Goal: Transaction & Acquisition: Purchase product/service

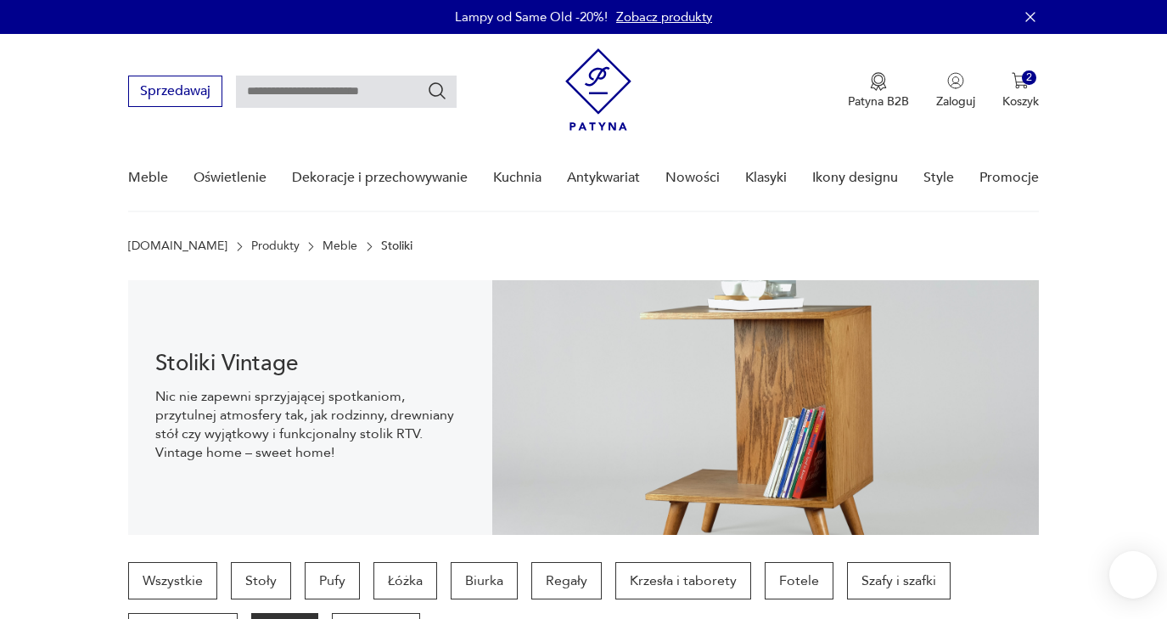
click at [1023, 95] on p "Koszyk" at bounding box center [1020, 101] width 36 height 16
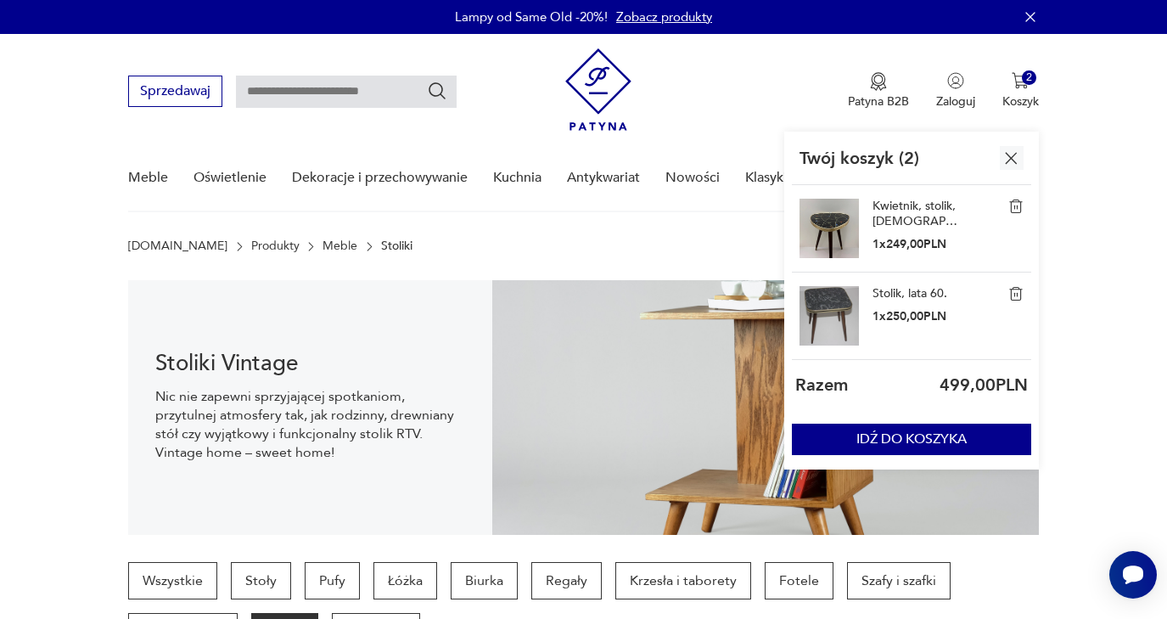
click at [913, 208] on link "Kwietnik, stolik, [DEMOGRAPHIC_DATA], lata 70." at bounding box center [915, 214] width 85 height 31
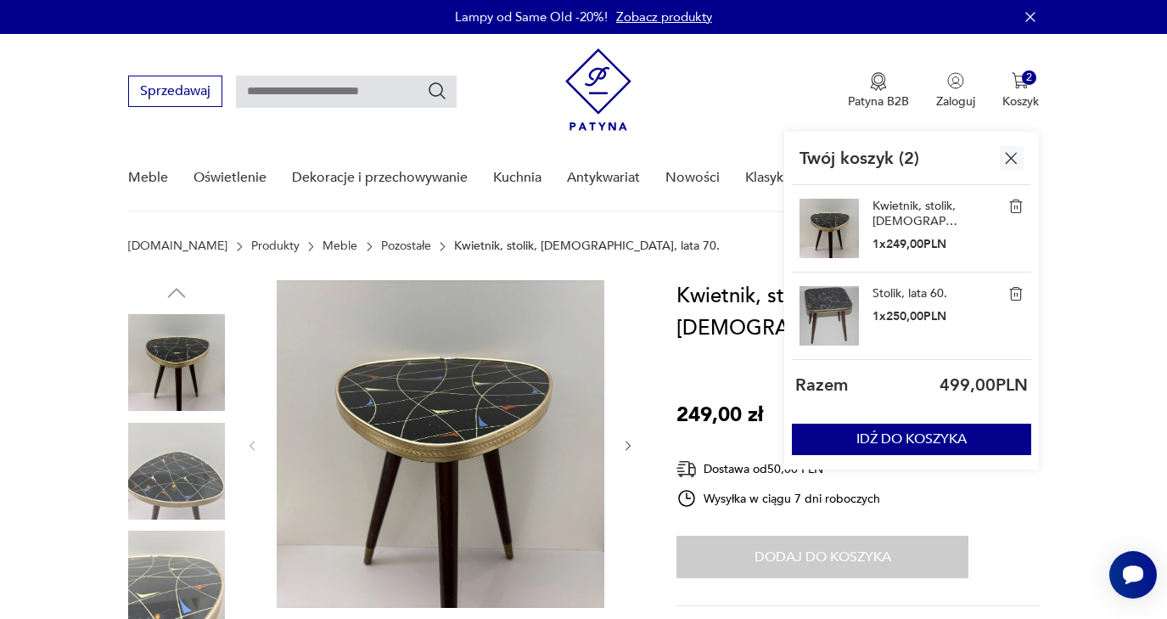
click at [890, 317] on p "1 x 250,00 PLN" at bounding box center [910, 316] width 75 height 16
click at [911, 293] on link "Stolik, lata 60." at bounding box center [910, 293] width 75 height 15
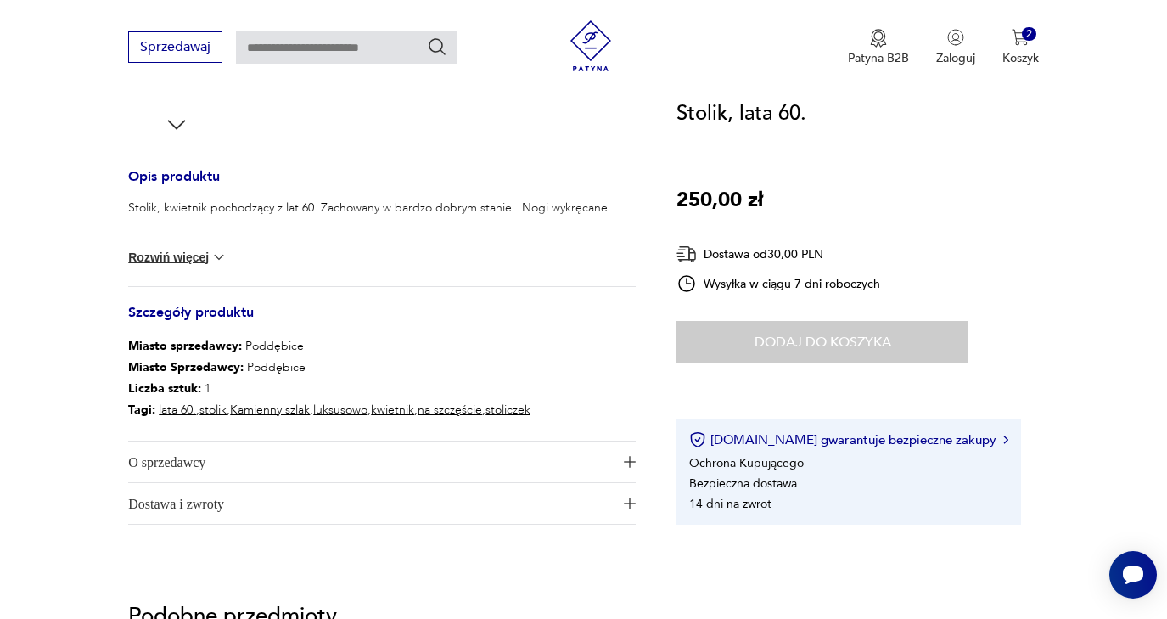
scroll to position [637, 0]
click at [216, 258] on img at bounding box center [219, 255] width 17 height 17
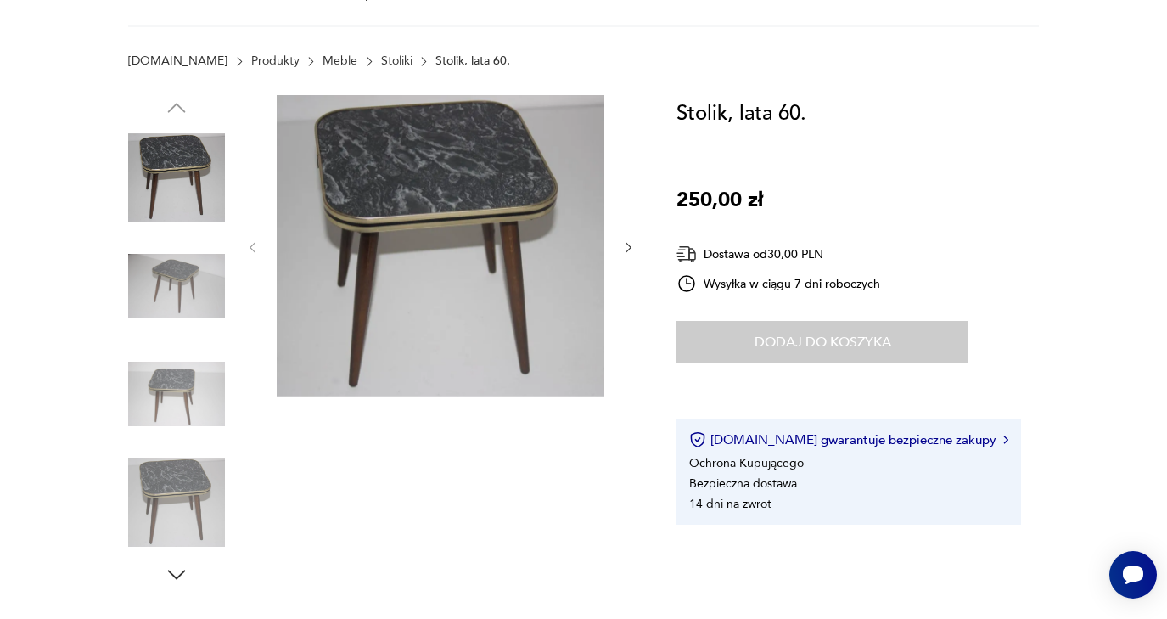
scroll to position [67, 0]
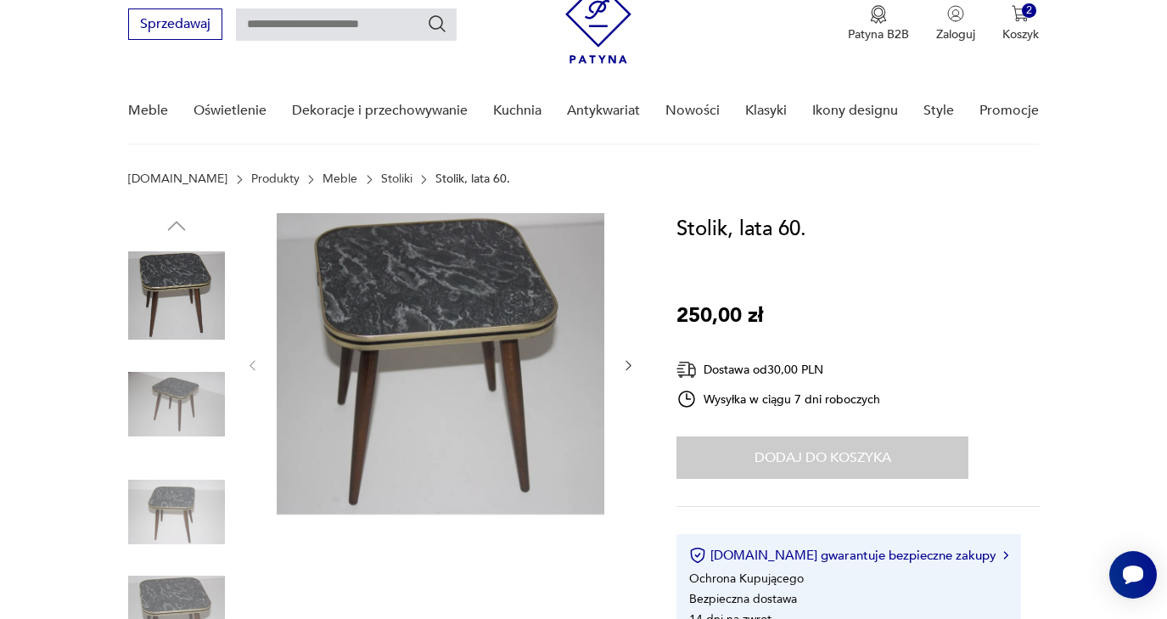
click at [435, 312] on img at bounding box center [441, 363] width 328 height 301
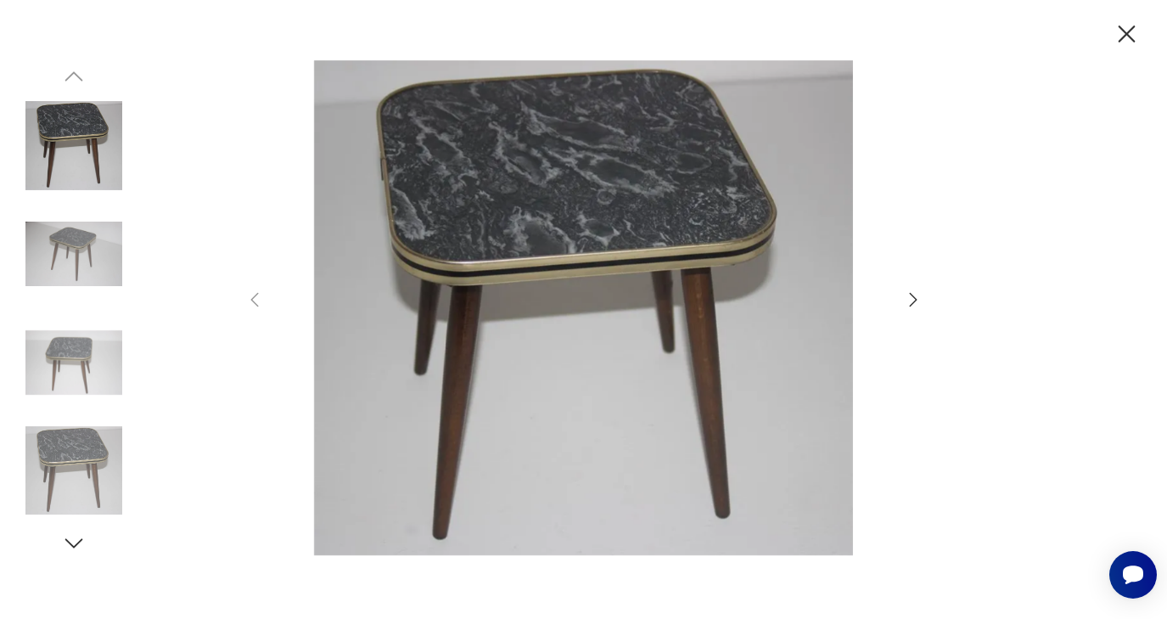
click at [915, 299] on icon "button" at bounding box center [913, 299] width 8 height 14
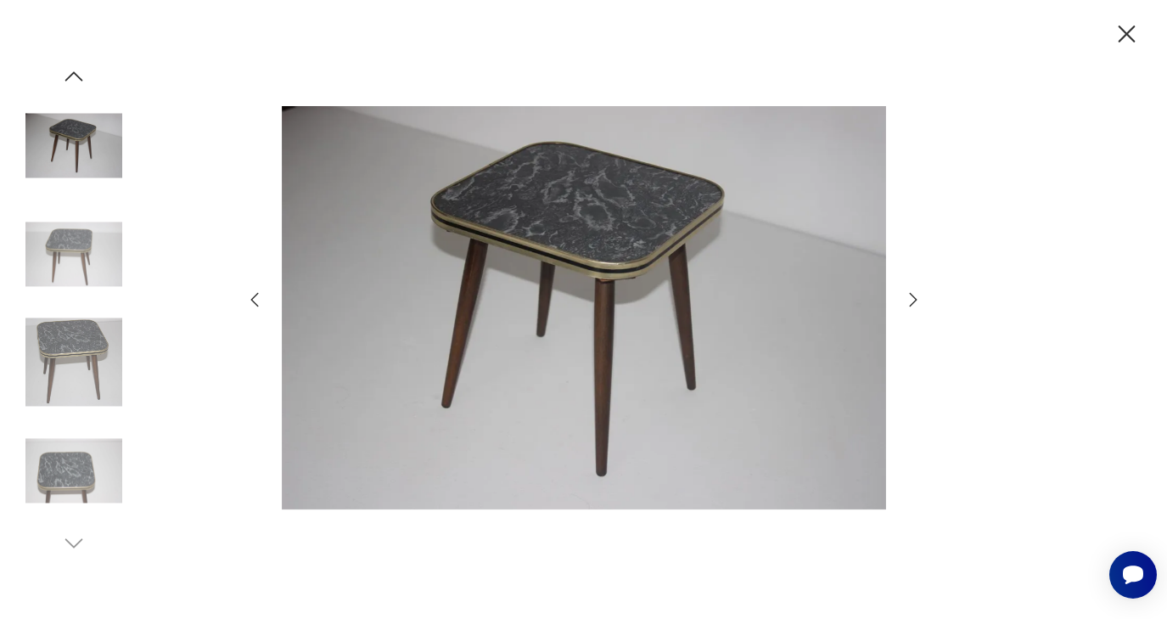
click at [915, 299] on icon "button" at bounding box center [913, 299] width 8 height 14
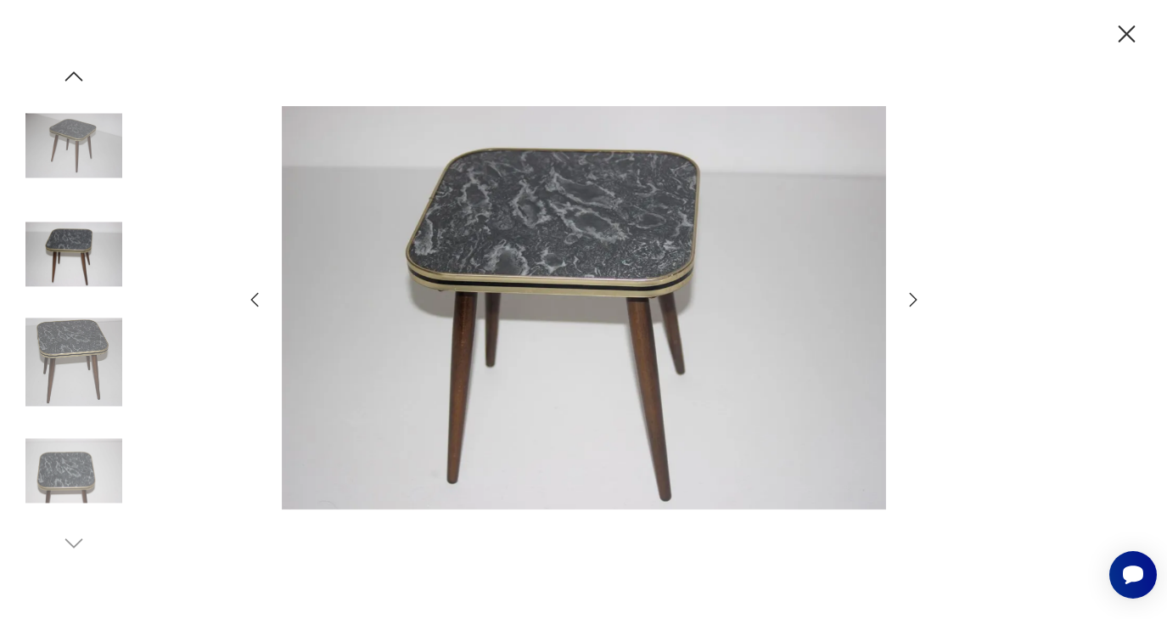
click at [915, 299] on icon "button" at bounding box center [913, 299] width 8 height 14
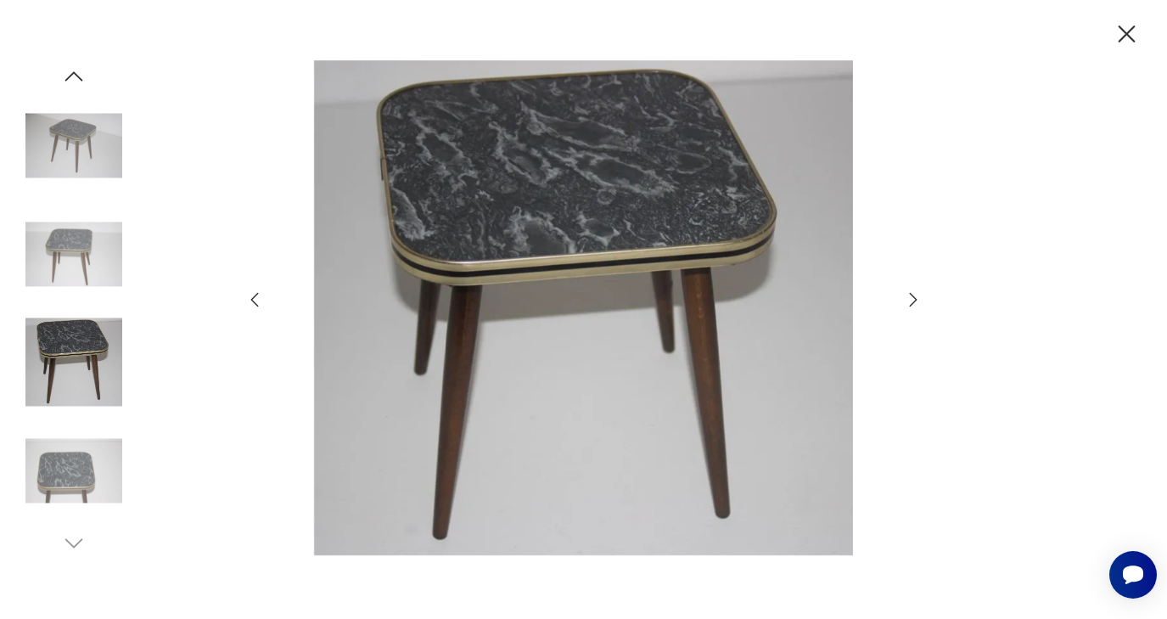
click at [915, 299] on icon "button" at bounding box center [913, 299] width 8 height 14
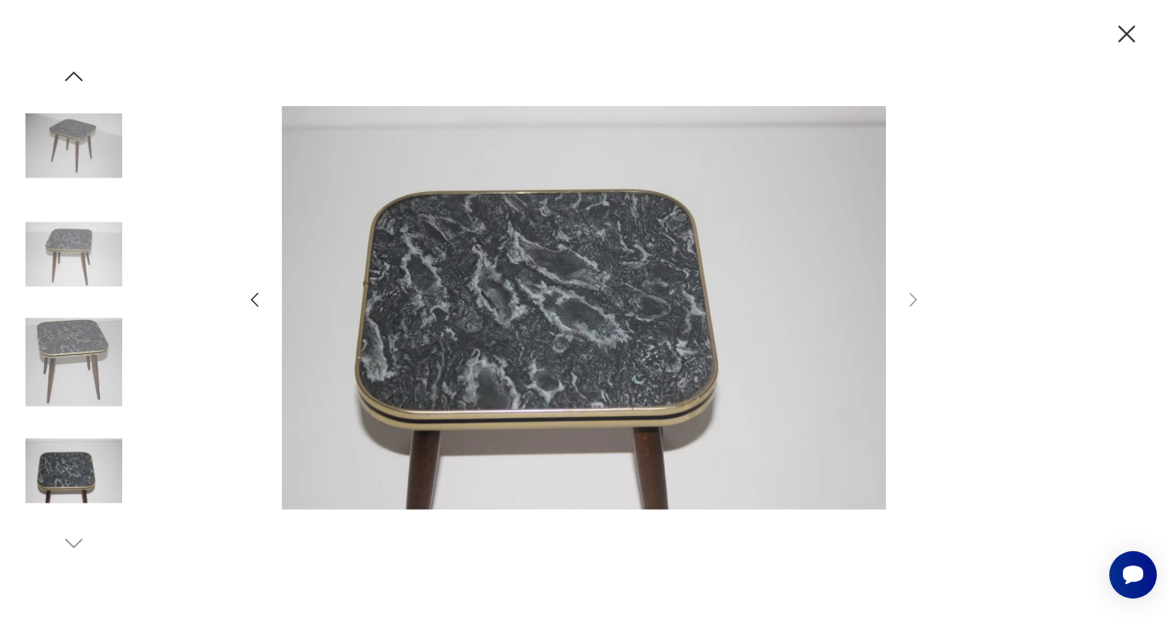
click at [1130, 41] on icon "button" at bounding box center [1127, 35] width 30 height 30
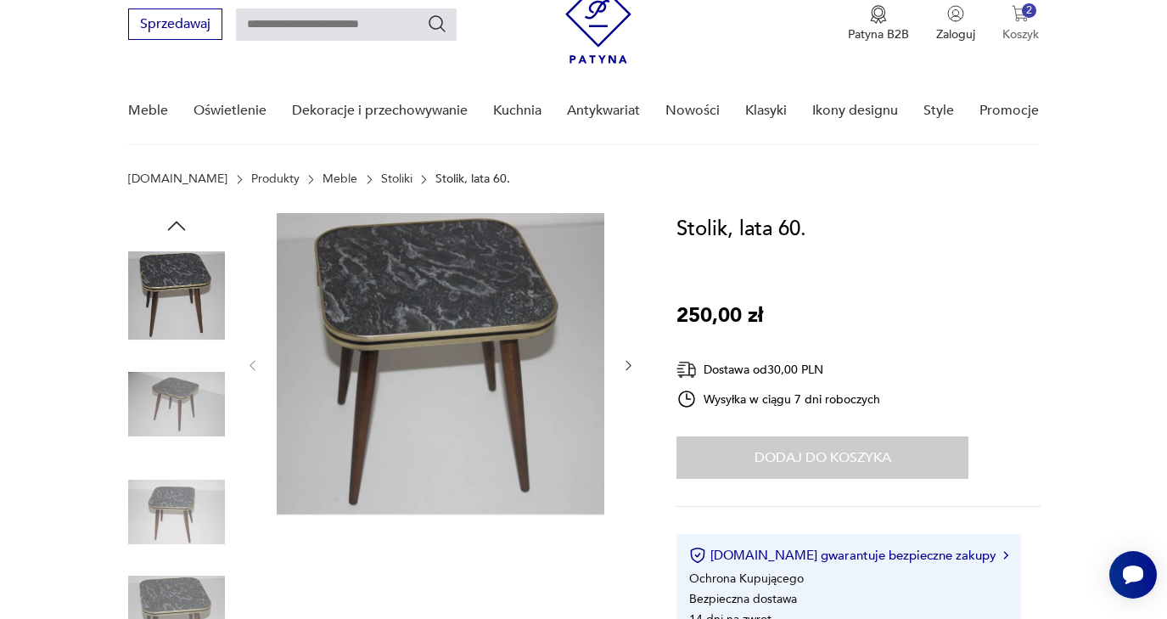
click at [1019, 17] on img "button" at bounding box center [1020, 13] width 17 height 17
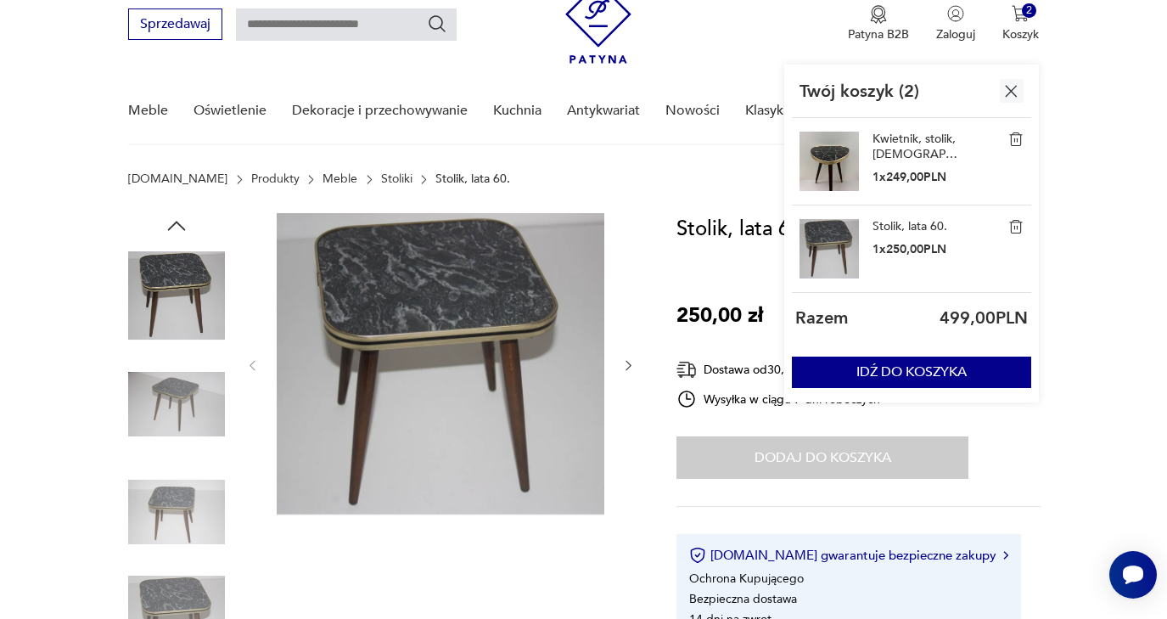
click at [891, 153] on link "Kwietnik, stolik, [DEMOGRAPHIC_DATA], lata 70." at bounding box center [915, 147] width 85 height 31
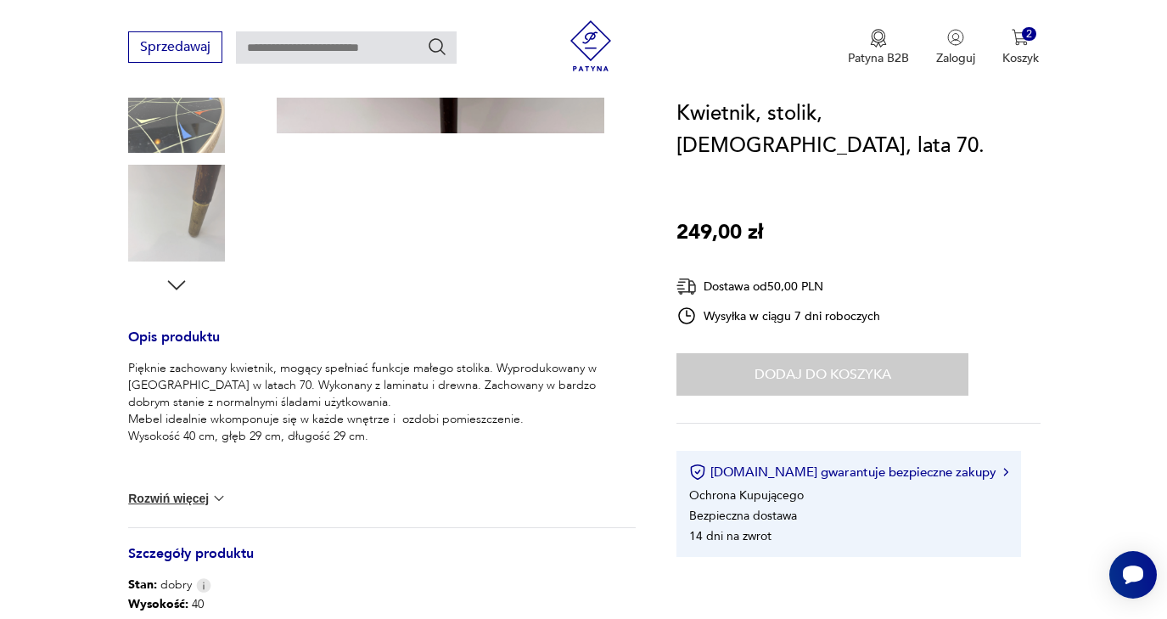
scroll to position [477, 0]
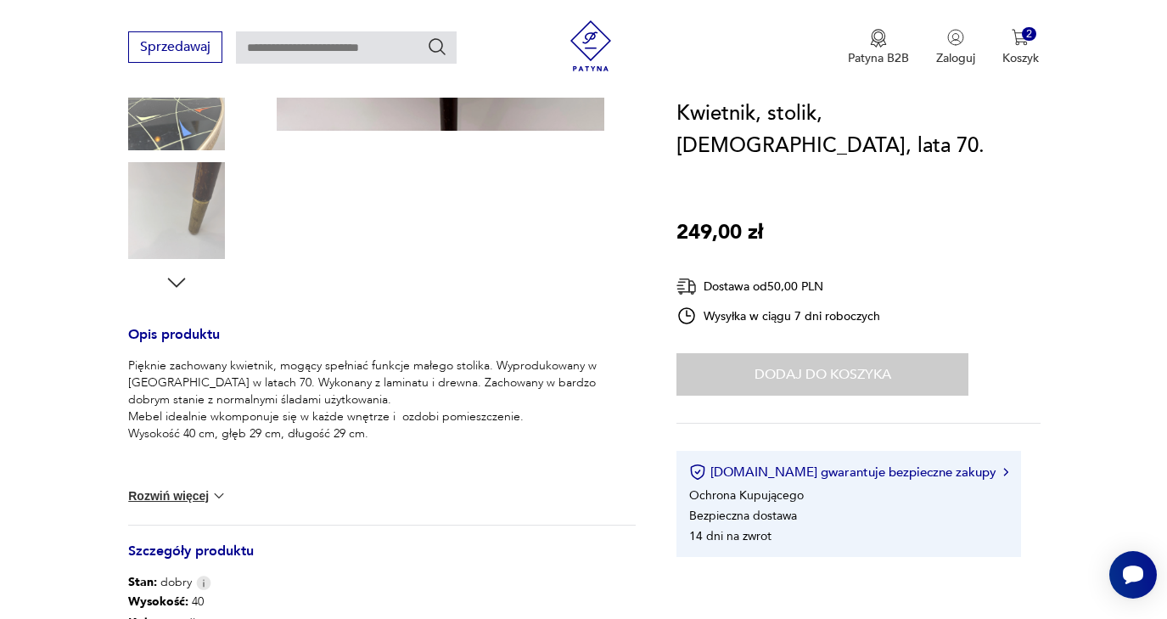
click at [221, 494] on img at bounding box center [219, 495] width 17 height 17
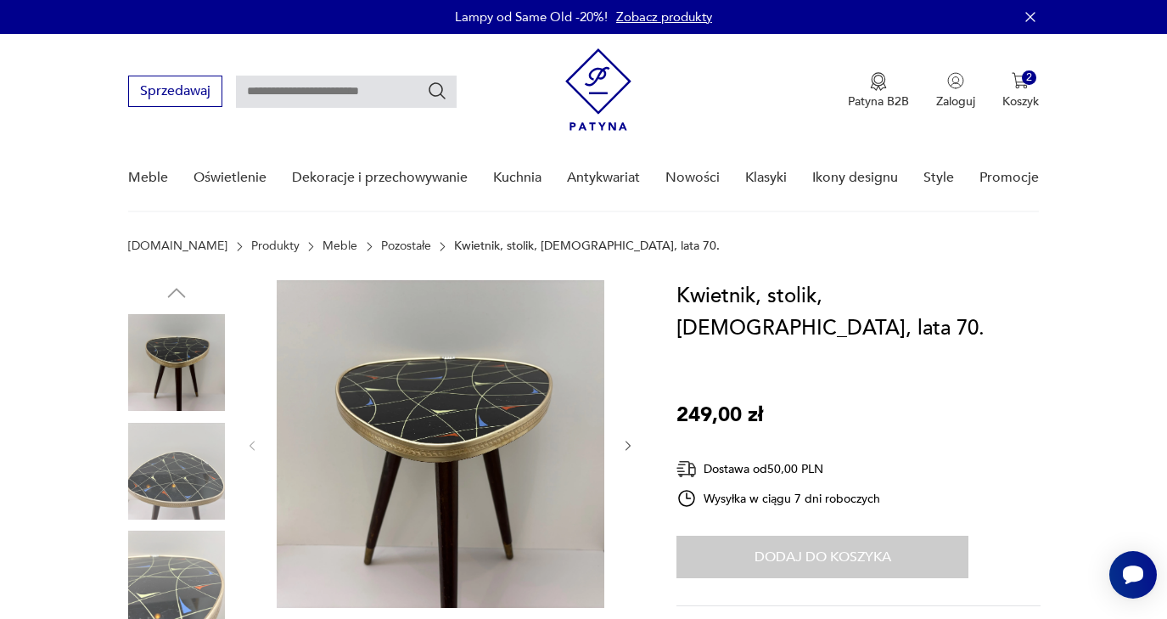
scroll to position [0, 0]
click at [1024, 86] on img "button" at bounding box center [1020, 80] width 17 height 17
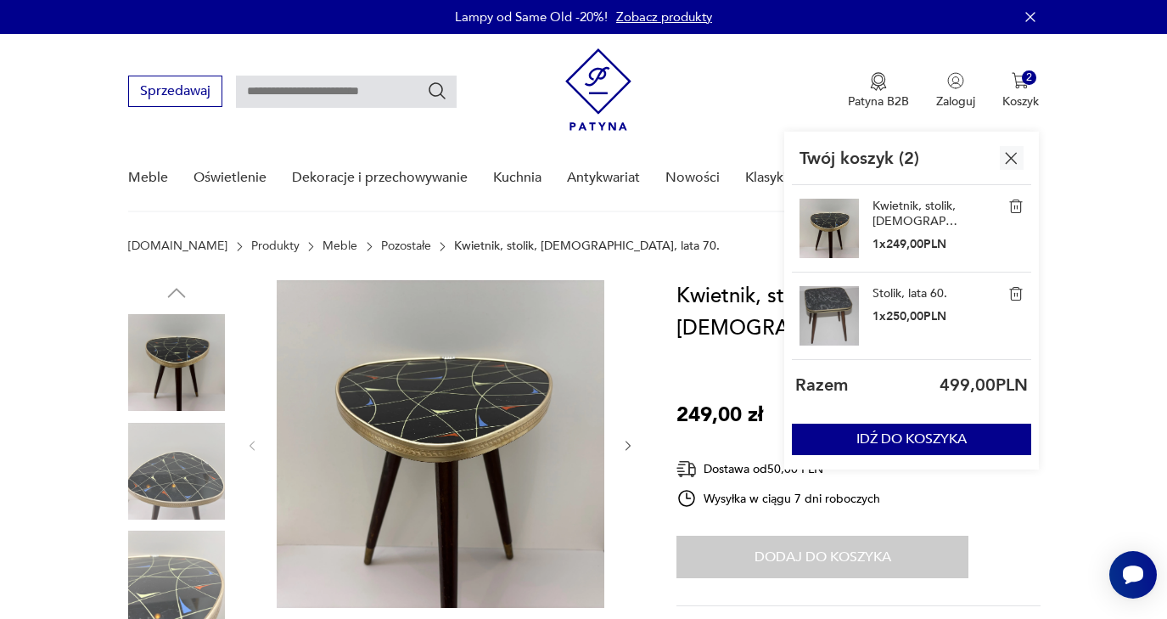
click at [1015, 294] on img at bounding box center [1015, 293] width 15 height 15
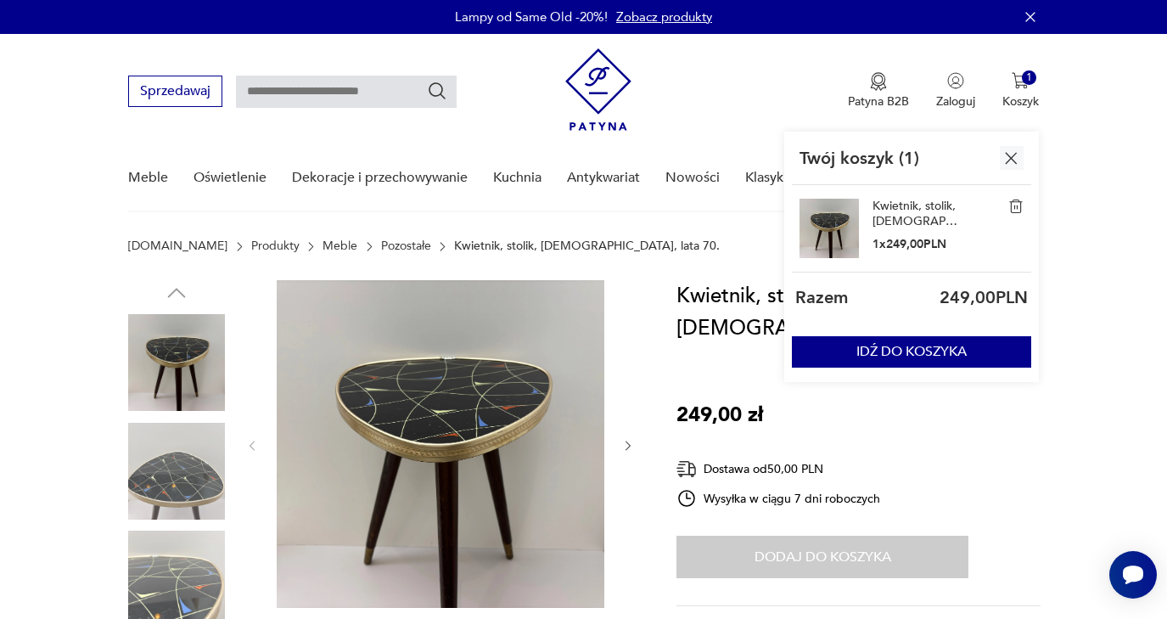
click at [904, 223] on link "Kwietnik, stolik, [DEMOGRAPHIC_DATA], lata 70." at bounding box center [915, 214] width 85 height 31
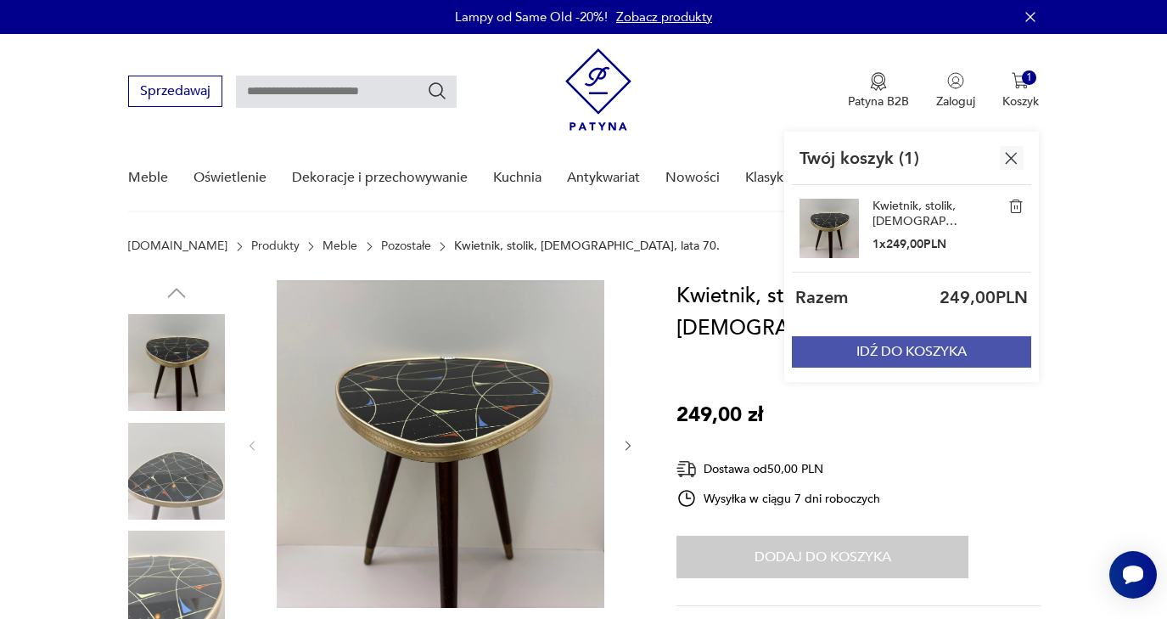
click at [926, 353] on button "IDŹ DO KOSZYKA" at bounding box center [911, 351] width 239 height 31
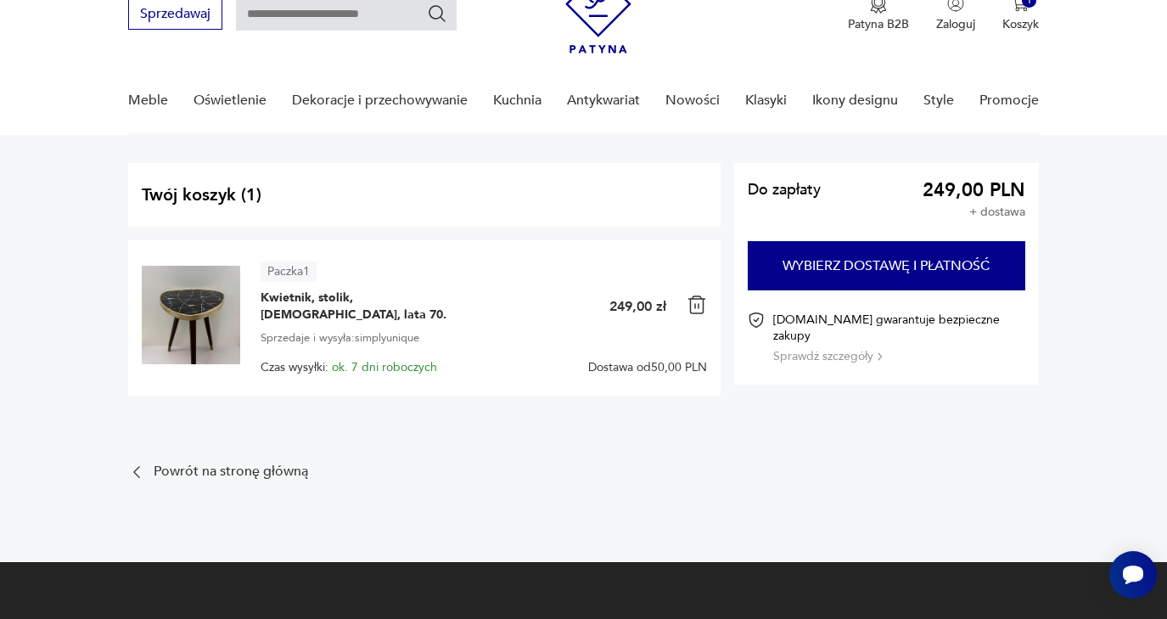
scroll to position [79, 0]
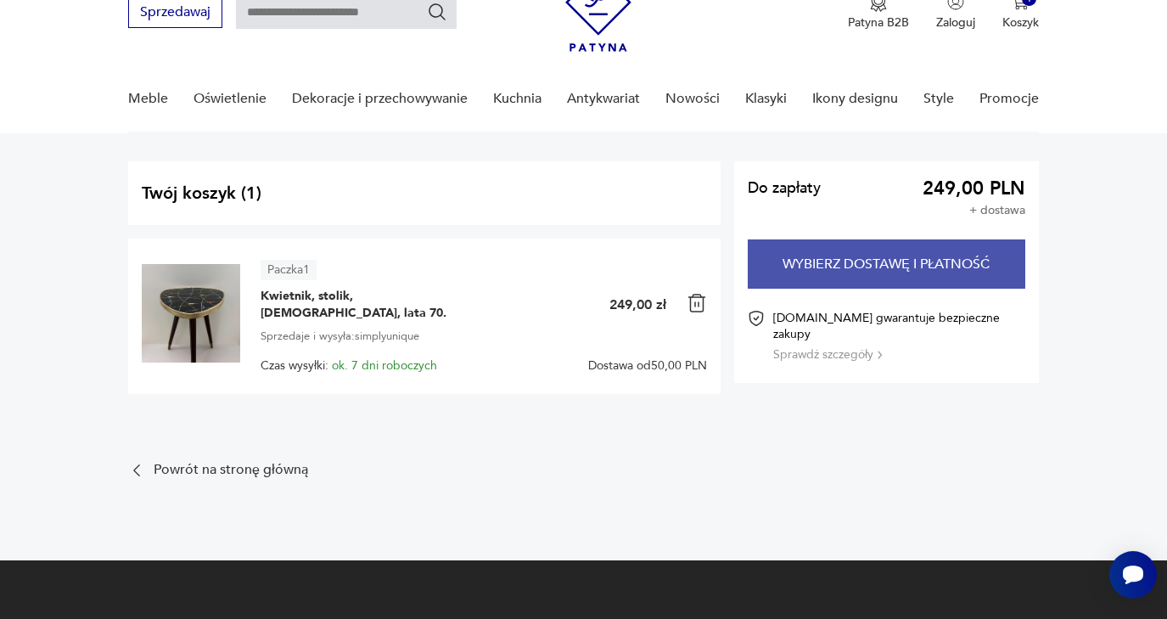
click at [817, 263] on button "Wybierz dostawę i płatność" at bounding box center [887, 263] width 278 height 49
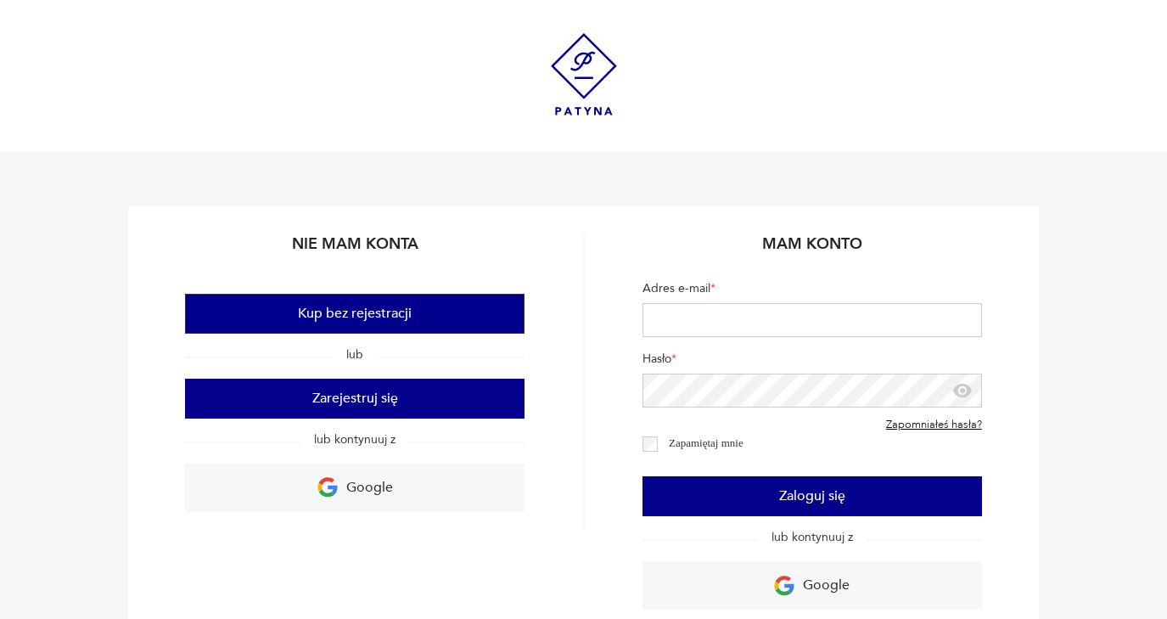
click at [407, 305] on button "Kup bez rejestracji" at bounding box center [355, 314] width 340 height 40
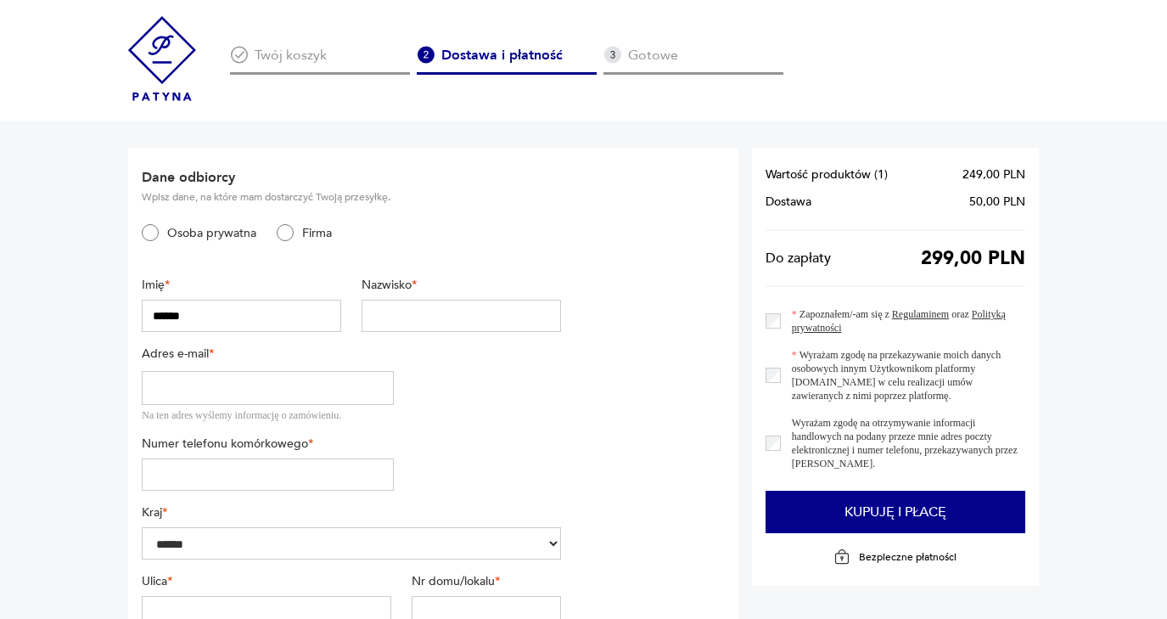
type input "******"
type input "*****"
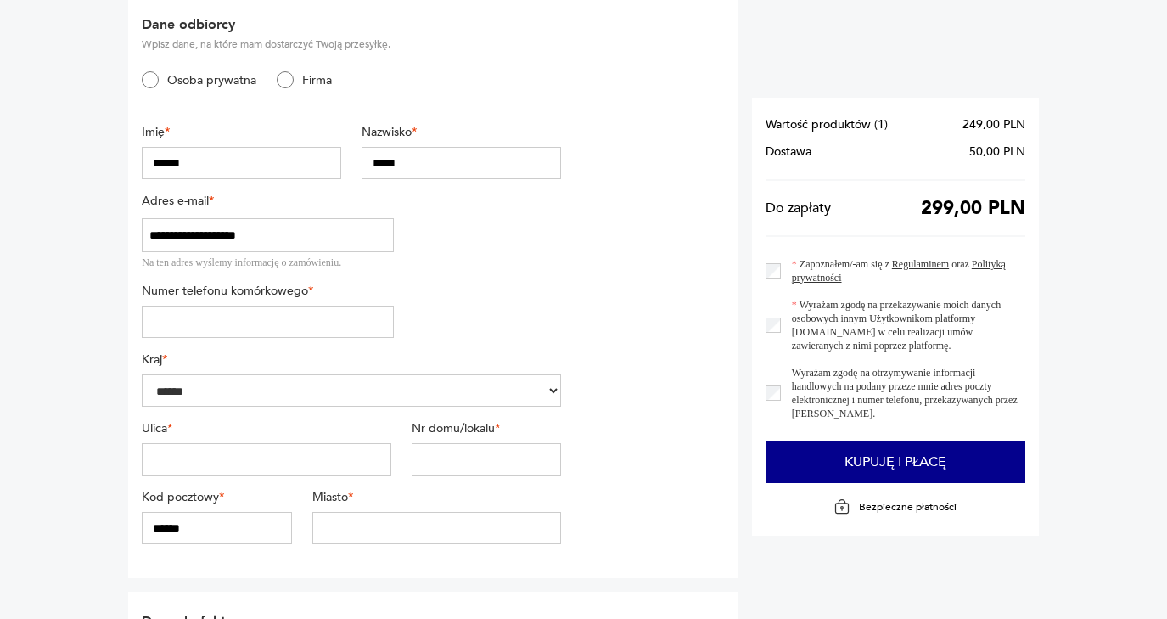
scroll to position [194, 0]
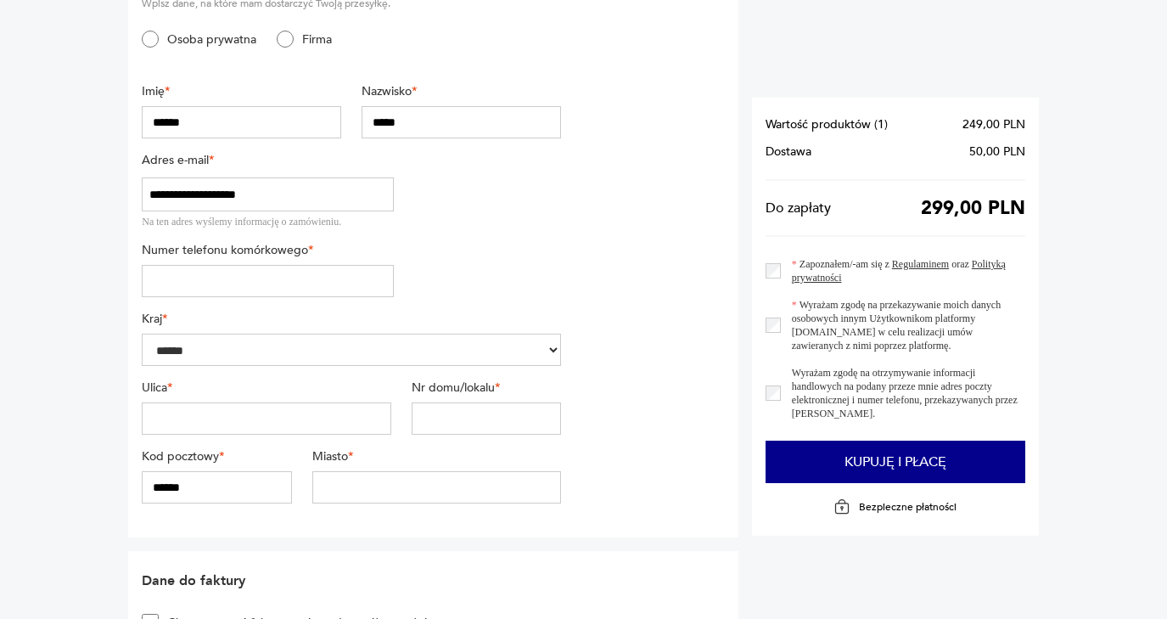
type input "**********"
type input "*"
type input "*********"
click at [277, 438] on div "Ulica * Nr domu/lokalu *" at bounding box center [351, 413] width 419 height 69
type input "**********"
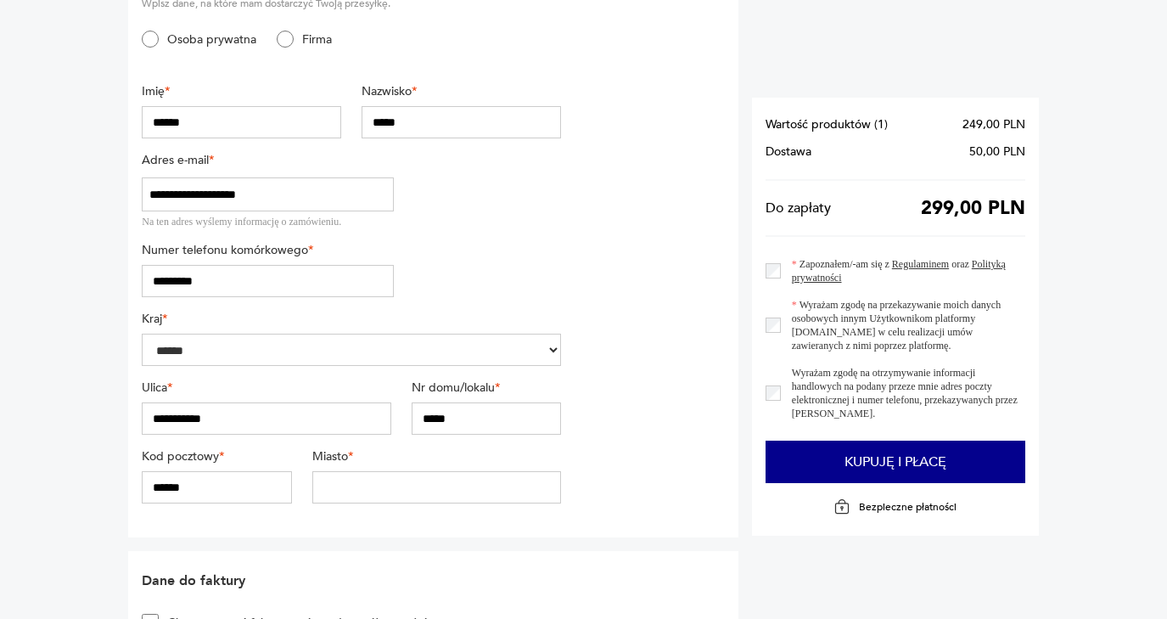
type input "*****"
type input "******"
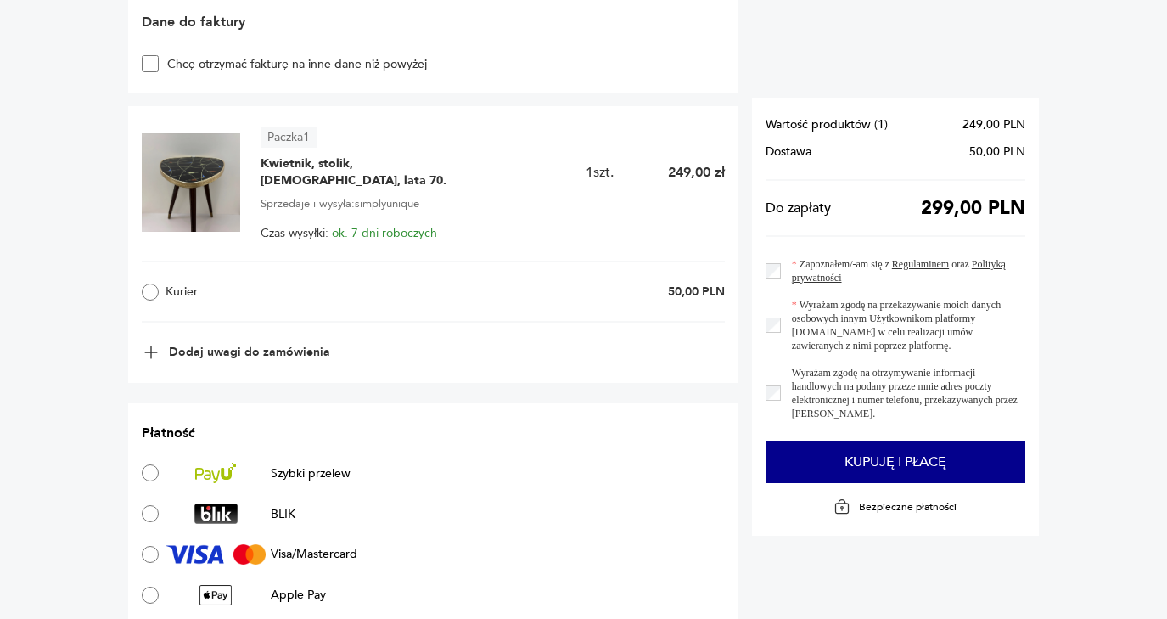
scroll to position [752, 0]
type input "********"
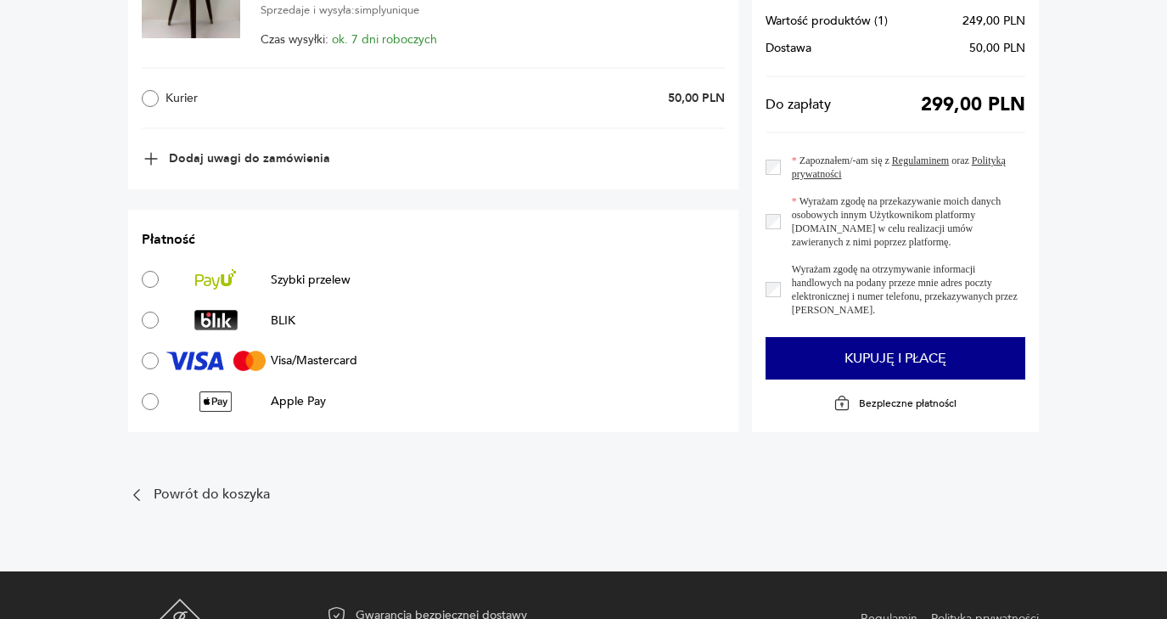
scroll to position [946, 0]
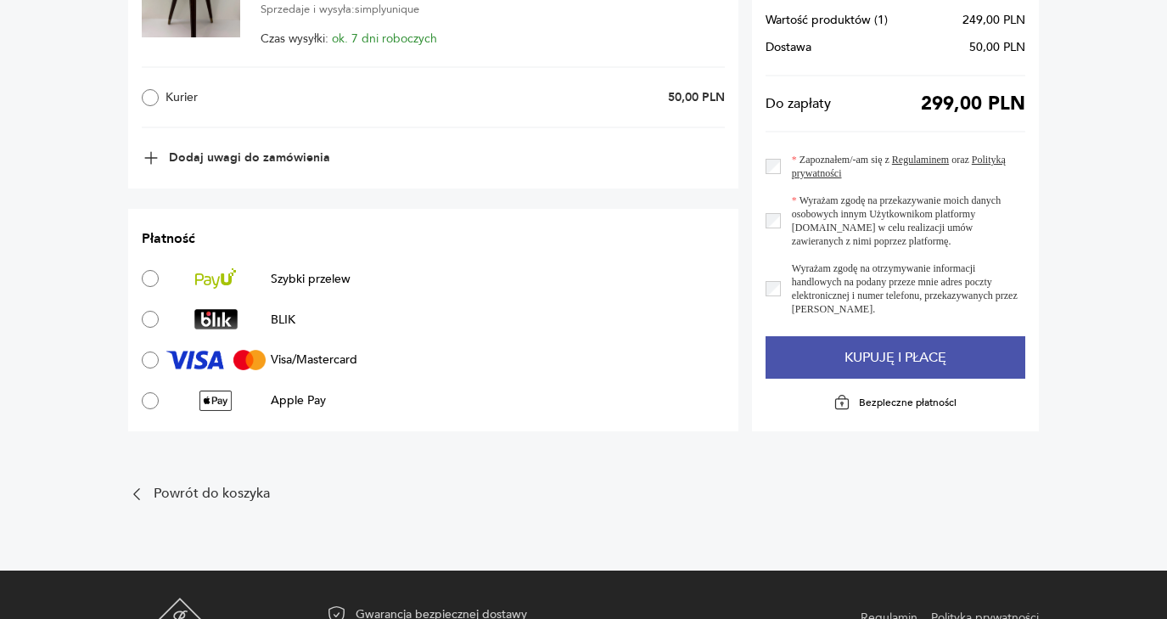
click at [907, 351] on button "Kupuję i płacę" at bounding box center [896, 357] width 260 height 42
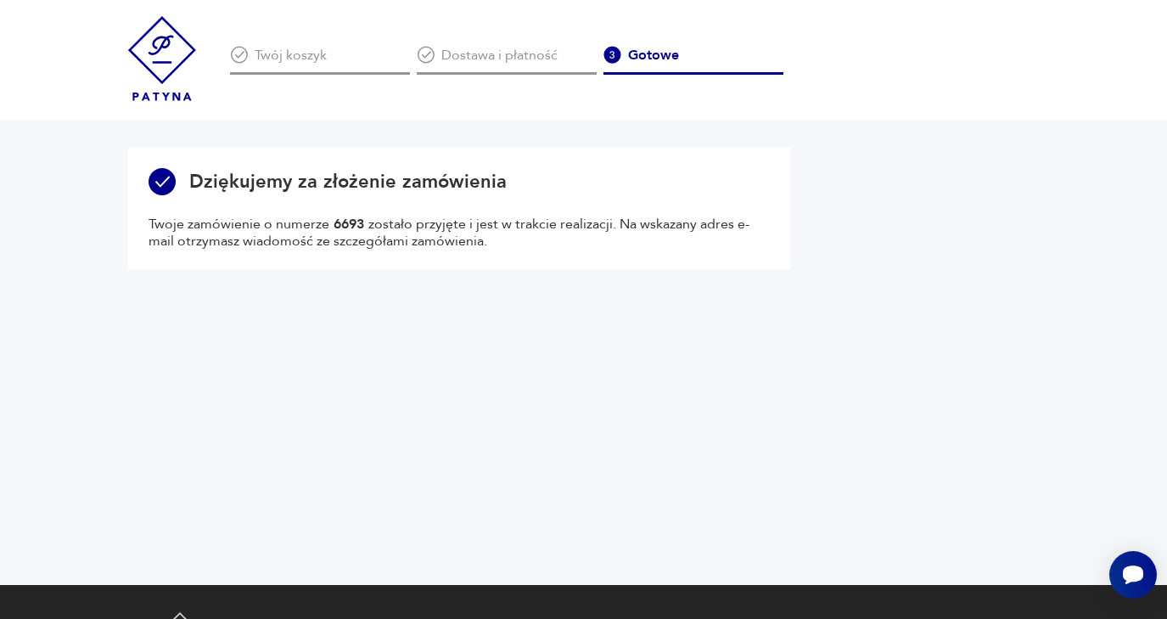
click at [153, 46] on img at bounding box center [162, 58] width 68 height 85
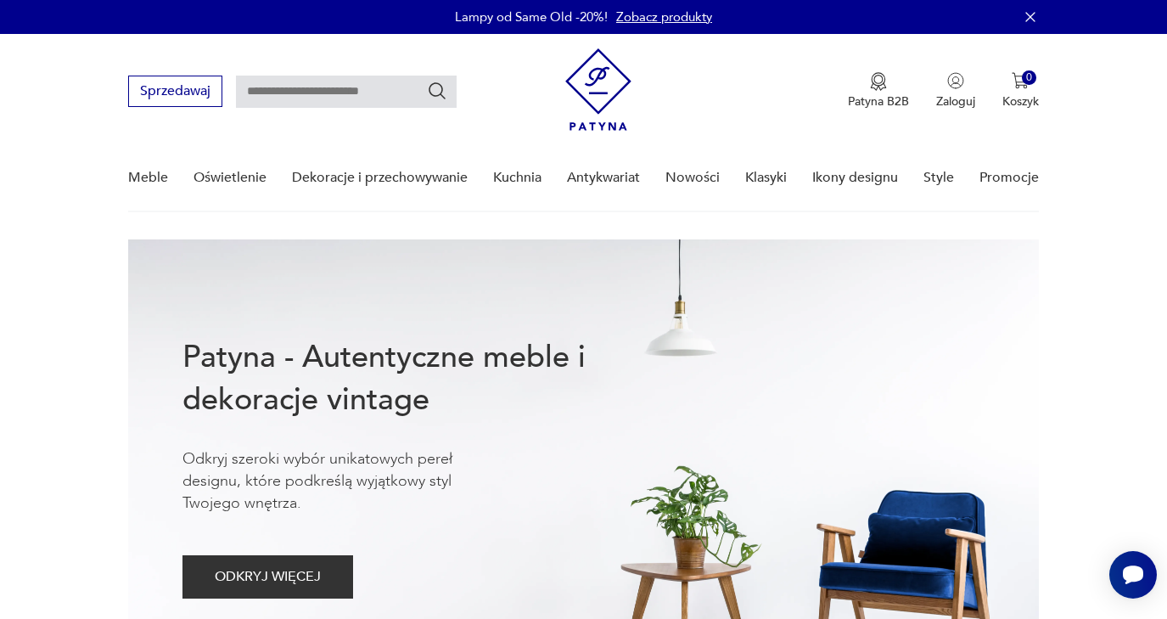
click at [345, 95] on input "text" at bounding box center [346, 92] width 221 height 32
type input "******"
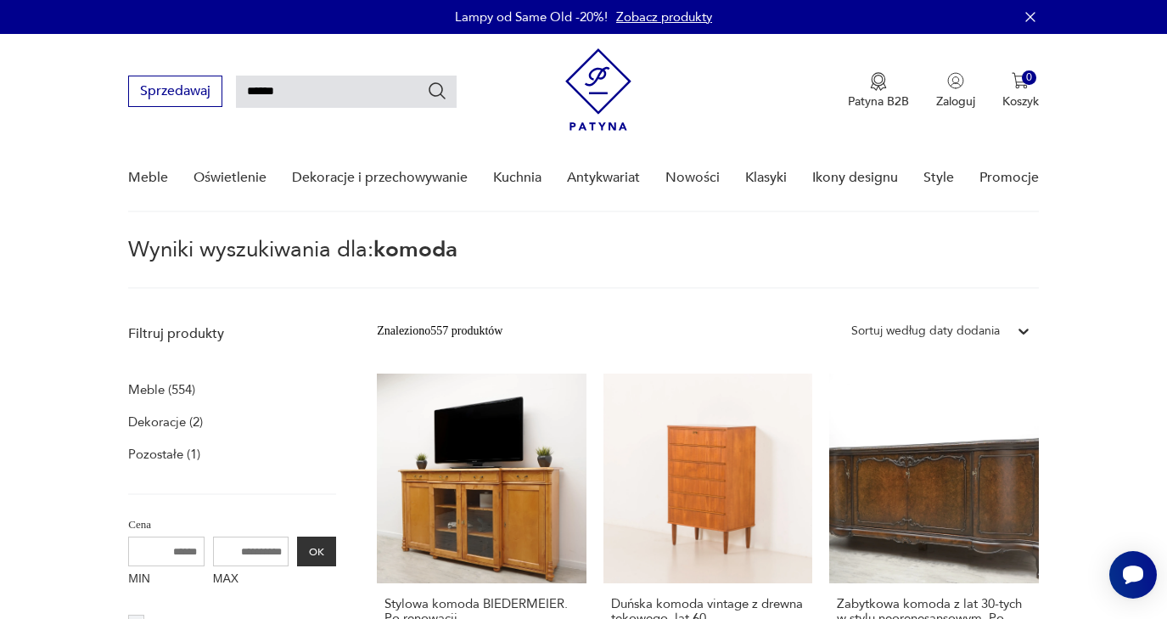
click at [1021, 328] on icon at bounding box center [1023, 331] width 17 height 17
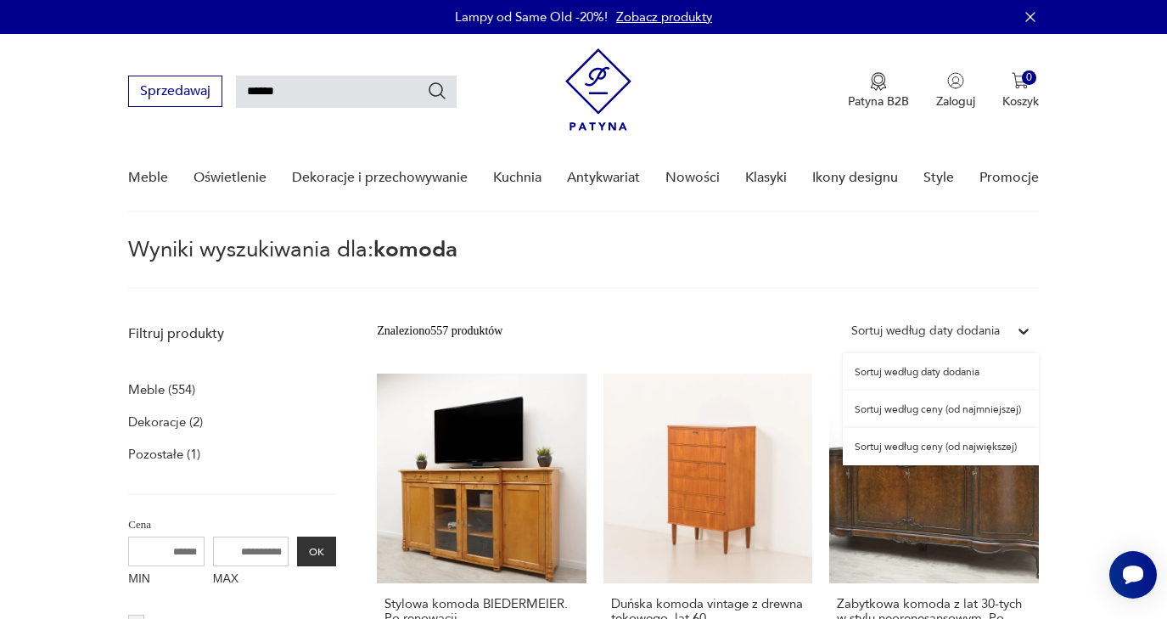
click at [886, 408] on div "Sortuj według ceny (od najmniejszej)" at bounding box center [941, 408] width 196 height 37
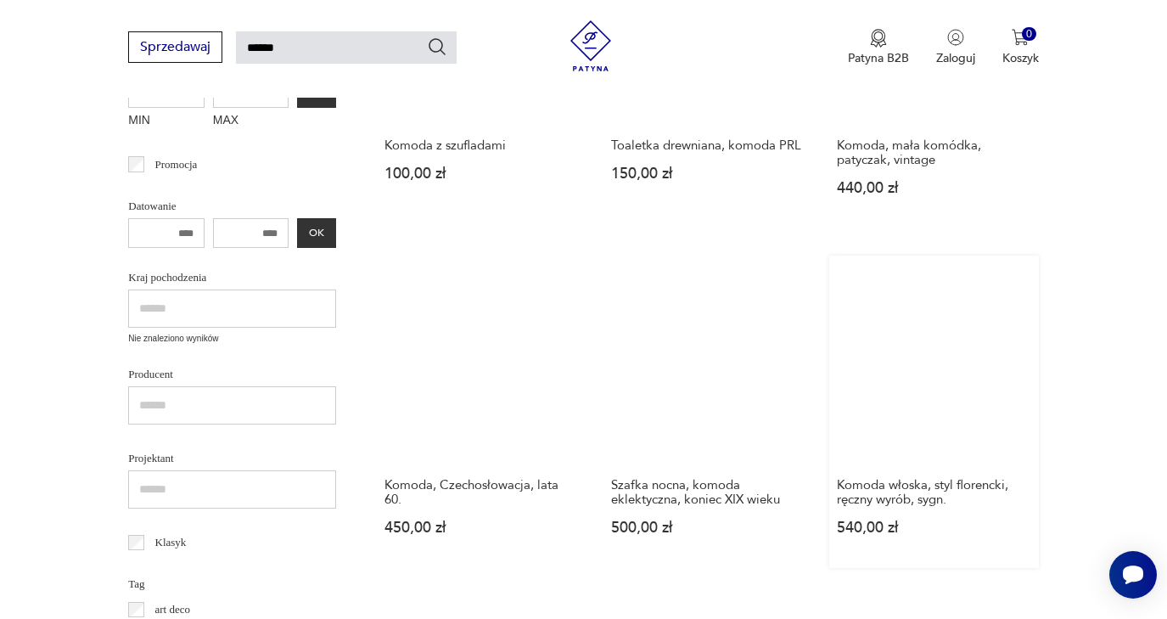
scroll to position [458, 0]
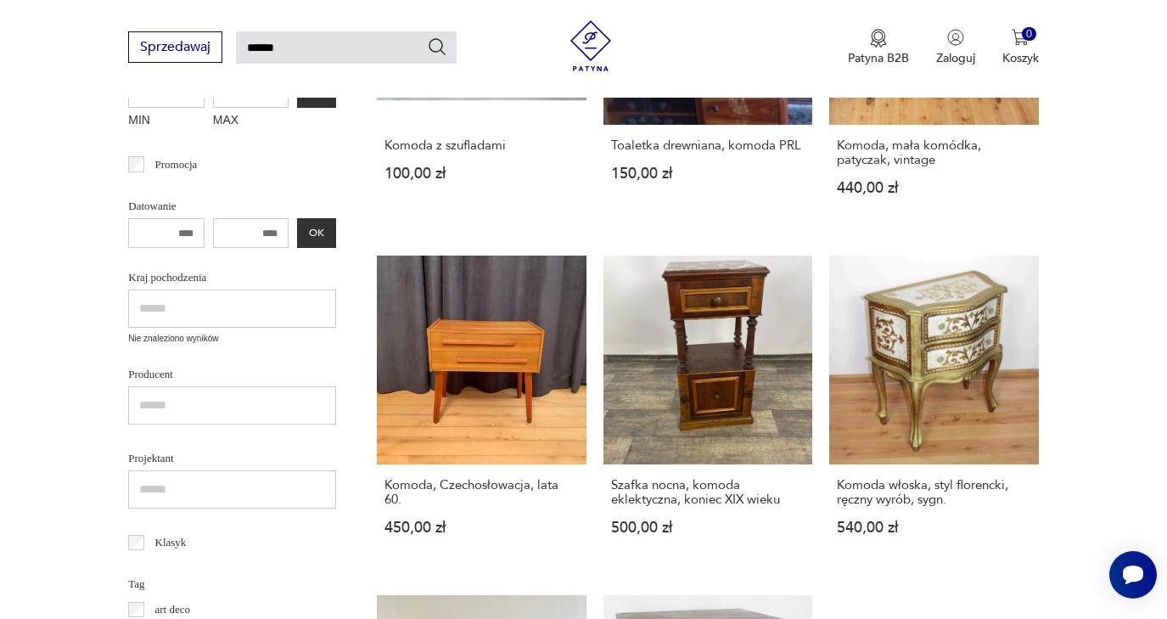
click at [215, 297] on input "text" at bounding box center [232, 308] width 208 height 38
type input "*****"
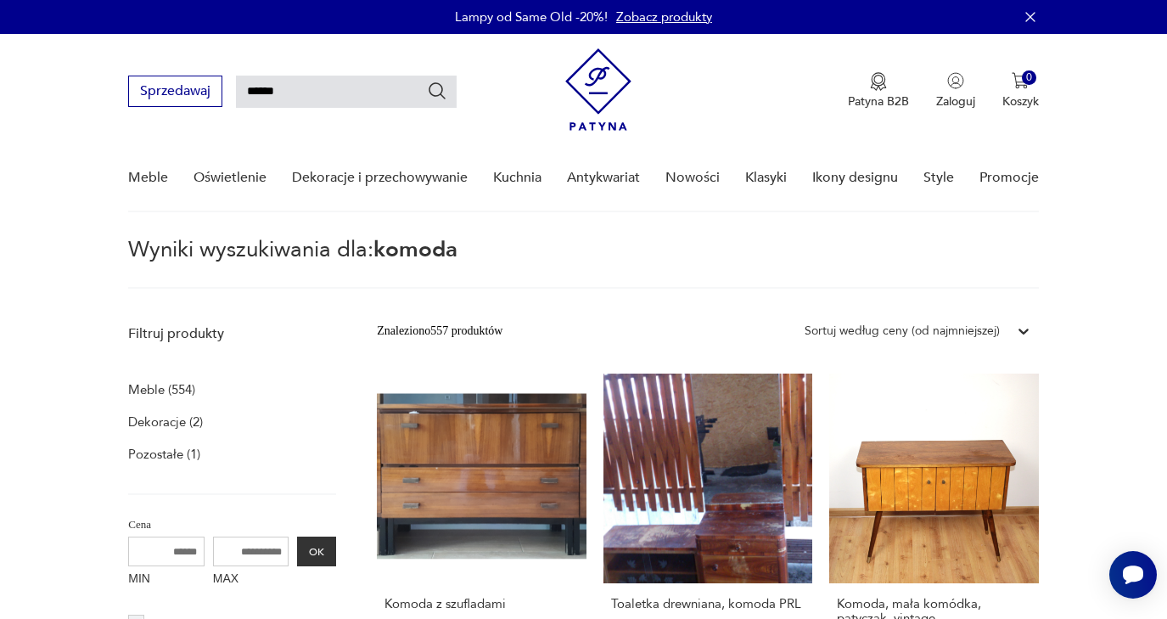
scroll to position [0, 0]
click at [1023, 333] on icon at bounding box center [1024, 331] width 10 height 6
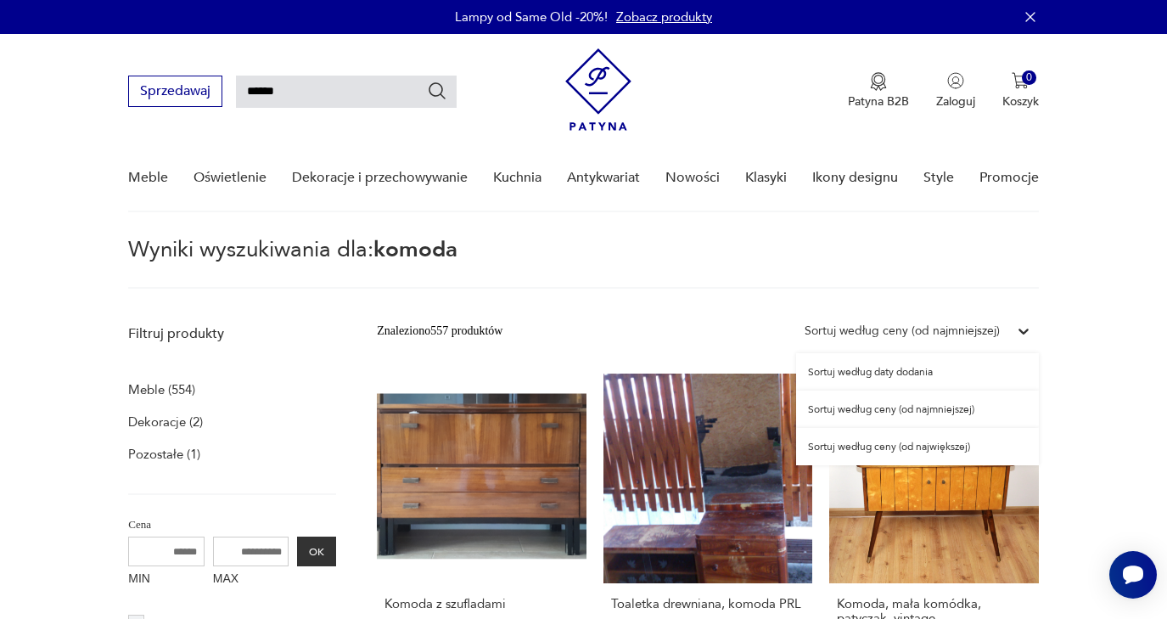
click at [904, 370] on div "Sortuj według daty dodania" at bounding box center [917, 371] width 243 height 37
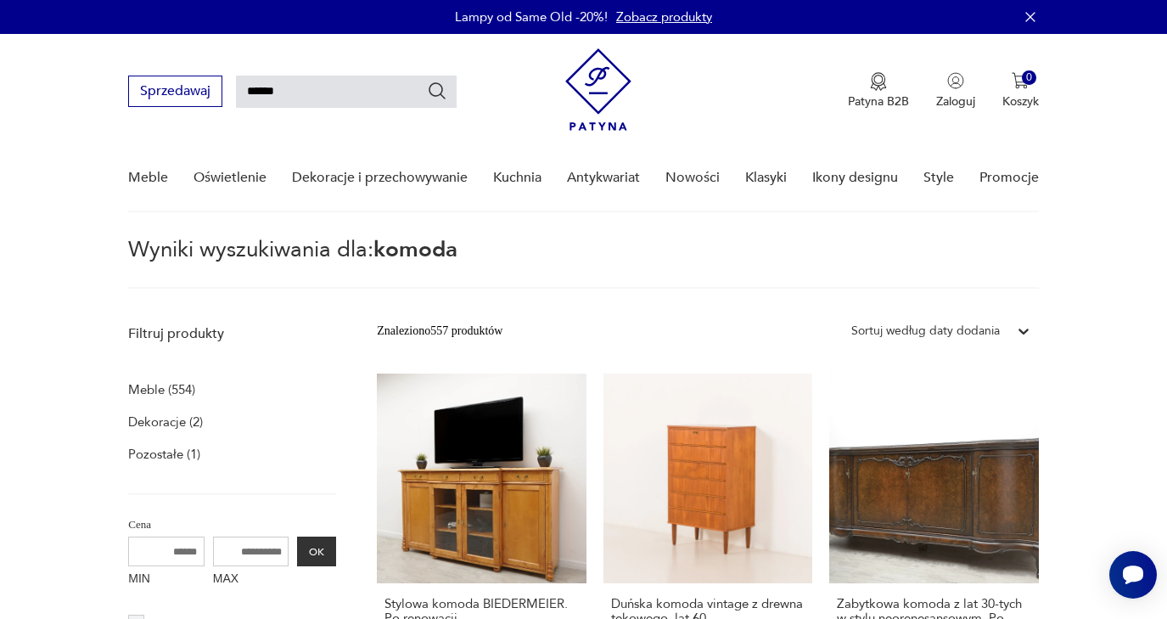
click at [213, 547] on input "MAX" at bounding box center [251, 551] width 76 height 30
type input "****"
click at [297, 552] on button "OK" at bounding box center [316, 551] width 39 height 30
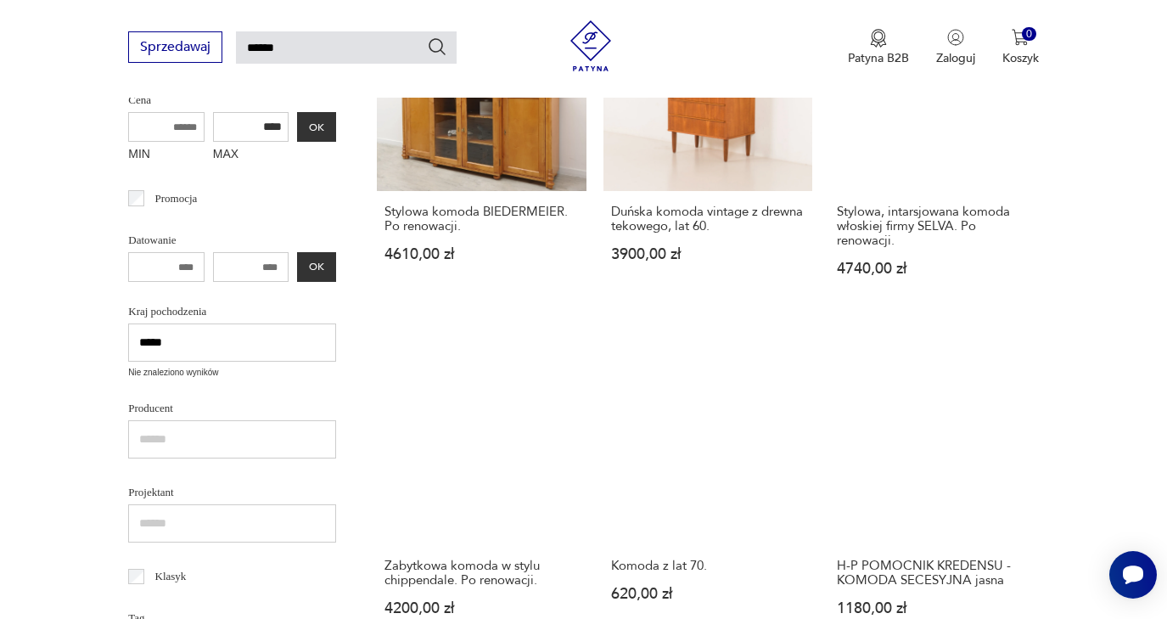
scroll to position [394, 0]
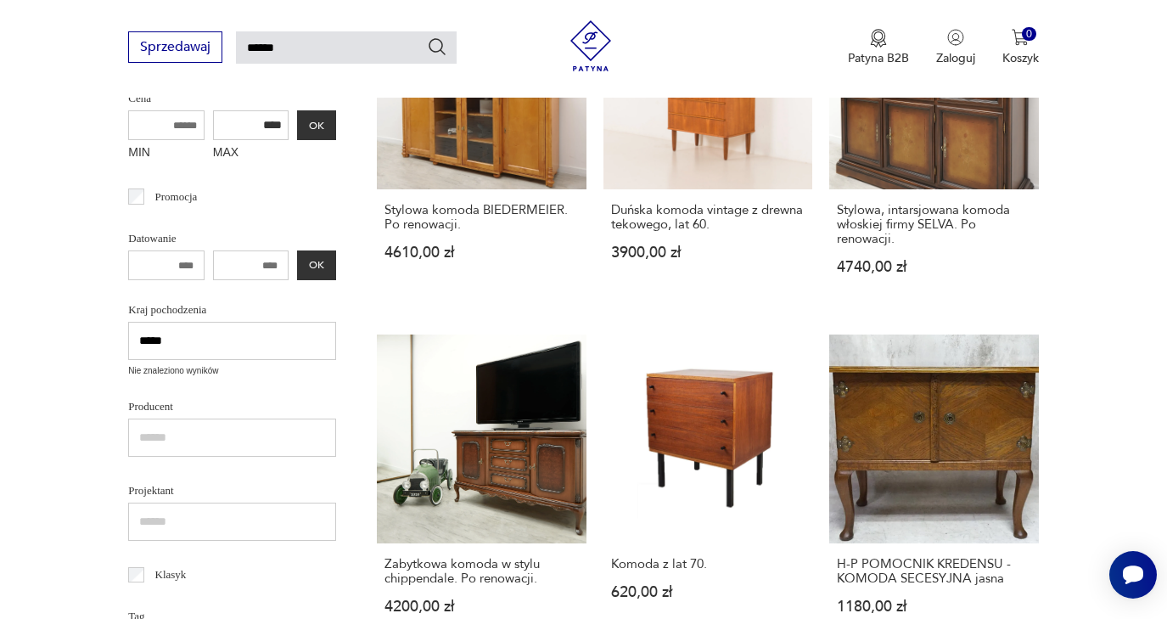
click at [199, 343] on input "*****" at bounding box center [232, 341] width 208 height 38
drag, startPoint x: 199, startPoint y: 343, endPoint x: 79, endPoint y: 344, distance: 120.5
click at [170, 343] on input "text" at bounding box center [232, 341] width 208 height 38
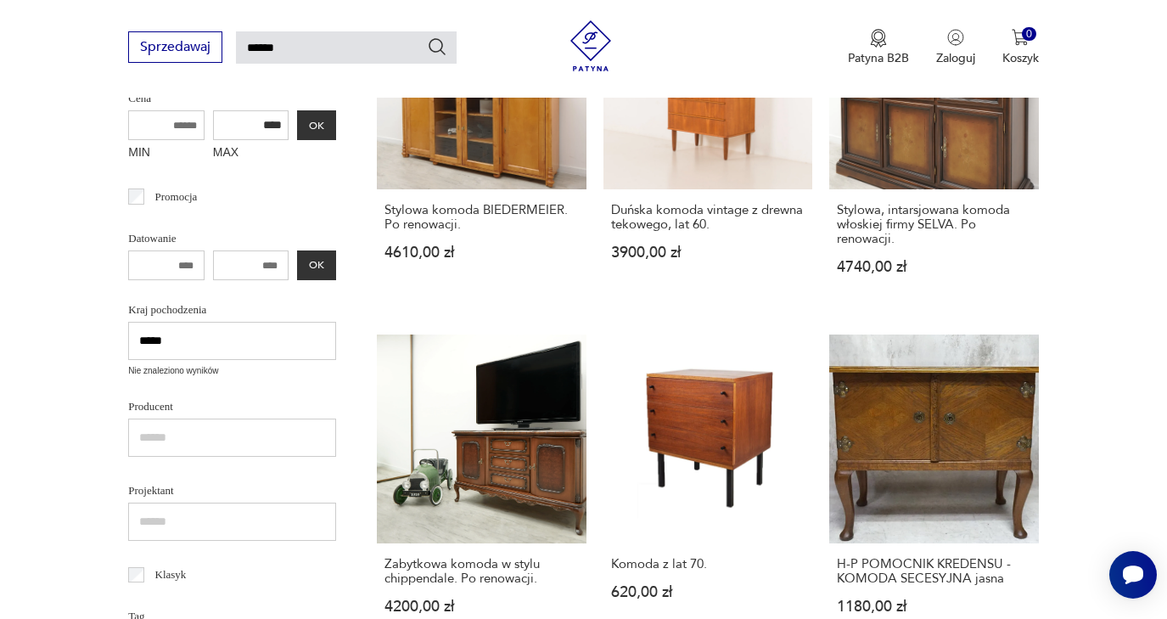
type input "*****"
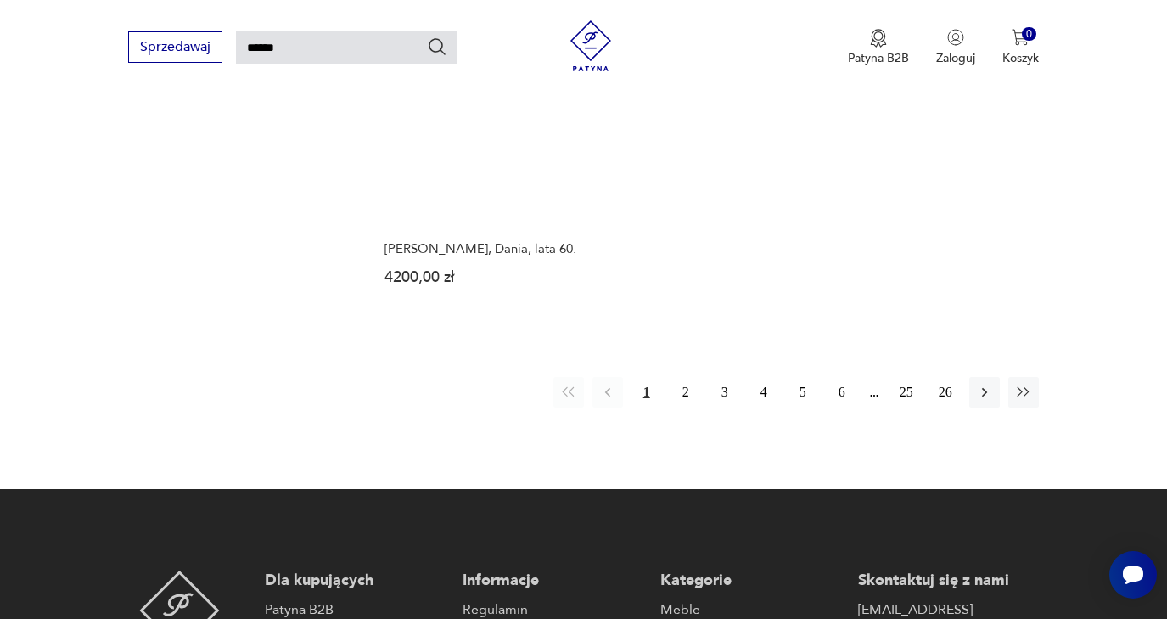
scroll to position [2179, 0]
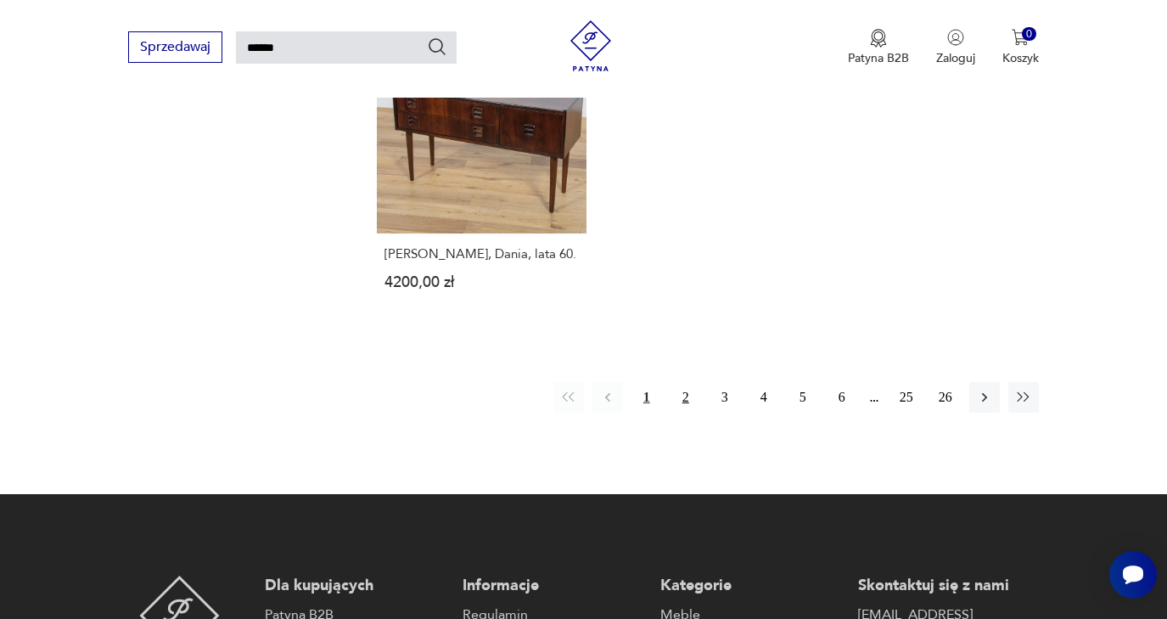
click at [688, 413] on button "2" at bounding box center [686, 397] width 31 height 31
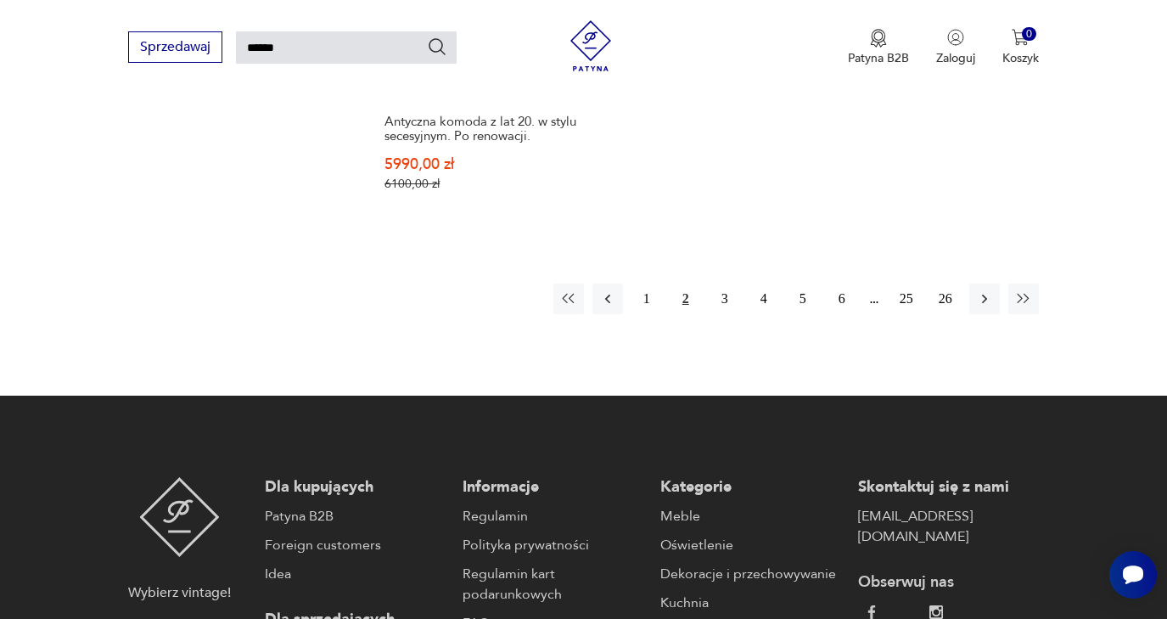
scroll to position [2226, 0]
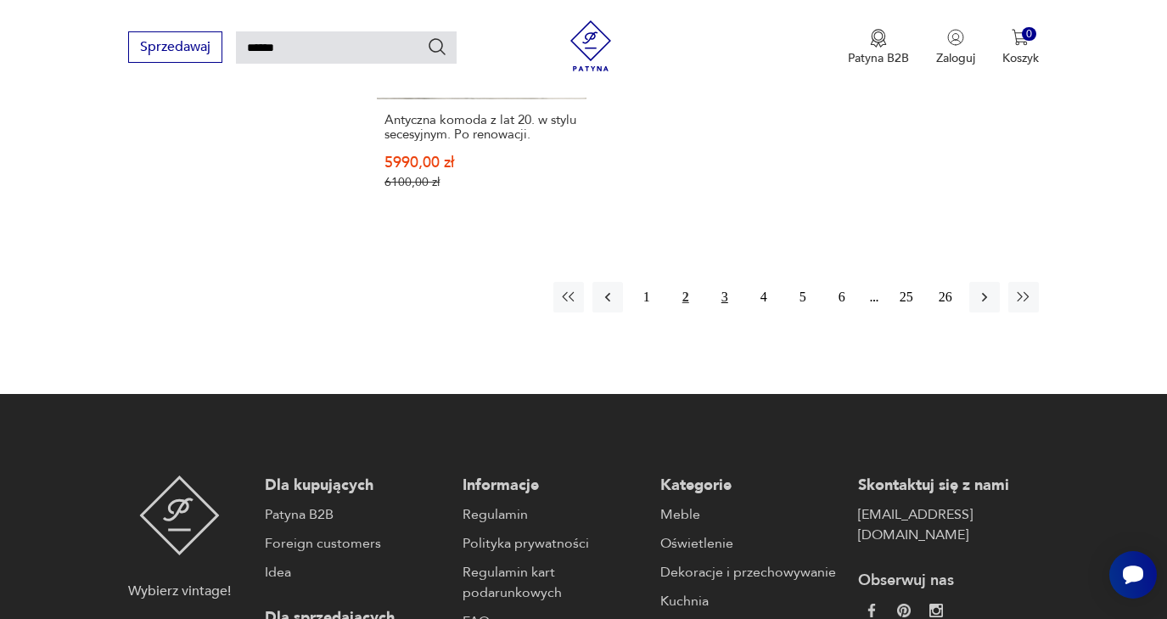
click at [726, 312] on button "3" at bounding box center [725, 297] width 31 height 31
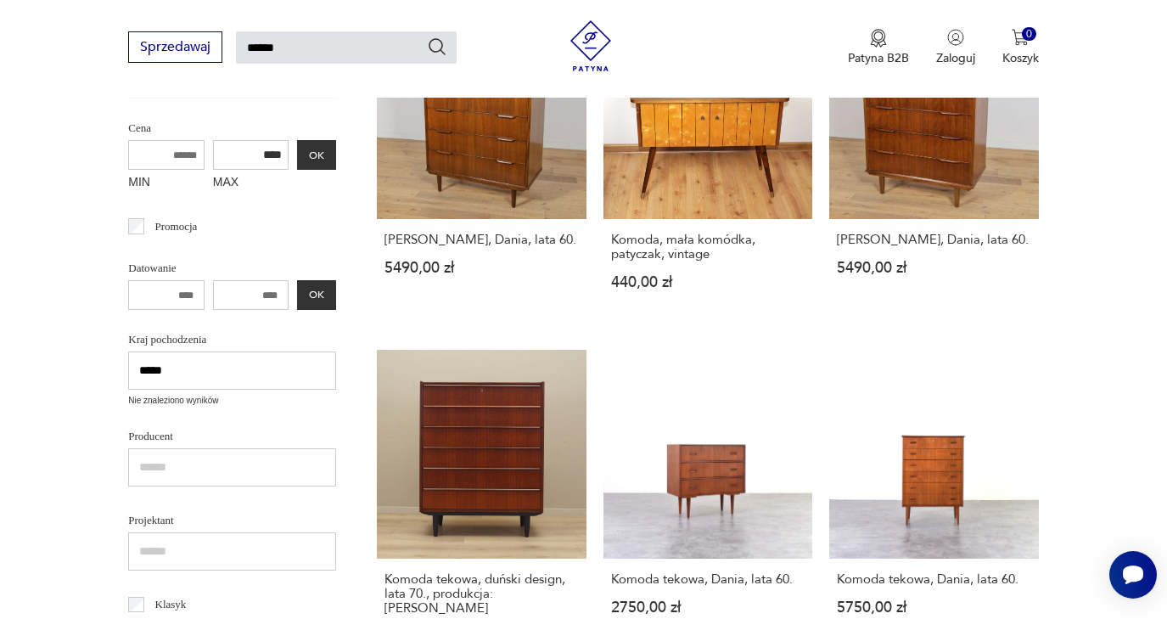
scroll to position [365, 0]
click at [213, 158] on input "****" at bounding box center [251, 154] width 76 height 30
type input "****"
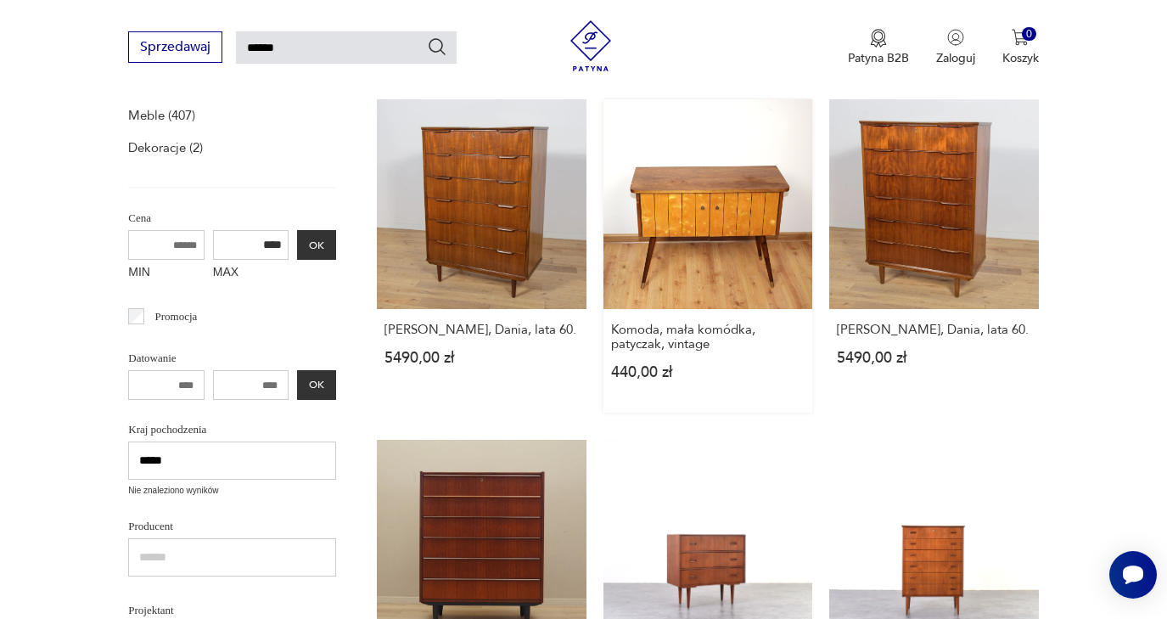
scroll to position [276, 0]
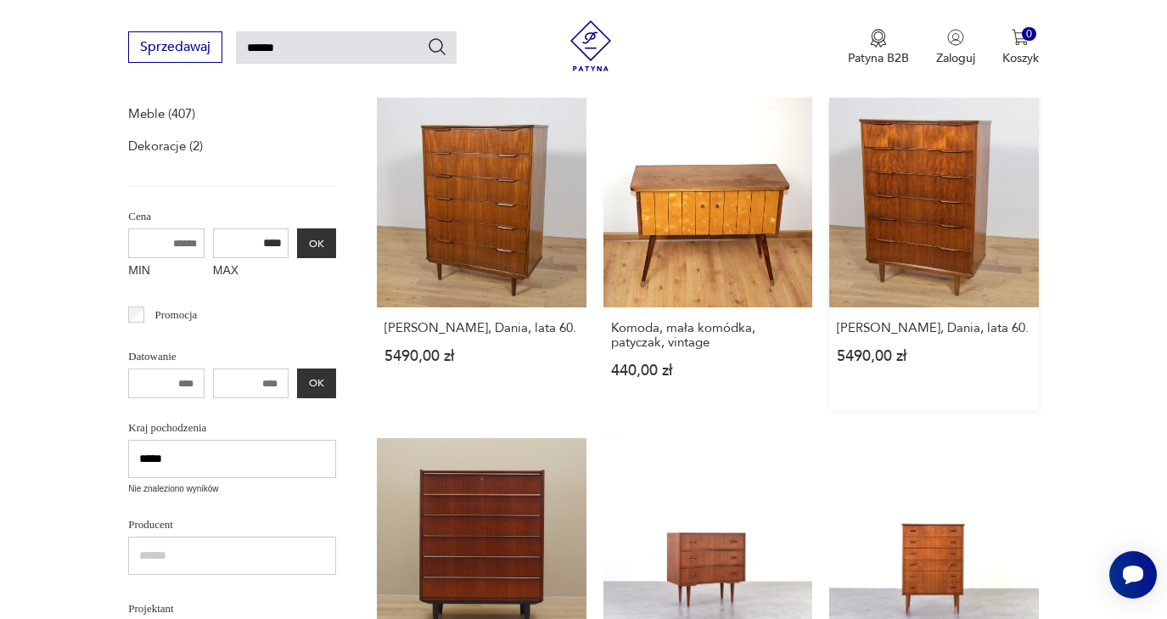
click at [907, 216] on link "Komoda, Dania, lata 60. 5490,00 zł" at bounding box center [934, 254] width 210 height 313
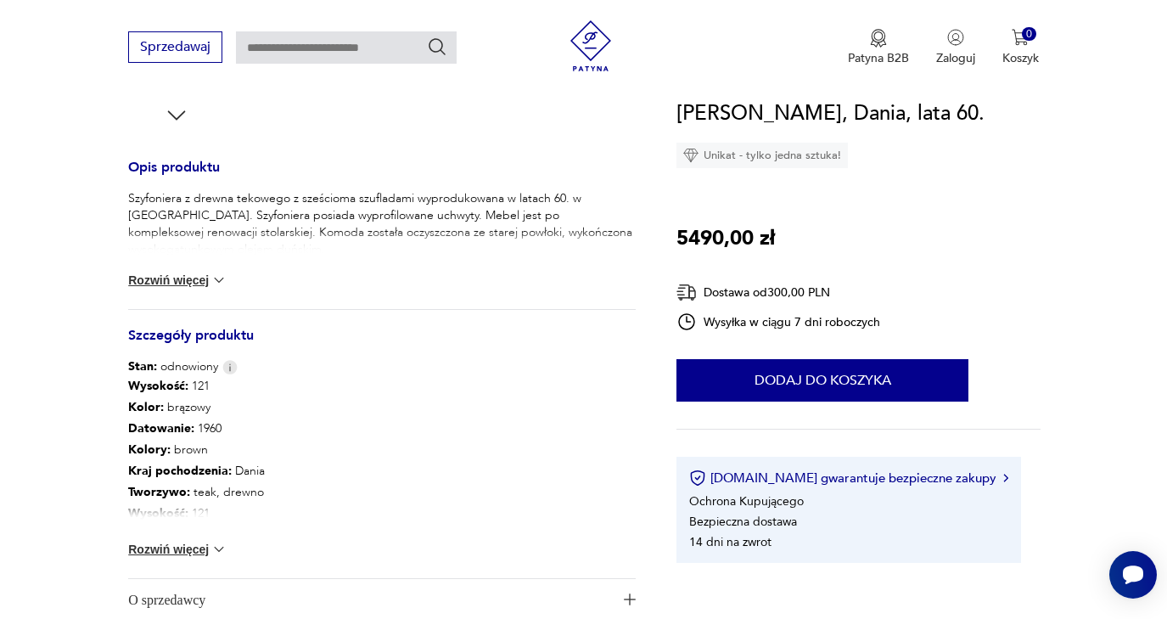
scroll to position [644, 0]
click at [220, 547] on img at bounding box center [219, 549] width 17 height 17
type input "******"
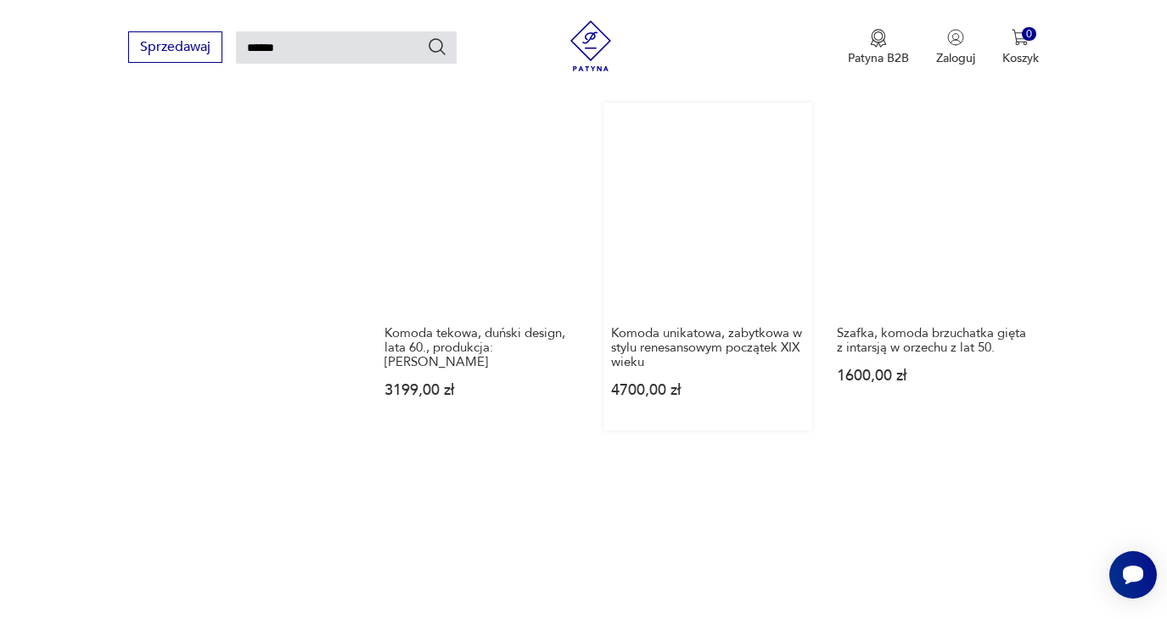
scroll to position [1678, 0]
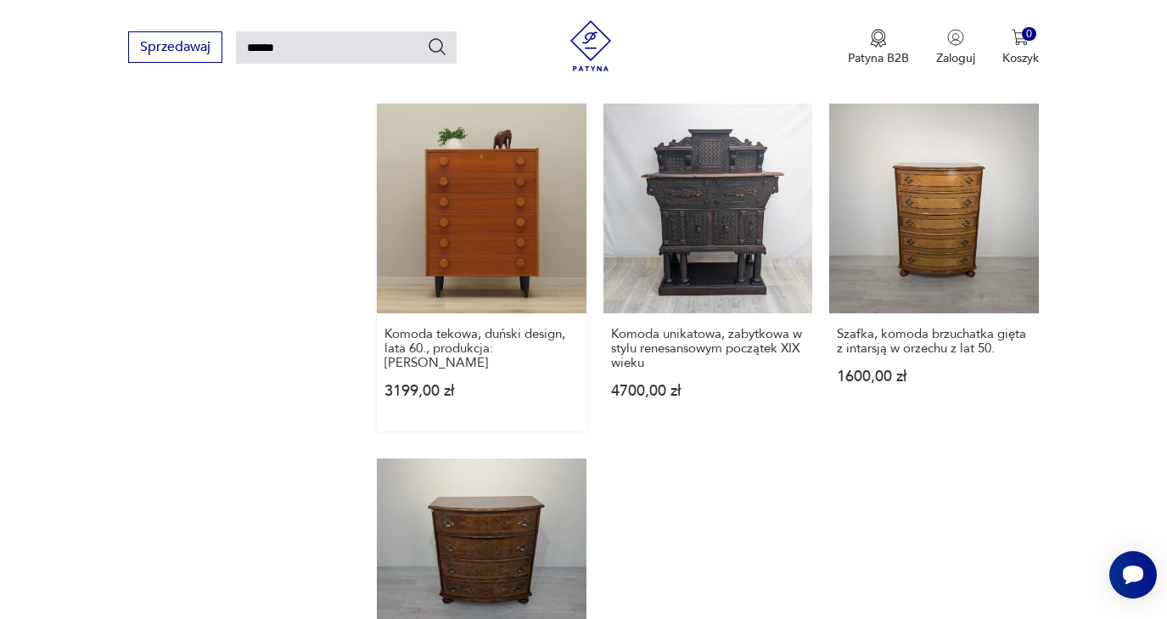
click at [465, 257] on link "Komoda tekowa, duński design, lata 60., produkcja: Dania 3199,00 zł" at bounding box center [482, 268] width 210 height 328
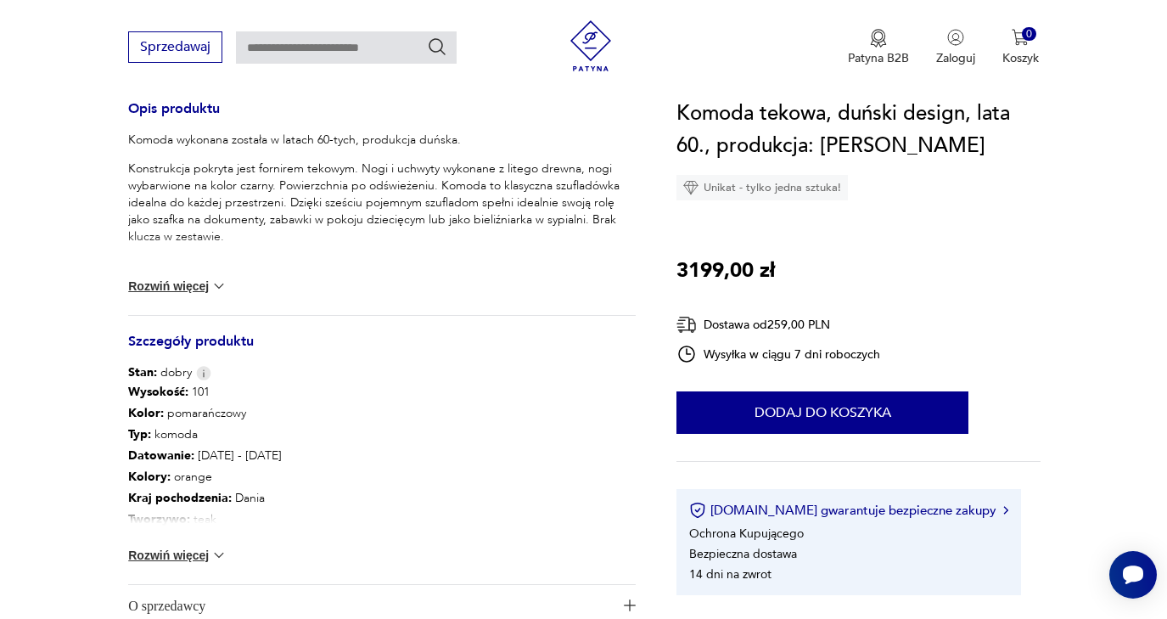
scroll to position [703, 0]
click at [212, 559] on img at bounding box center [219, 555] width 17 height 17
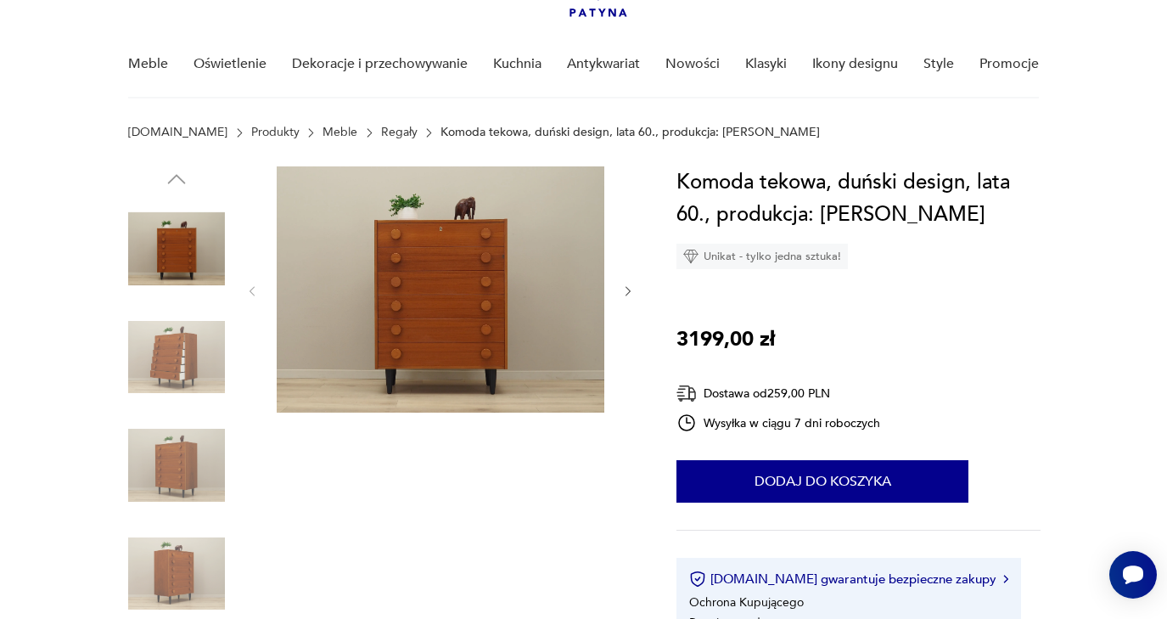
scroll to position [116, 0]
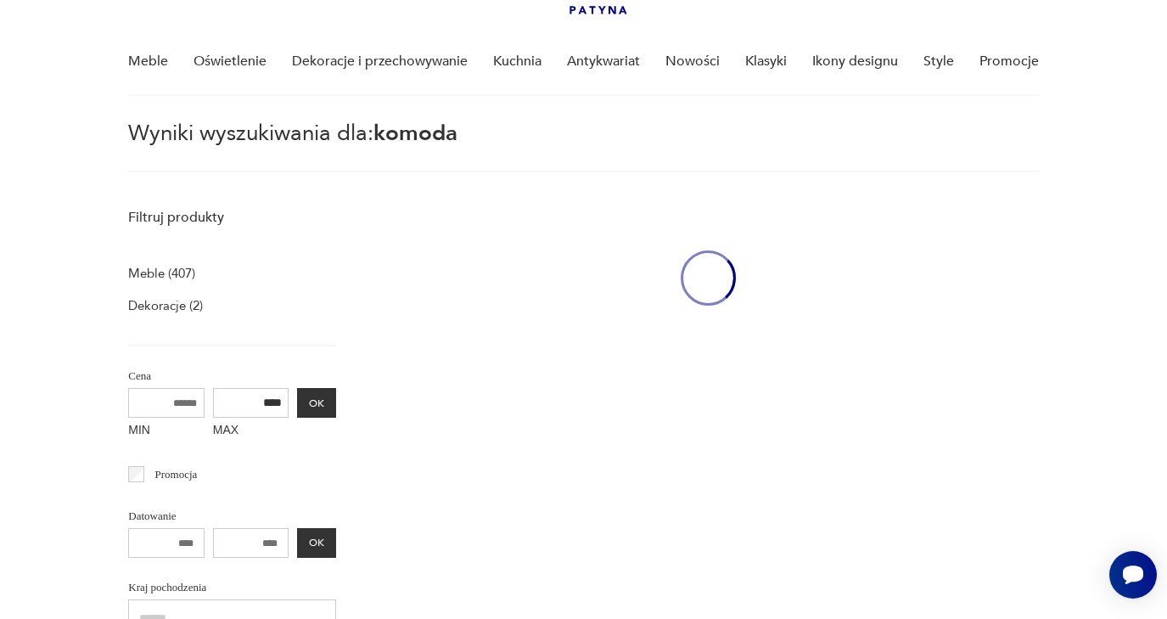
type input "******"
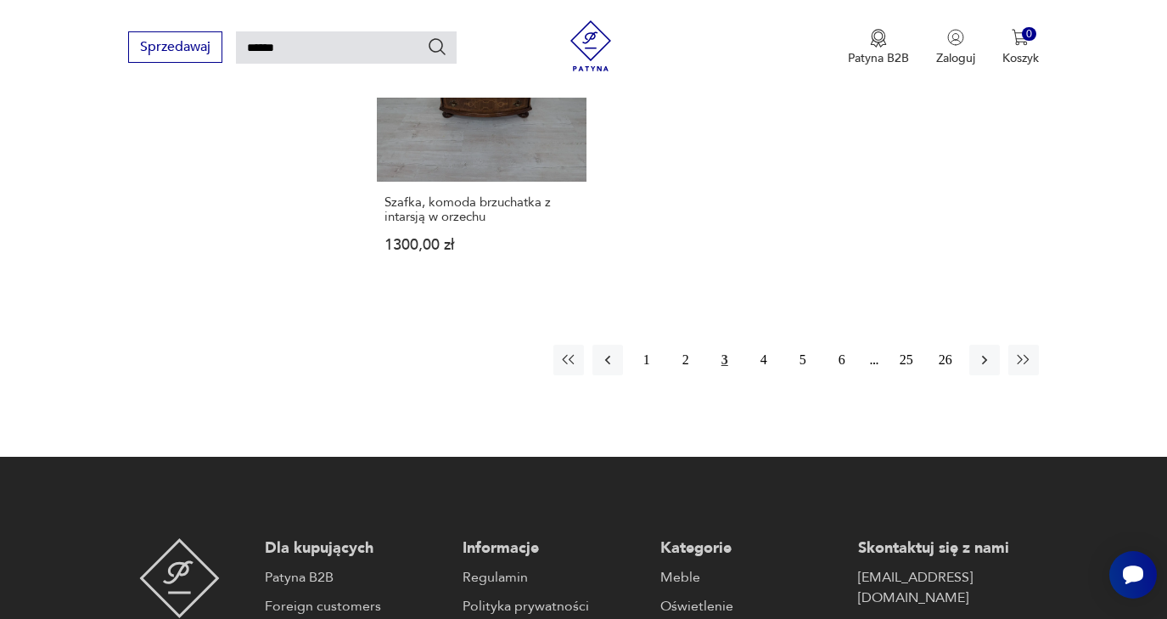
scroll to position [2168, 0]
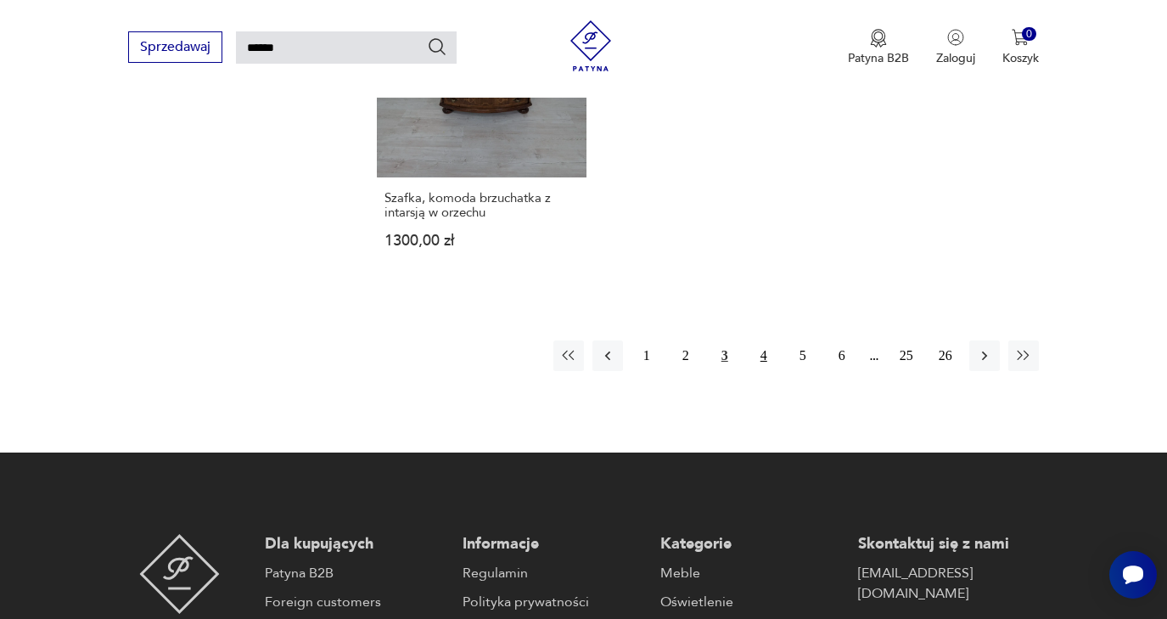
click at [766, 371] on button "4" at bounding box center [764, 355] width 31 height 31
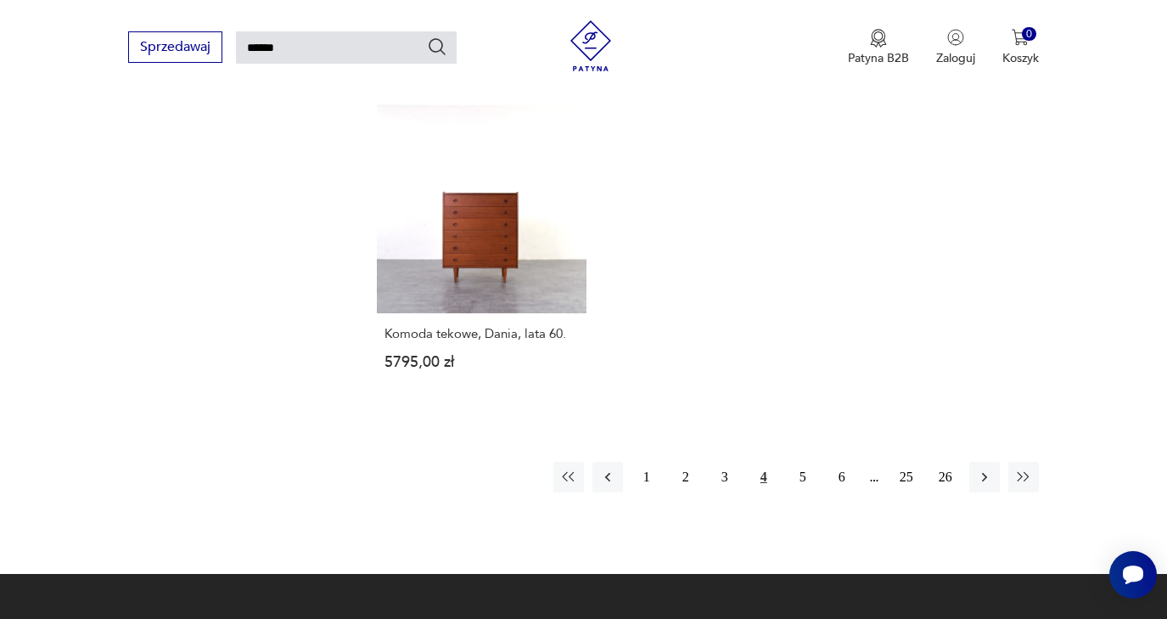
scroll to position [2070, 0]
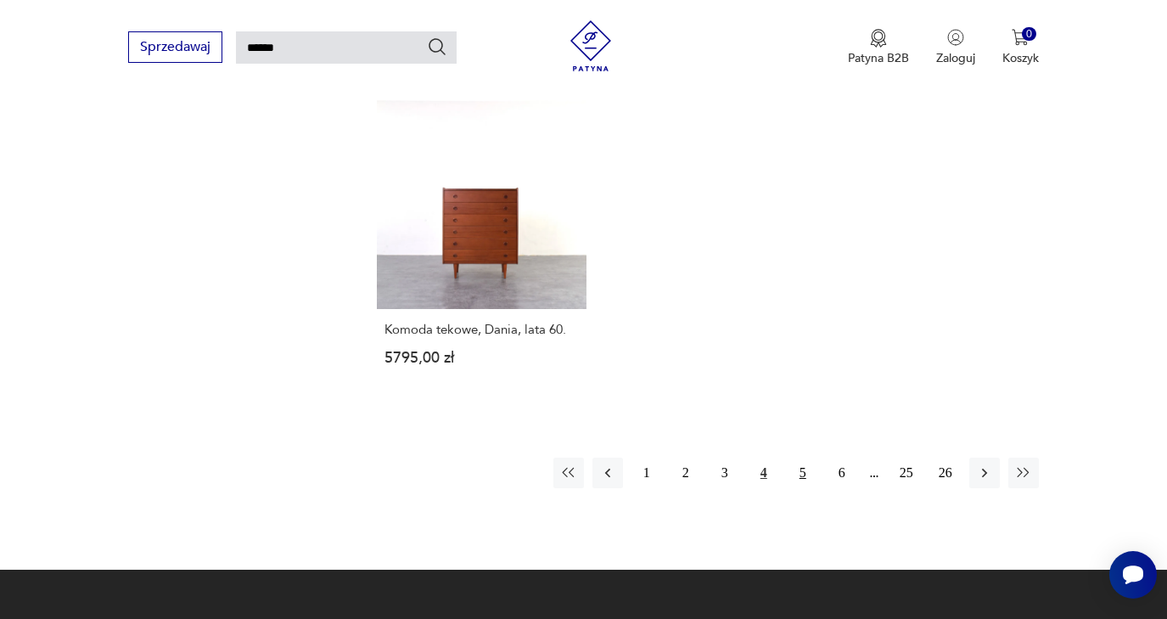
click at [806, 488] on button "5" at bounding box center [803, 473] width 31 height 31
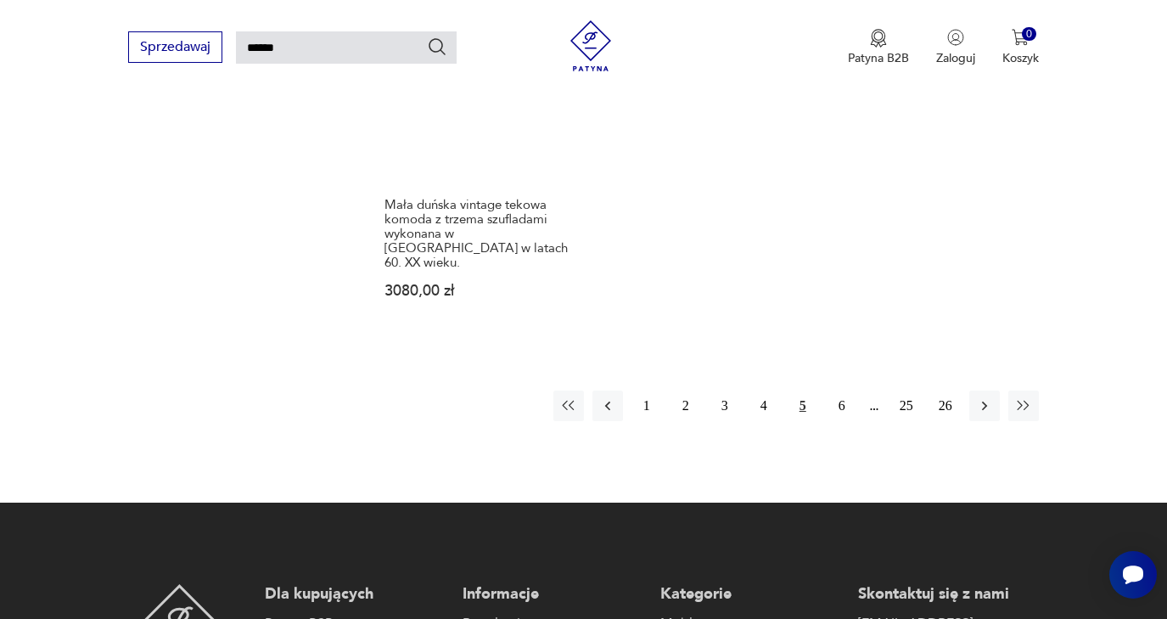
scroll to position [2192, 0]
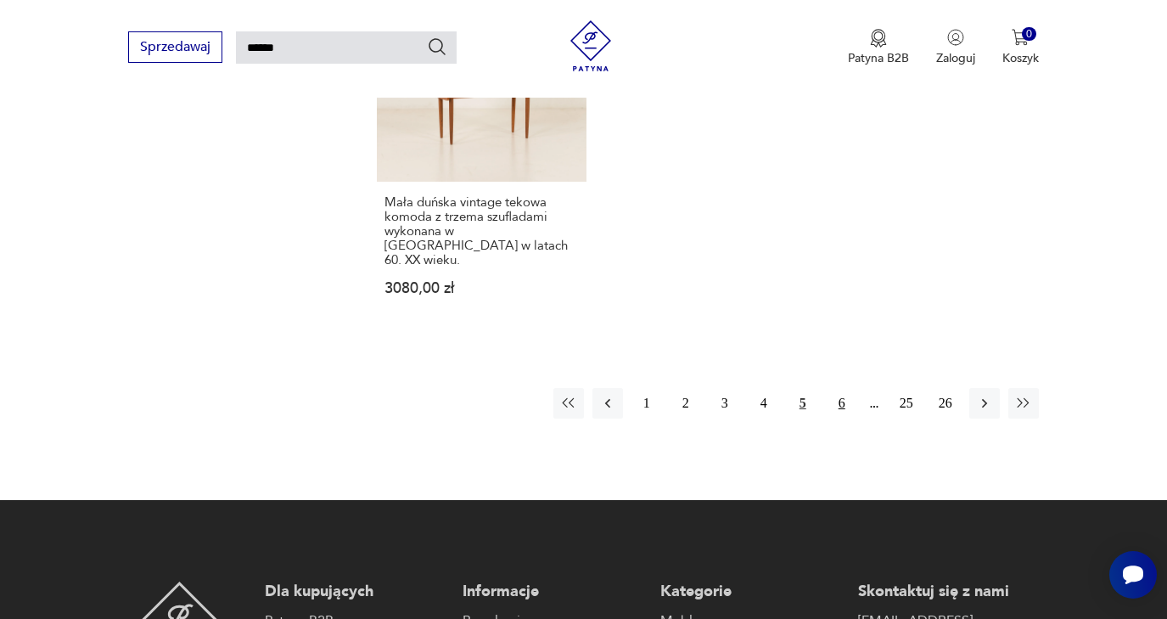
click at [840, 418] on button "6" at bounding box center [842, 403] width 31 height 31
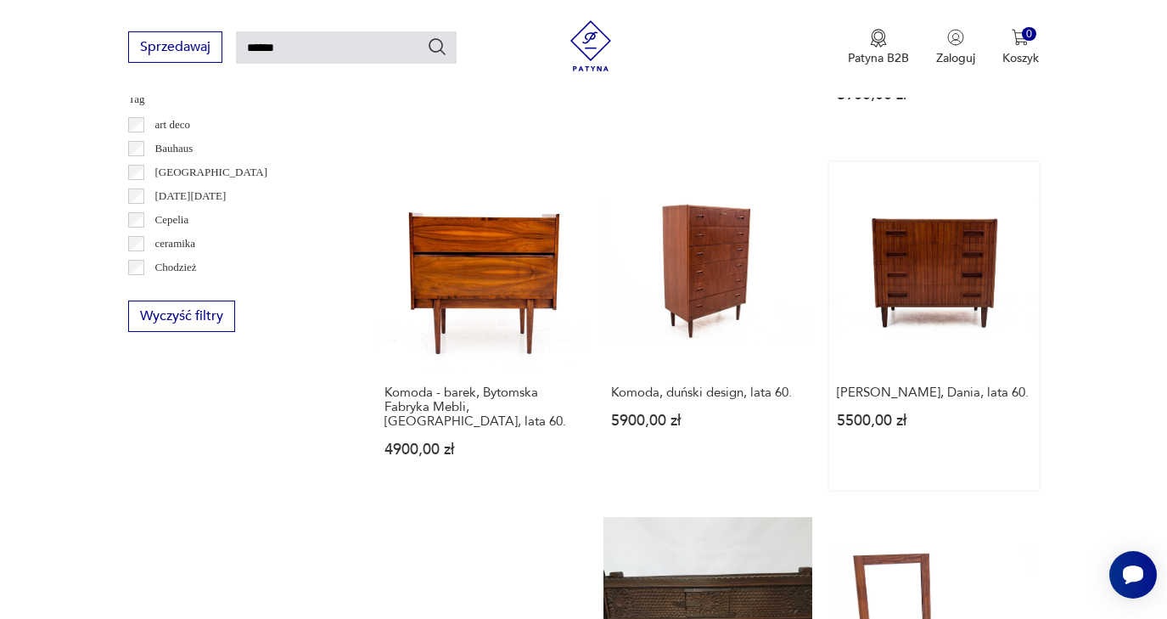
scroll to position [907, 0]
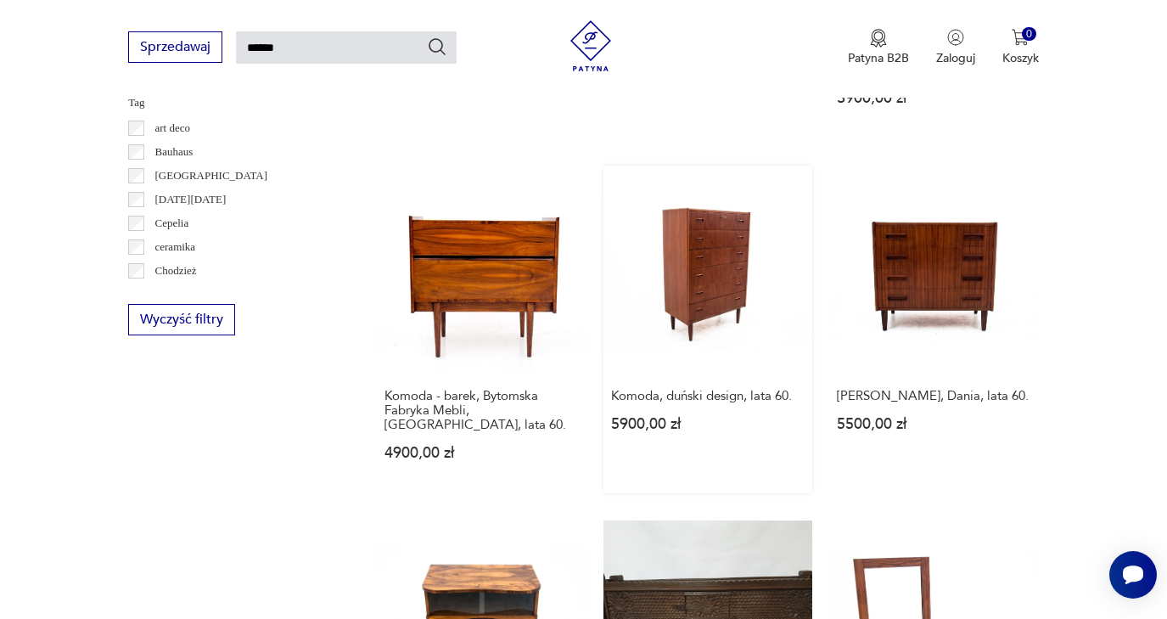
click at [666, 322] on link "Komoda, duński design, lata 60. 5900,00 zł" at bounding box center [708, 330] width 210 height 328
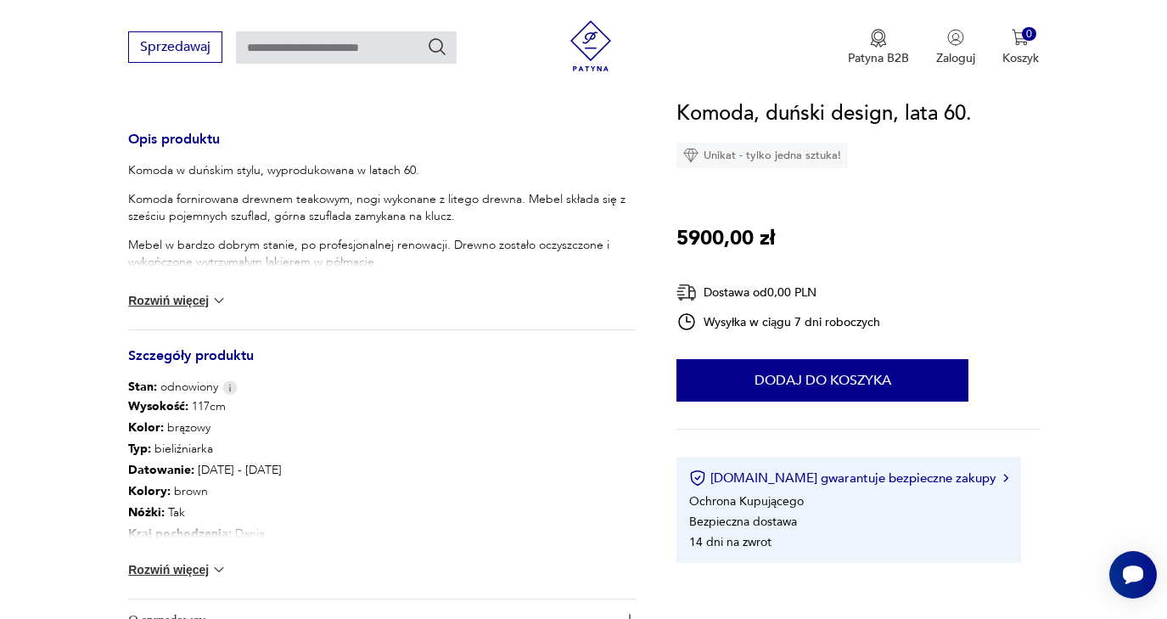
scroll to position [672, 0]
click at [218, 570] on img at bounding box center [219, 569] width 17 height 17
type input "******"
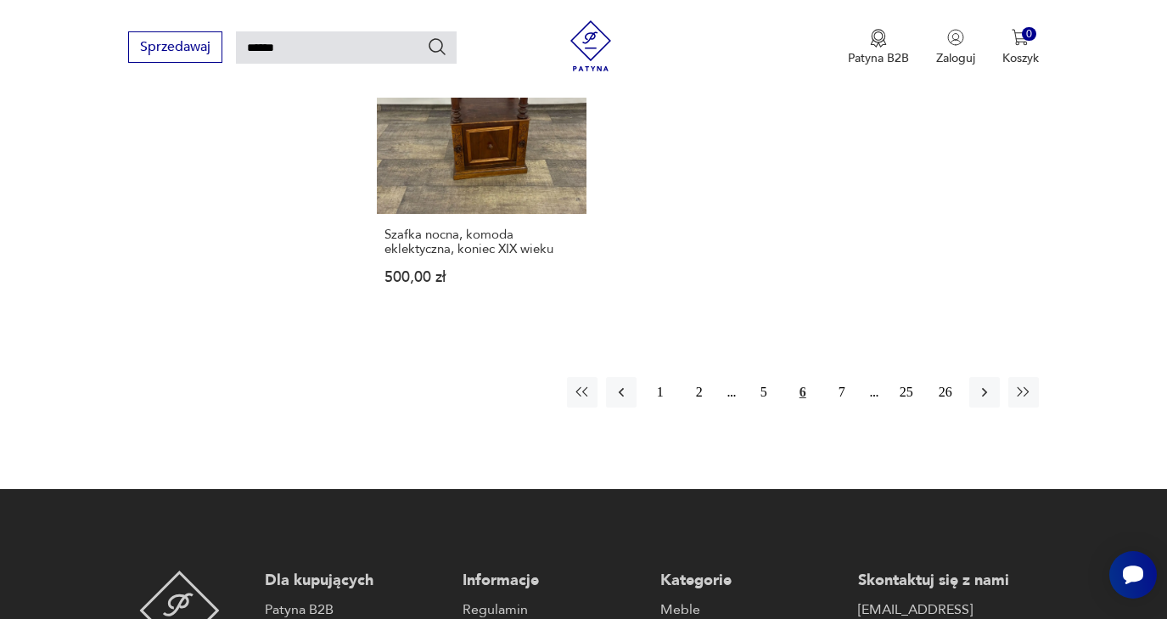
scroll to position [2130, 0]
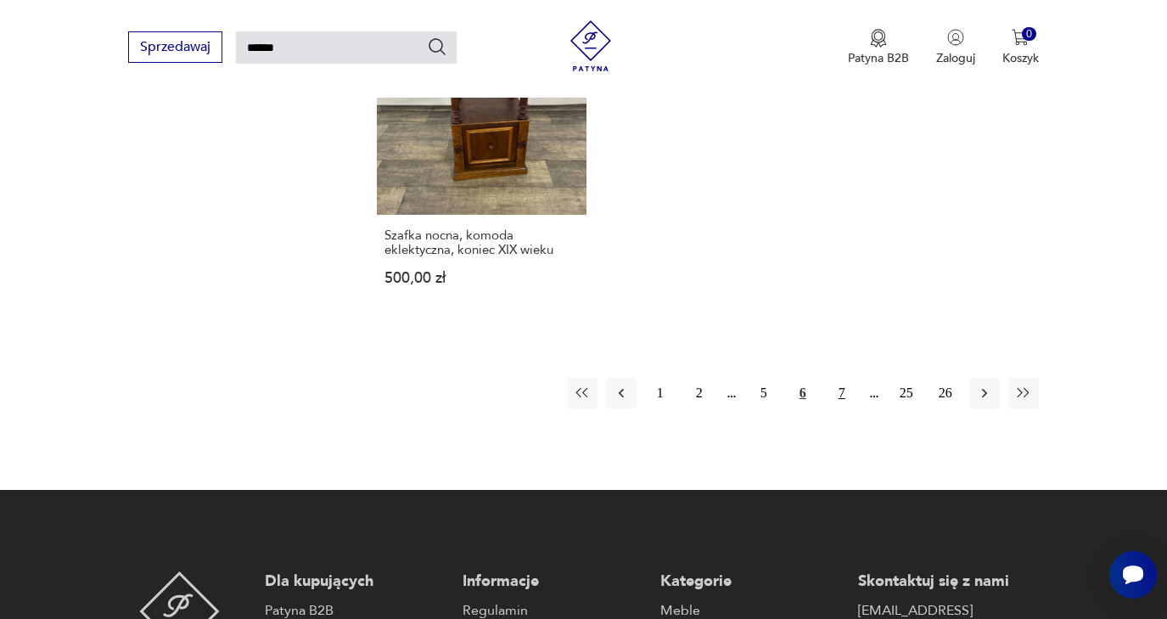
click at [841, 408] on button "7" at bounding box center [842, 393] width 31 height 31
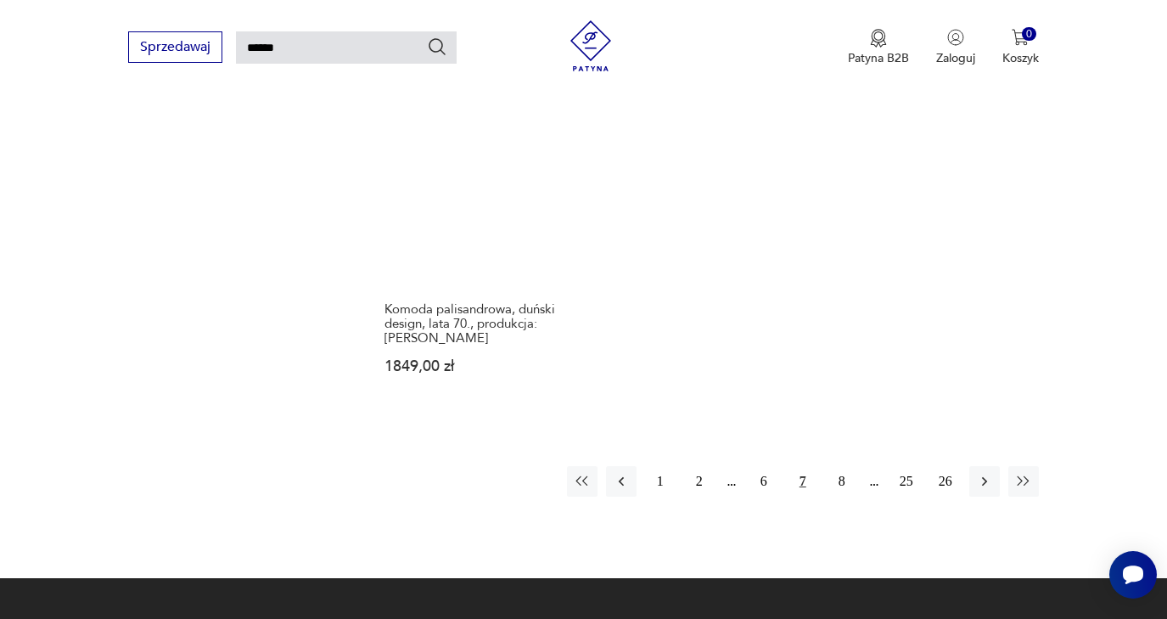
scroll to position [2057, 0]
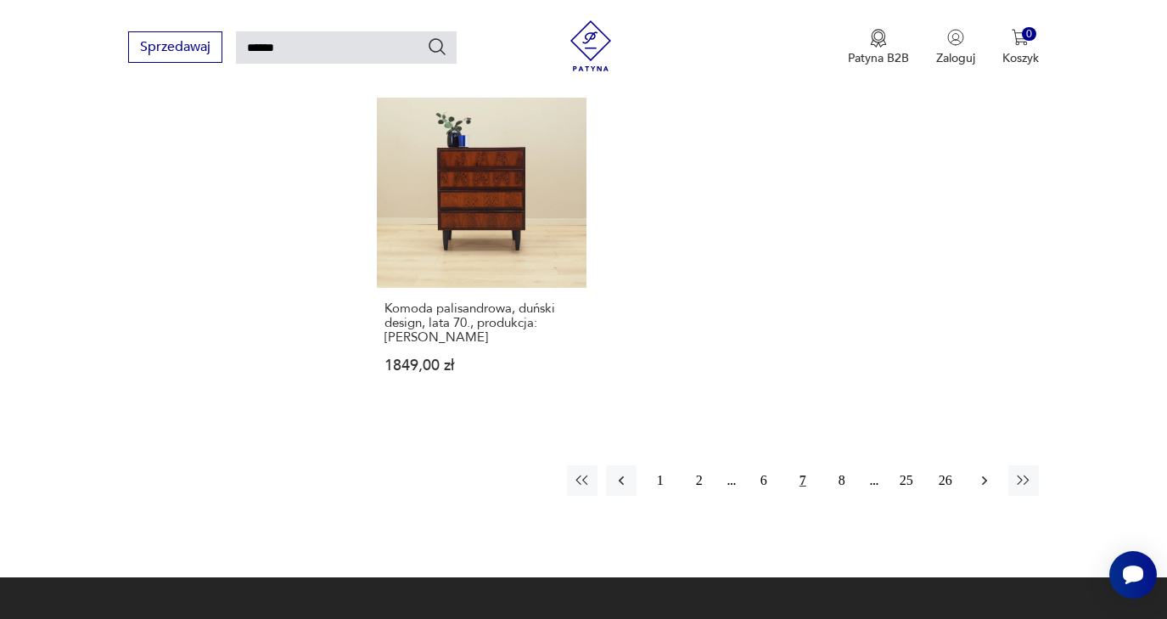
click at [985, 486] on icon "button" at bounding box center [984, 480] width 5 height 9
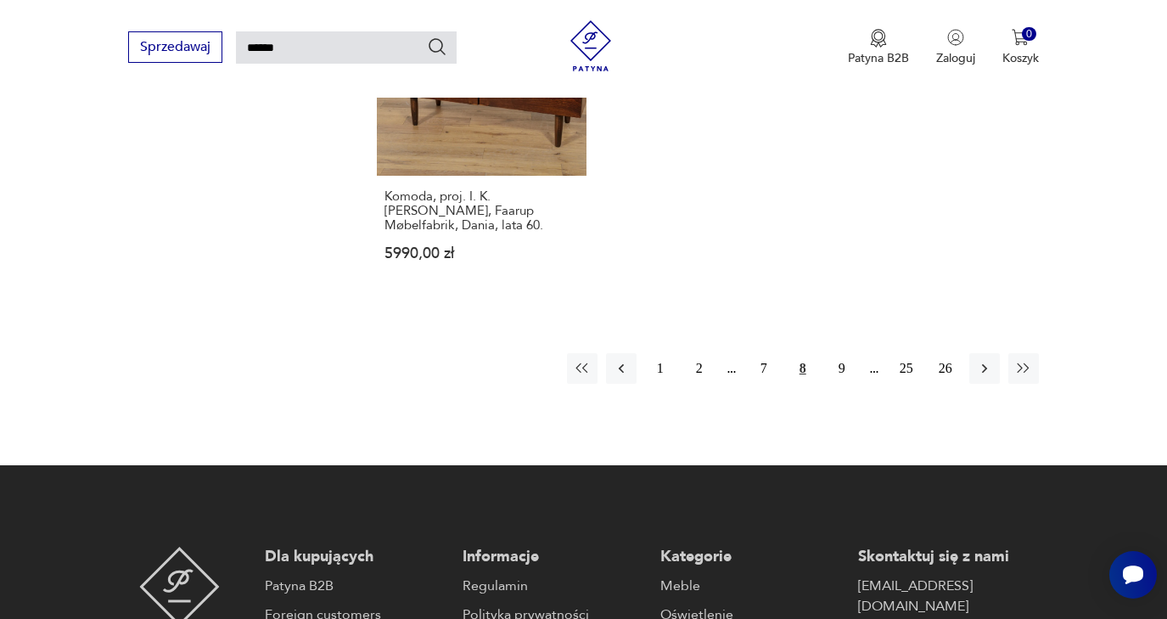
scroll to position [2193, 0]
click at [845, 384] on button "9" at bounding box center [842, 368] width 31 height 31
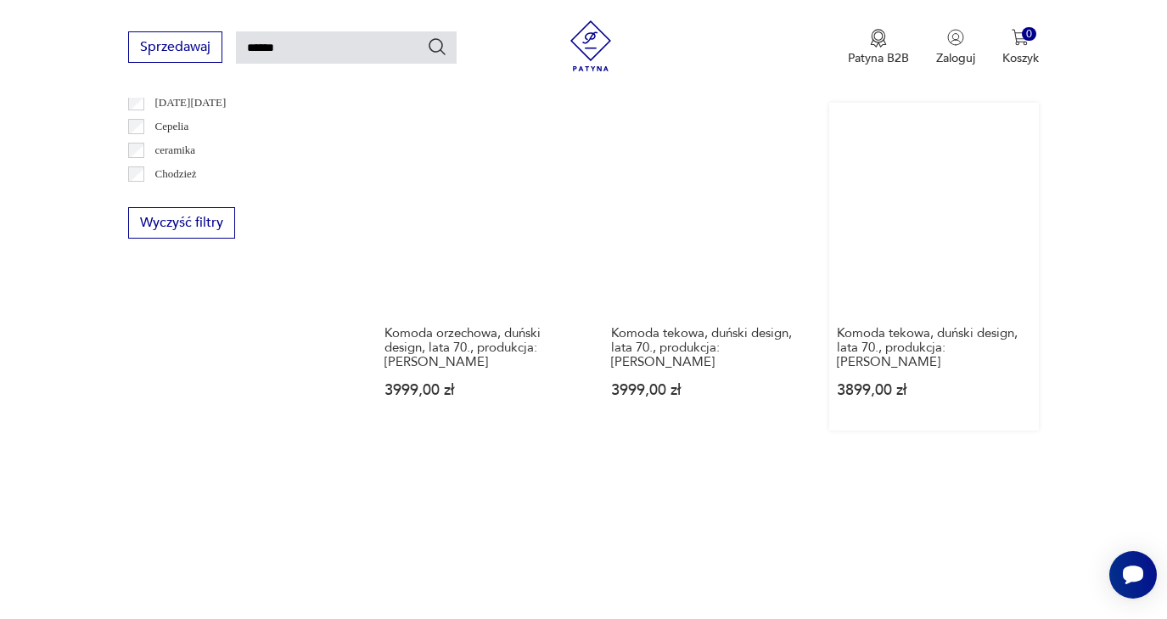
scroll to position [1004, 0]
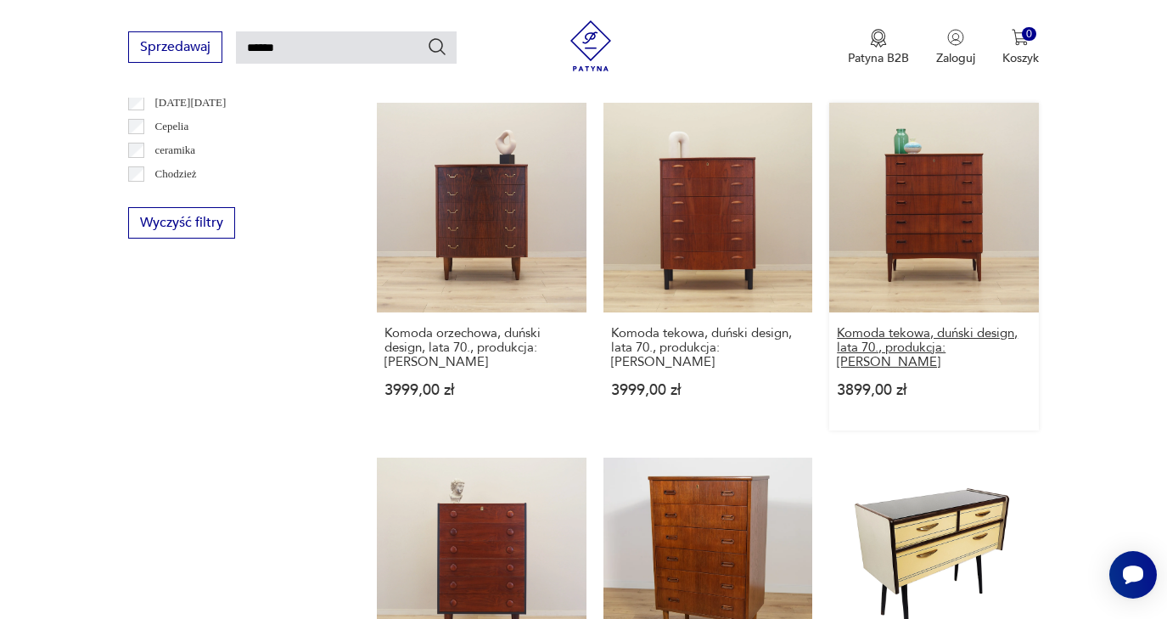
click at [935, 369] on h3 "Komoda tekowa, duński design, lata 70., produkcja: Dania" at bounding box center [934, 347] width 194 height 43
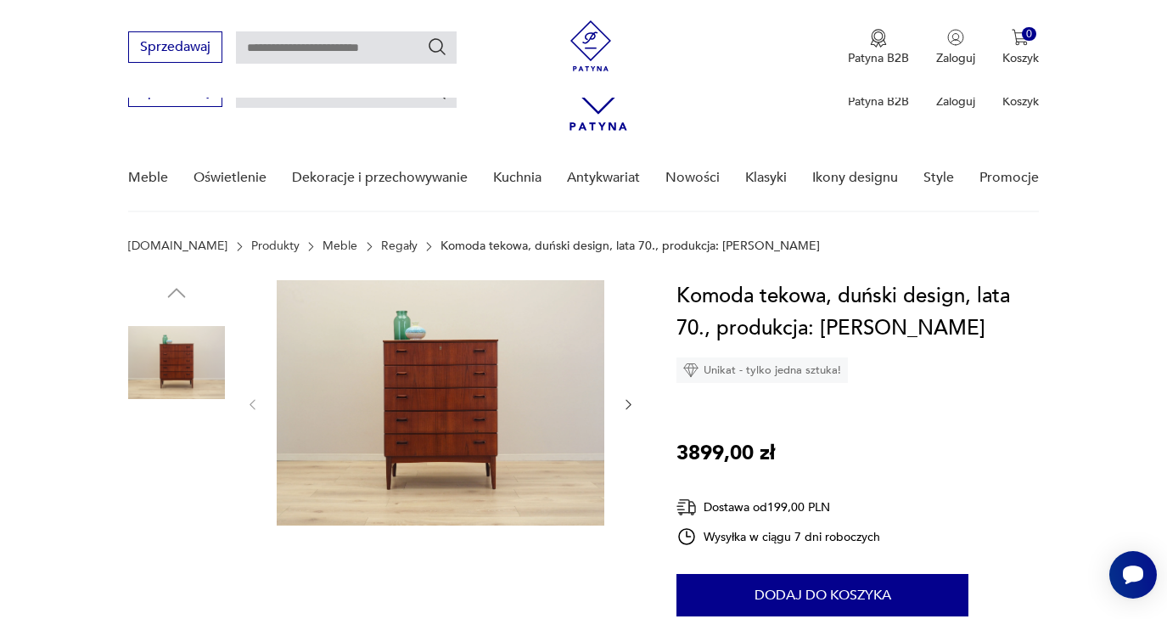
scroll to position [311, 0]
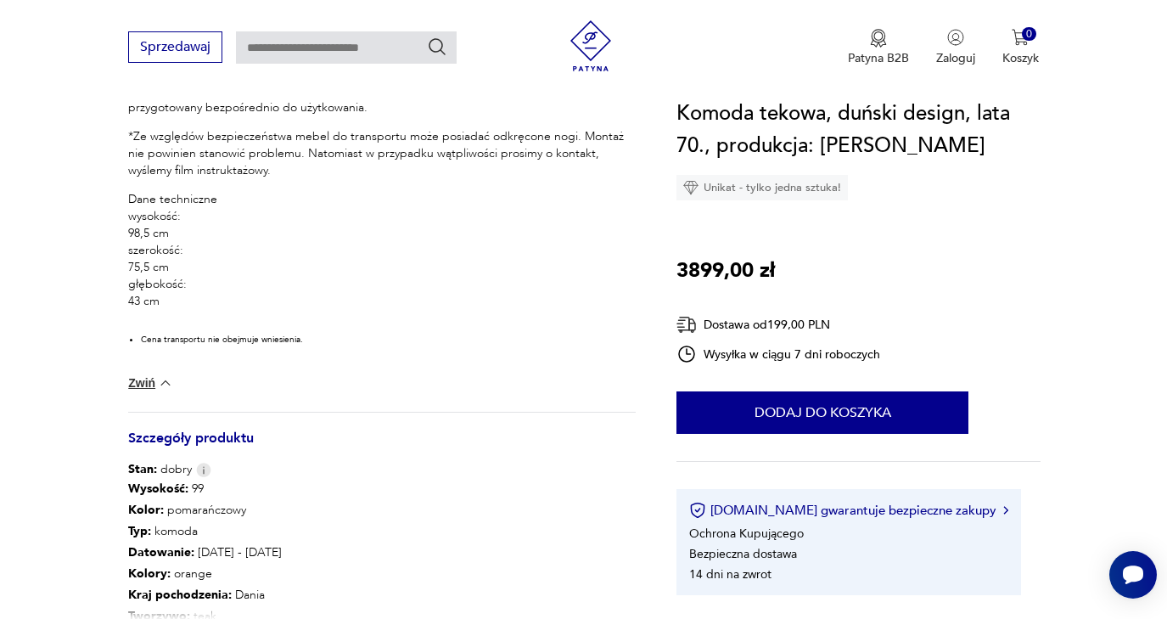
scroll to position [876, 0]
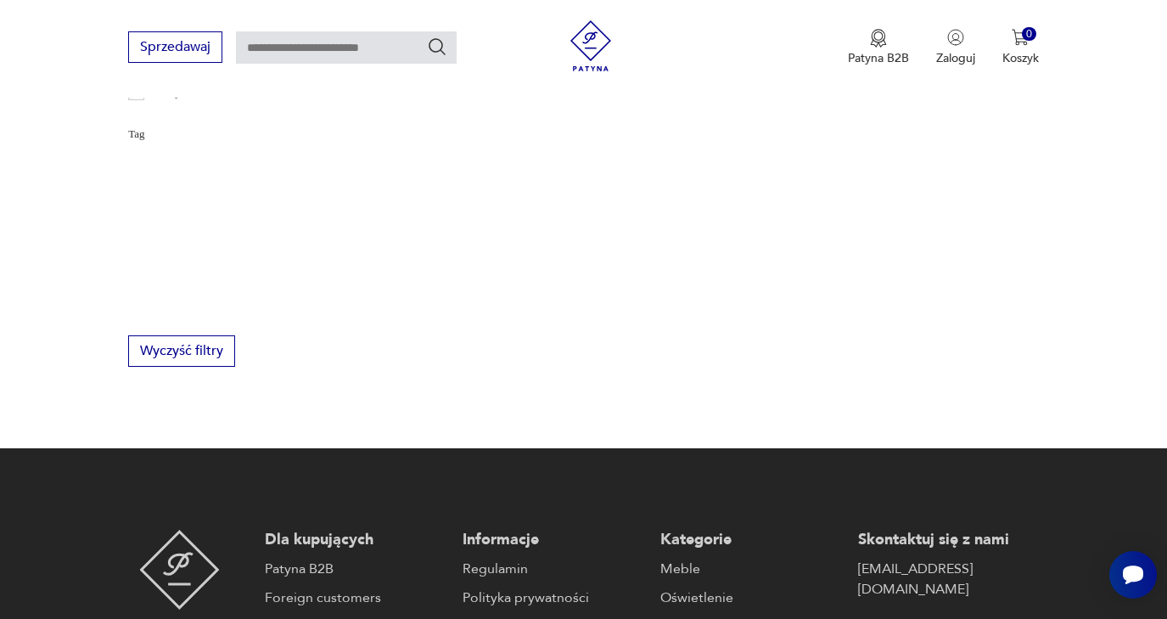
type input "******"
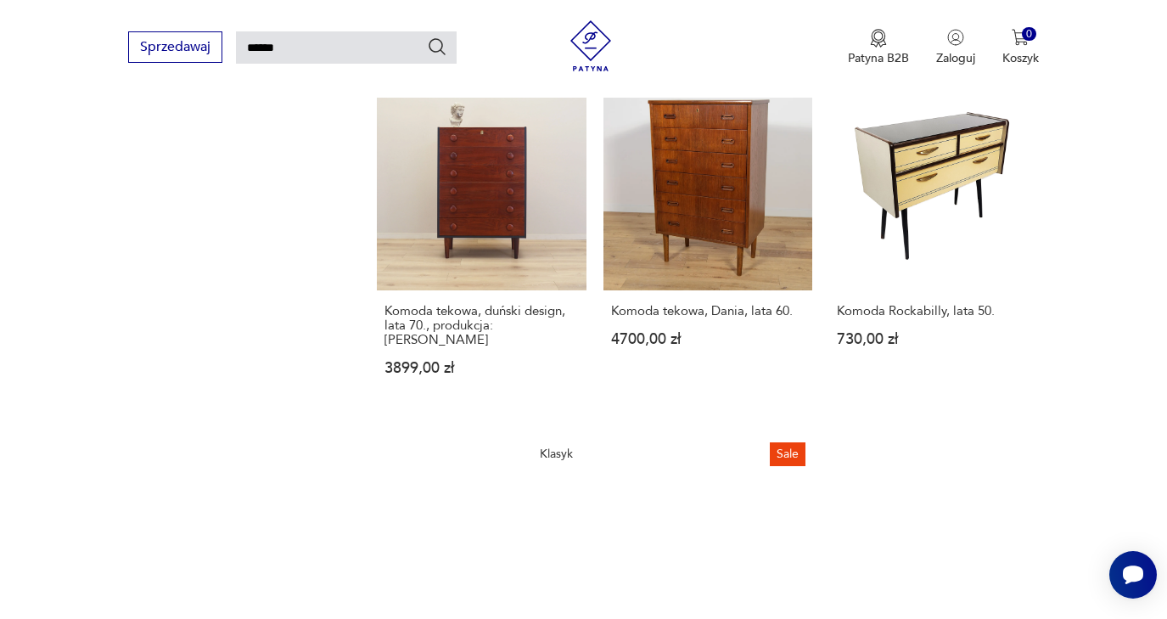
scroll to position [1384, 0]
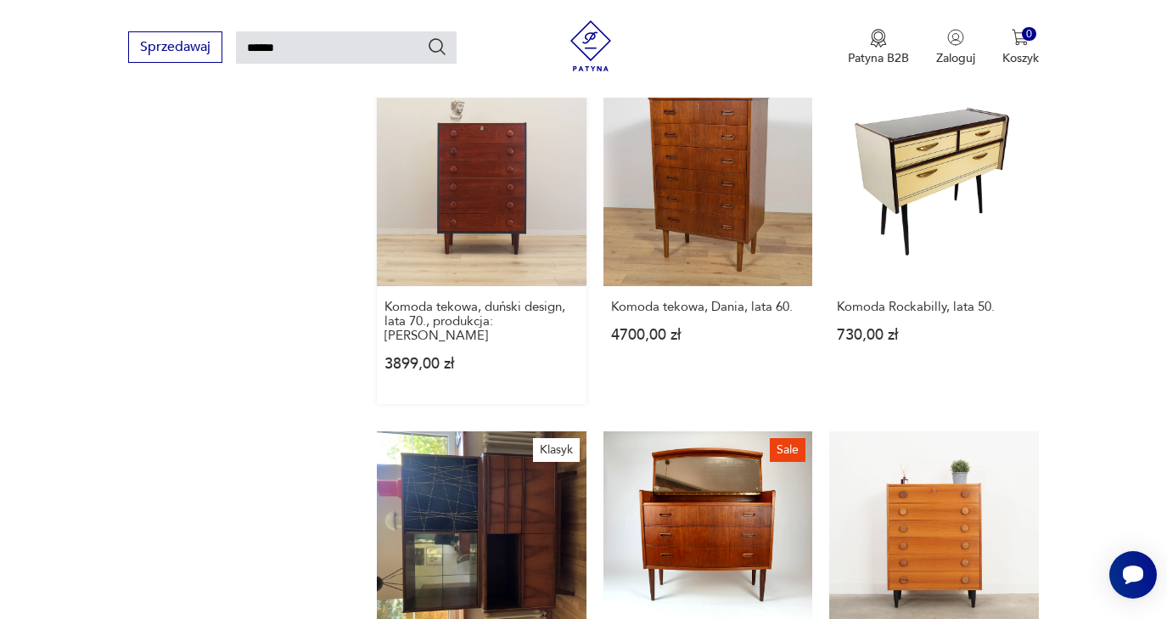
click at [437, 236] on link "Komoda tekowa, duński design, lata 70., produkcja: Dania 3899,00 zł" at bounding box center [482, 241] width 210 height 328
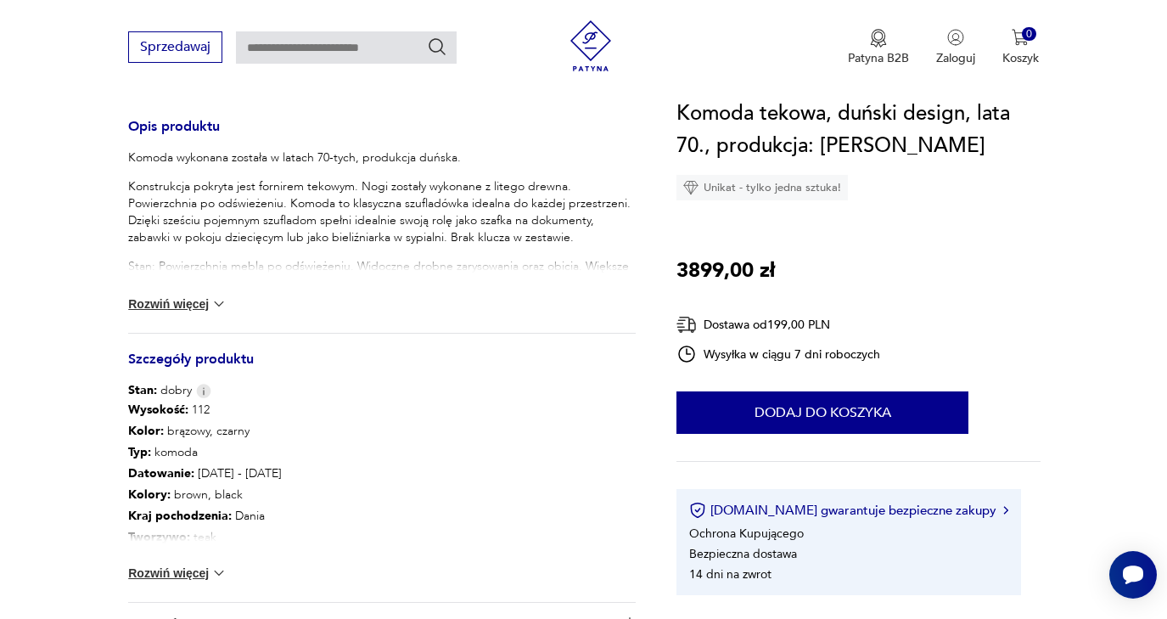
scroll to position [685, 0]
click at [219, 575] on img at bounding box center [219, 572] width 17 height 17
type input "******"
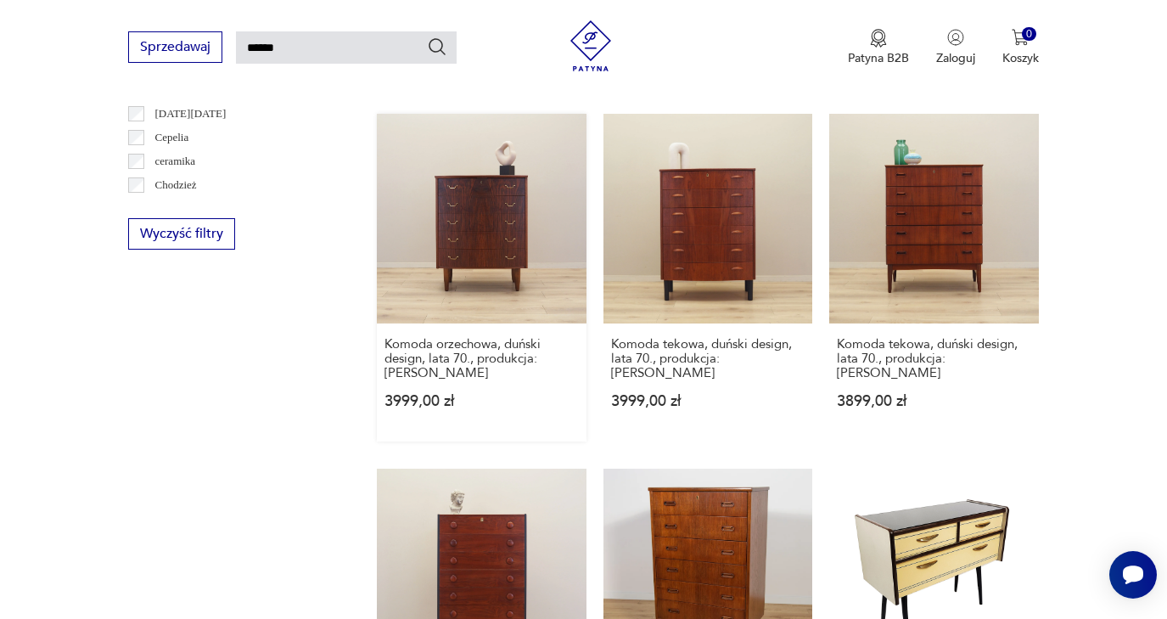
scroll to position [992, 0]
click at [957, 278] on link "Komoda tekowa, duński design, lata 70., produkcja: Dania 3899,00 zł" at bounding box center [934, 279] width 210 height 328
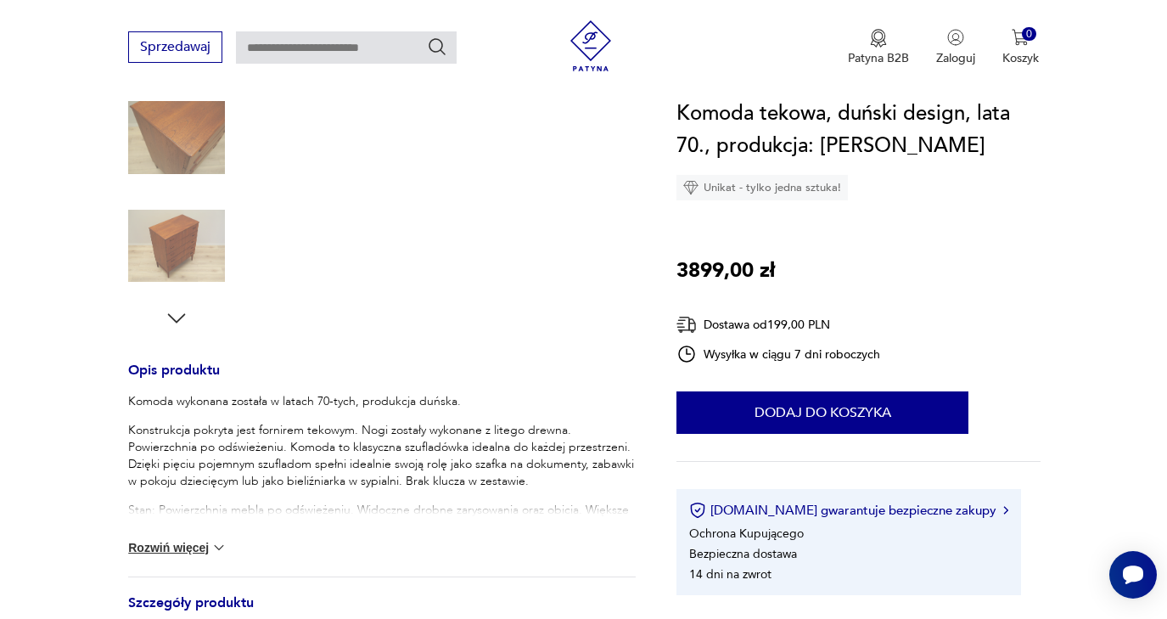
scroll to position [446, 0]
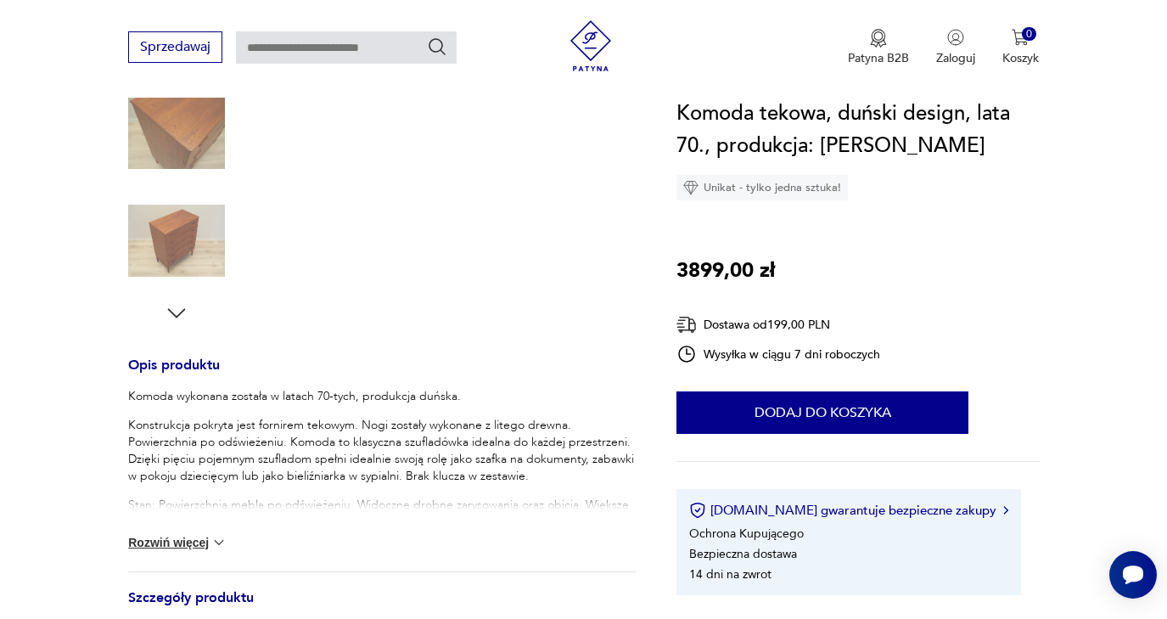
click at [199, 538] on button "Rozwiń więcej" at bounding box center [177, 542] width 98 height 17
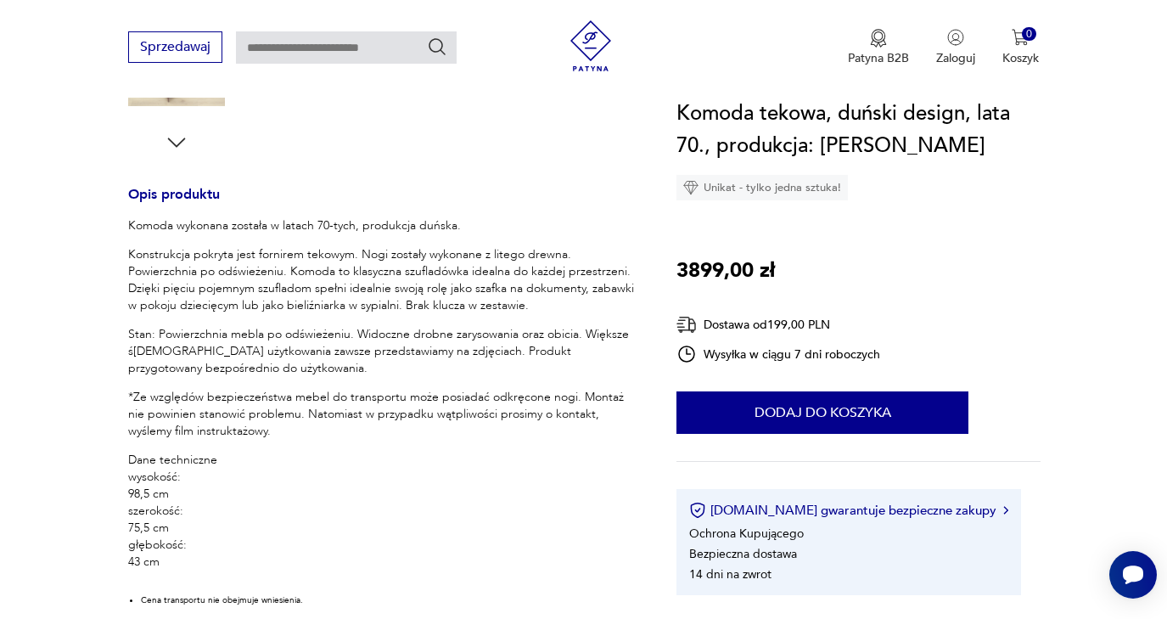
scroll to position [626, 0]
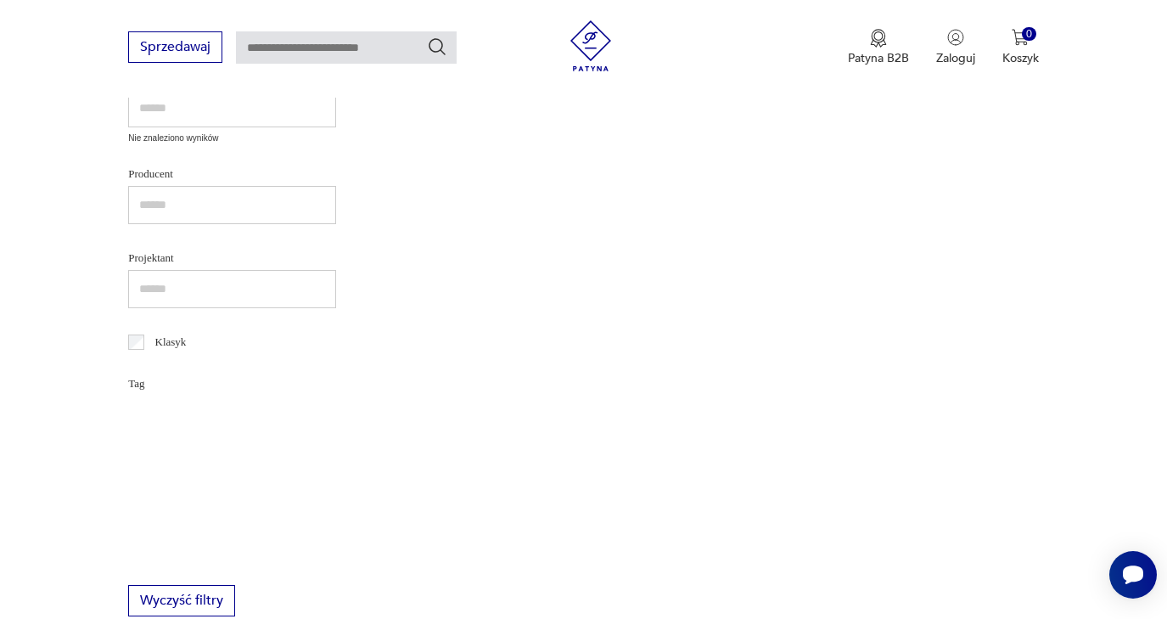
type input "******"
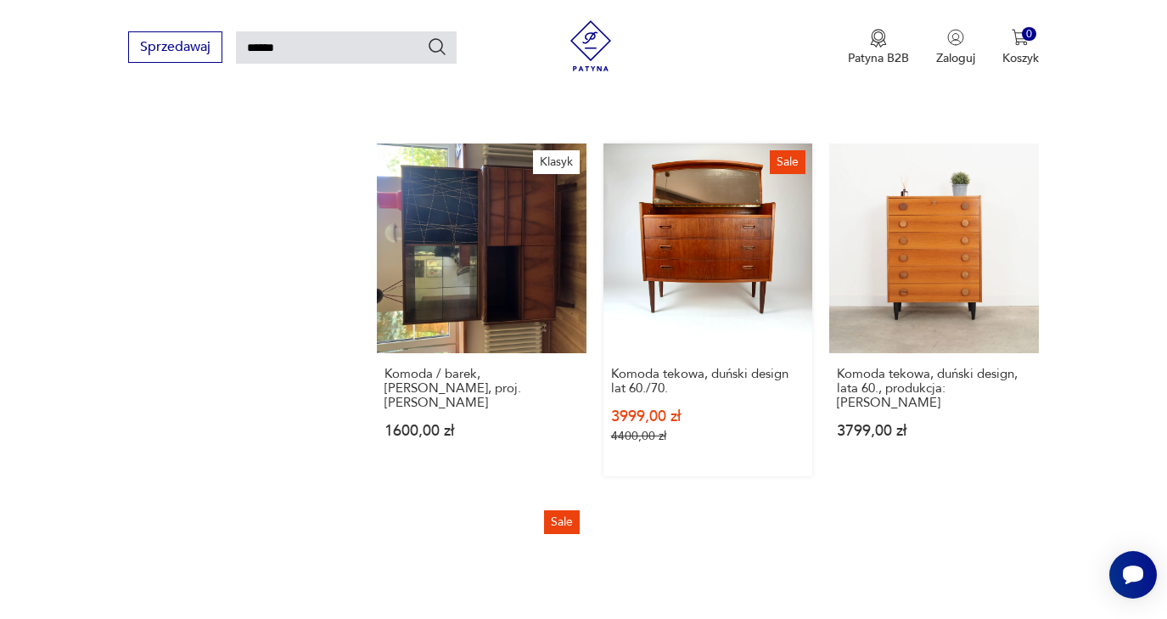
scroll to position [1675, 0]
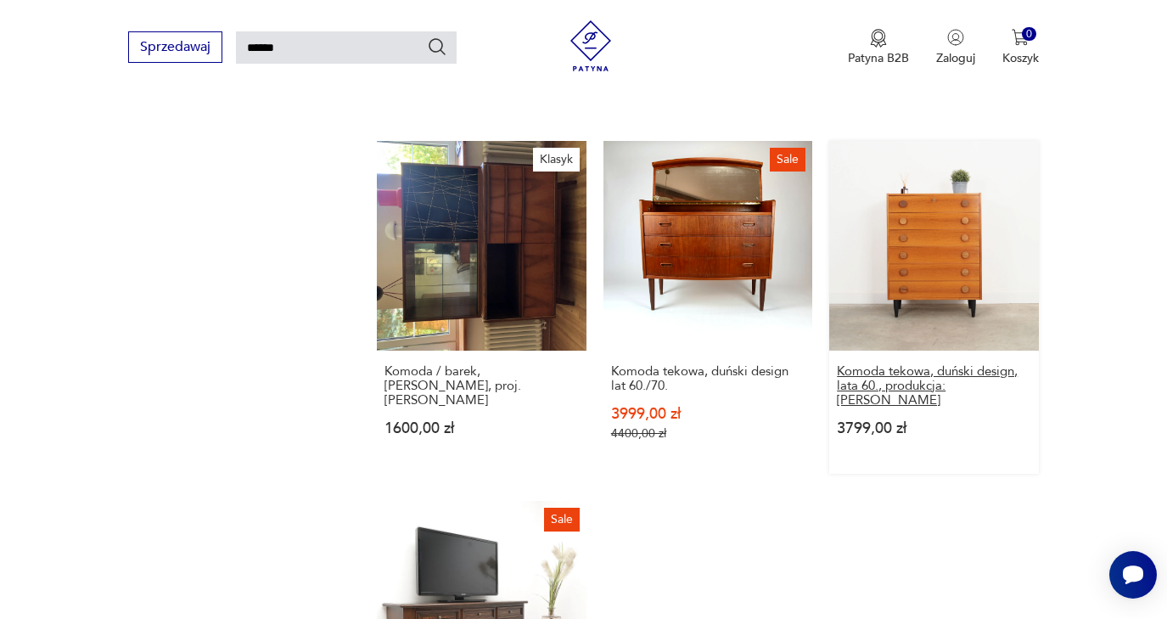
click at [923, 407] on h3 "Komoda tekowa, duński design, lata 60., produkcja: Dania" at bounding box center [934, 385] width 194 height 43
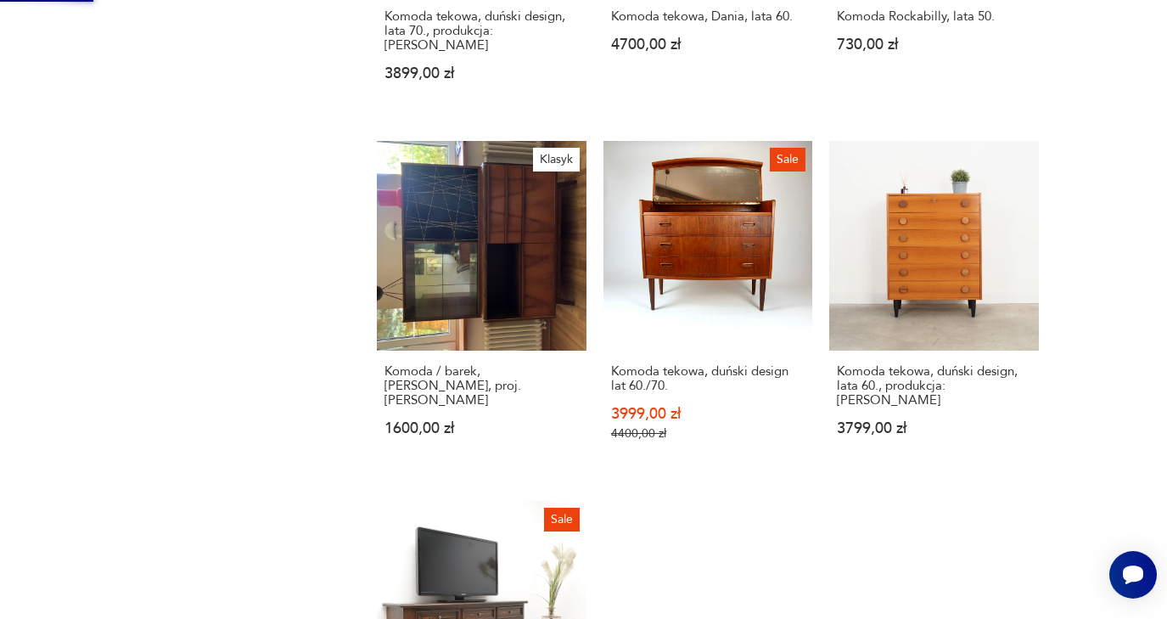
scroll to position [0, 0]
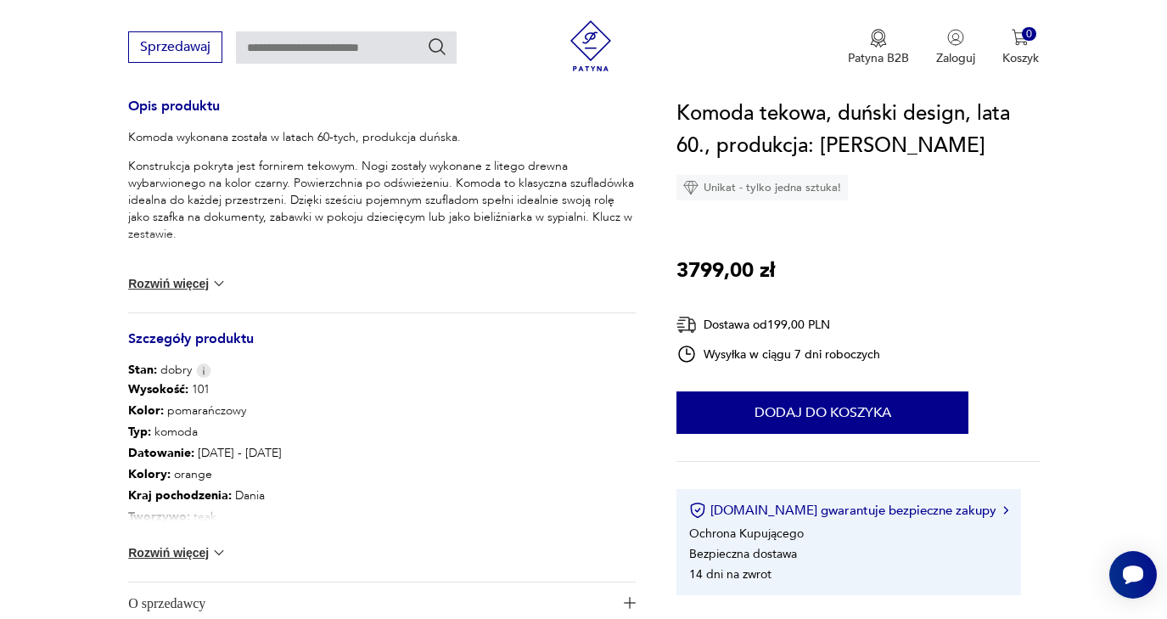
scroll to position [706, 0]
click at [219, 553] on img at bounding box center [219, 551] width 17 height 17
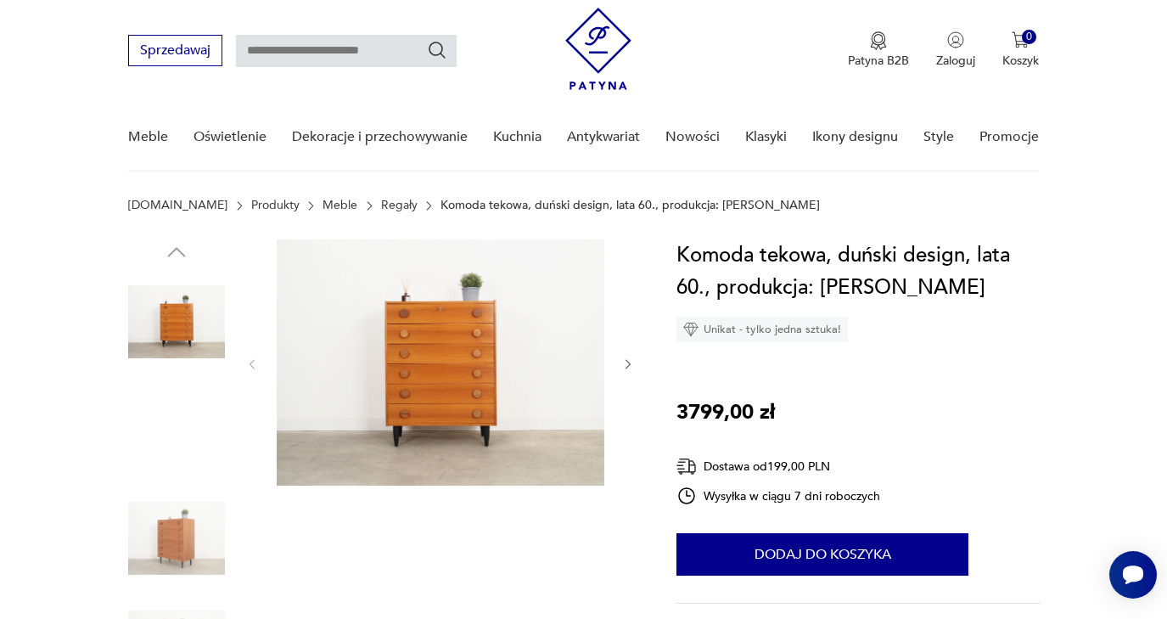
scroll to position [50, 0]
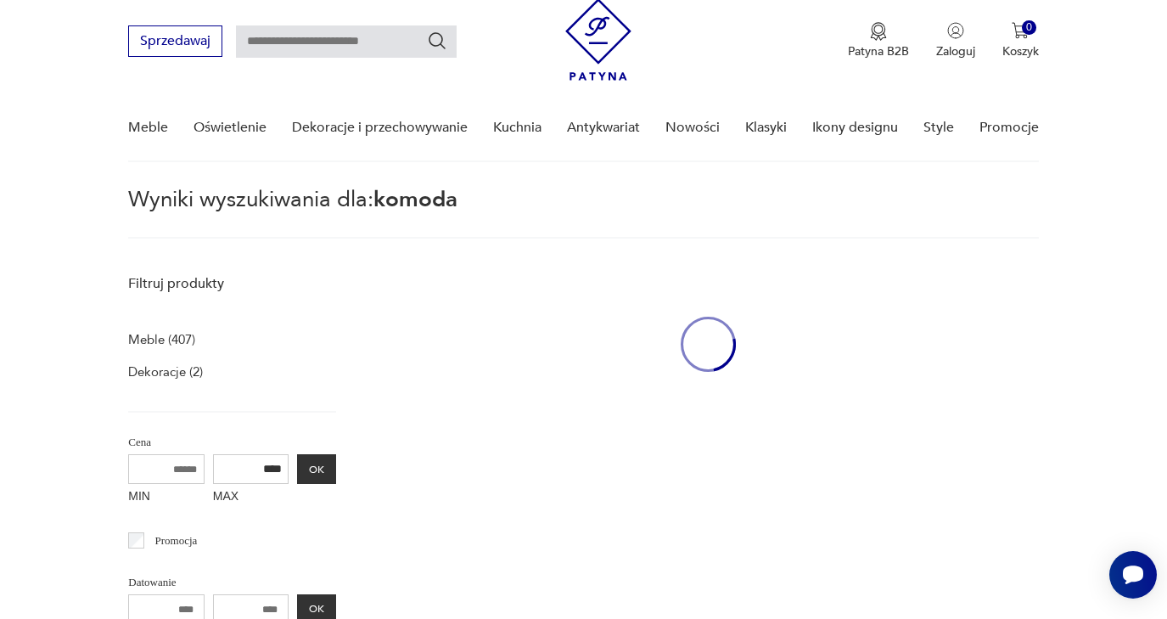
type input "******"
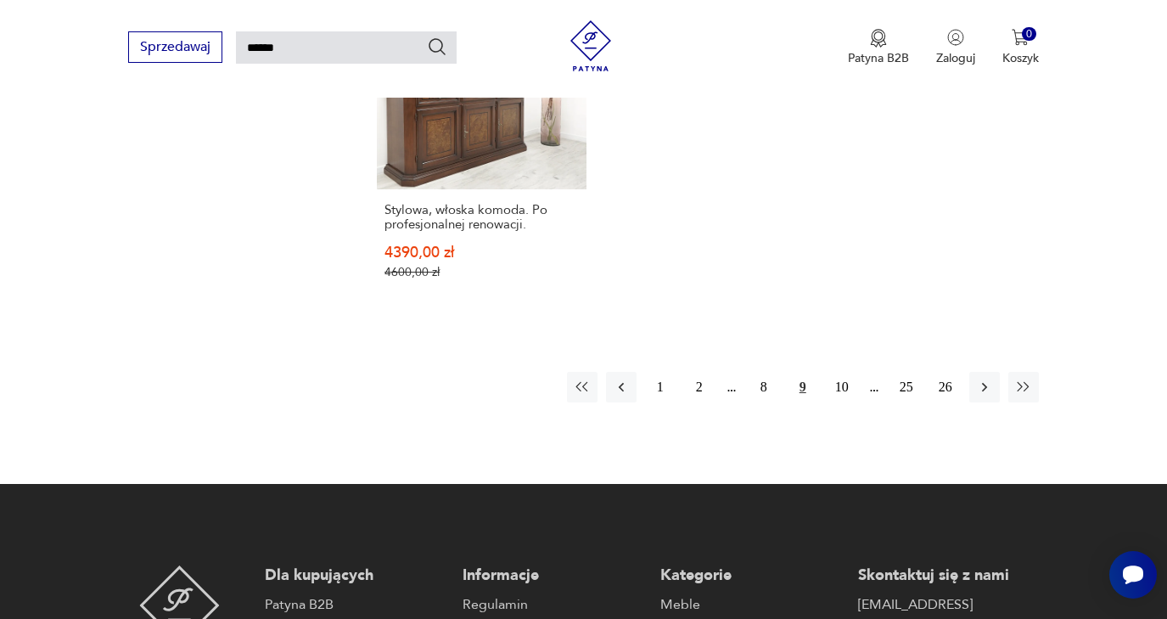
scroll to position [2198, 0]
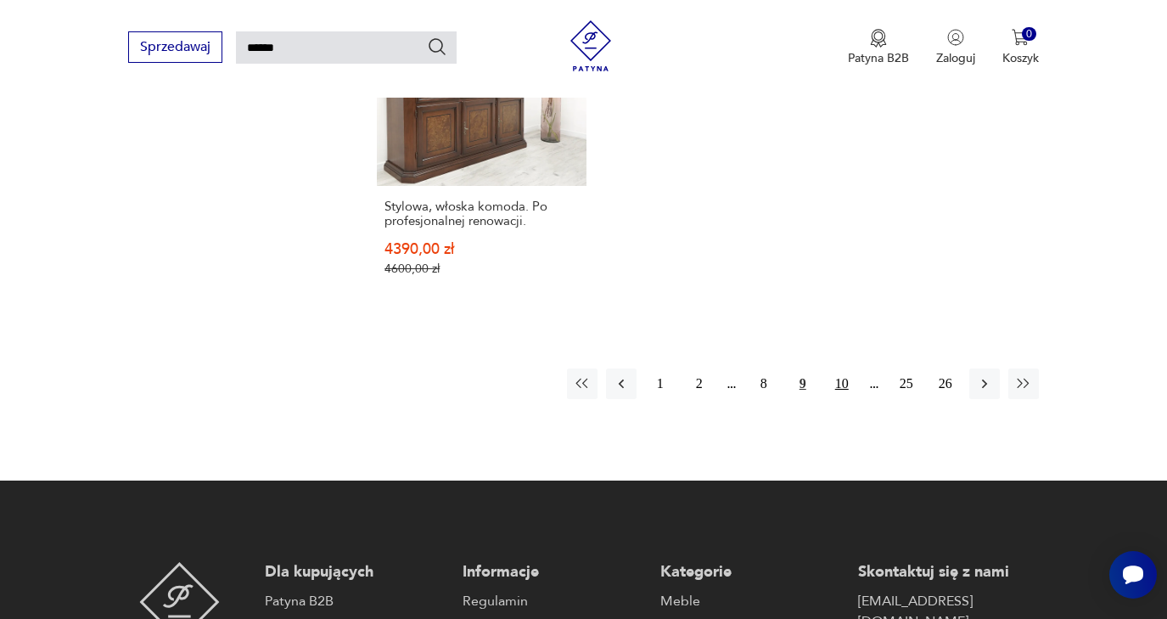
click at [845, 399] on button "10" at bounding box center [842, 383] width 31 height 31
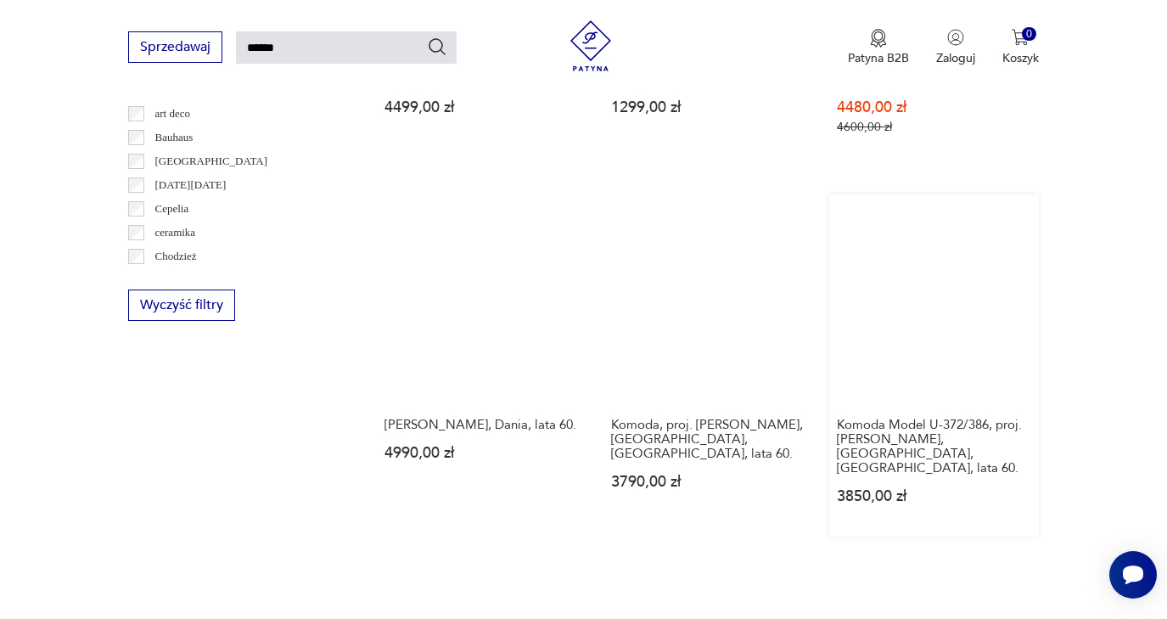
scroll to position [922, 0]
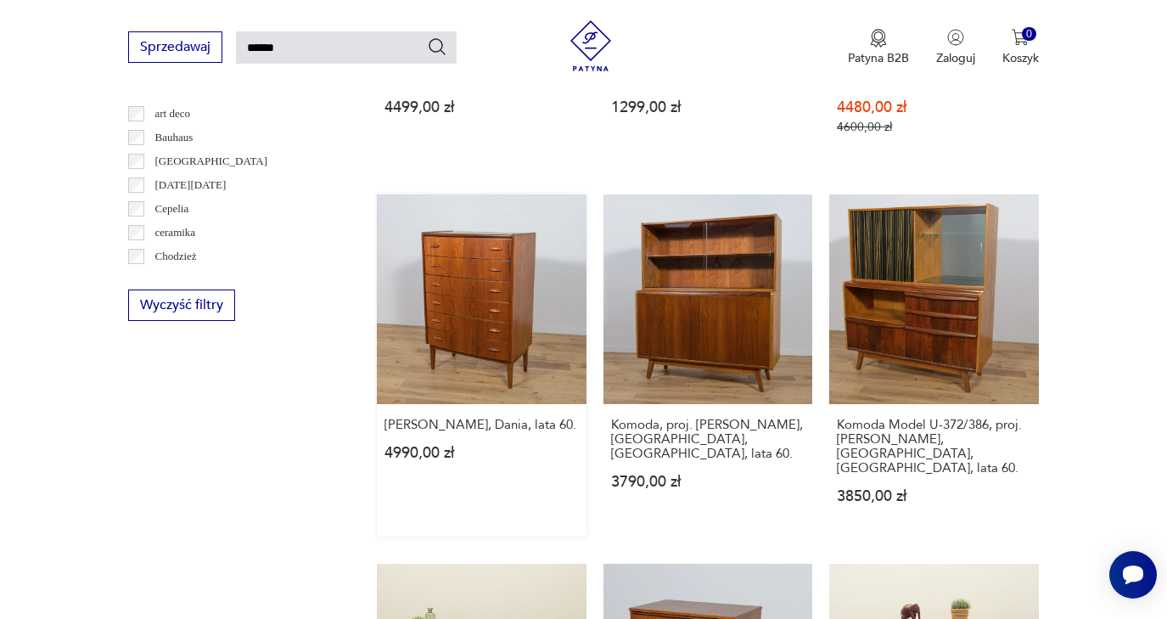
click at [441, 382] on link "Komoda, Dania, lata 60. 4990,00 zł" at bounding box center [482, 365] width 210 height 342
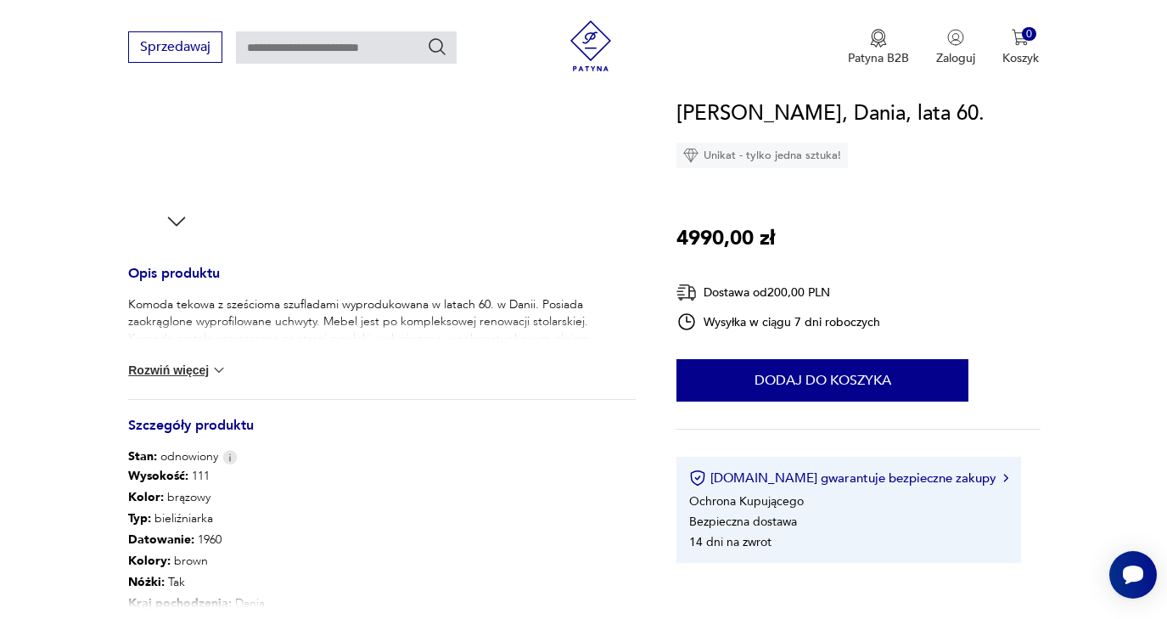
scroll to position [733, 0]
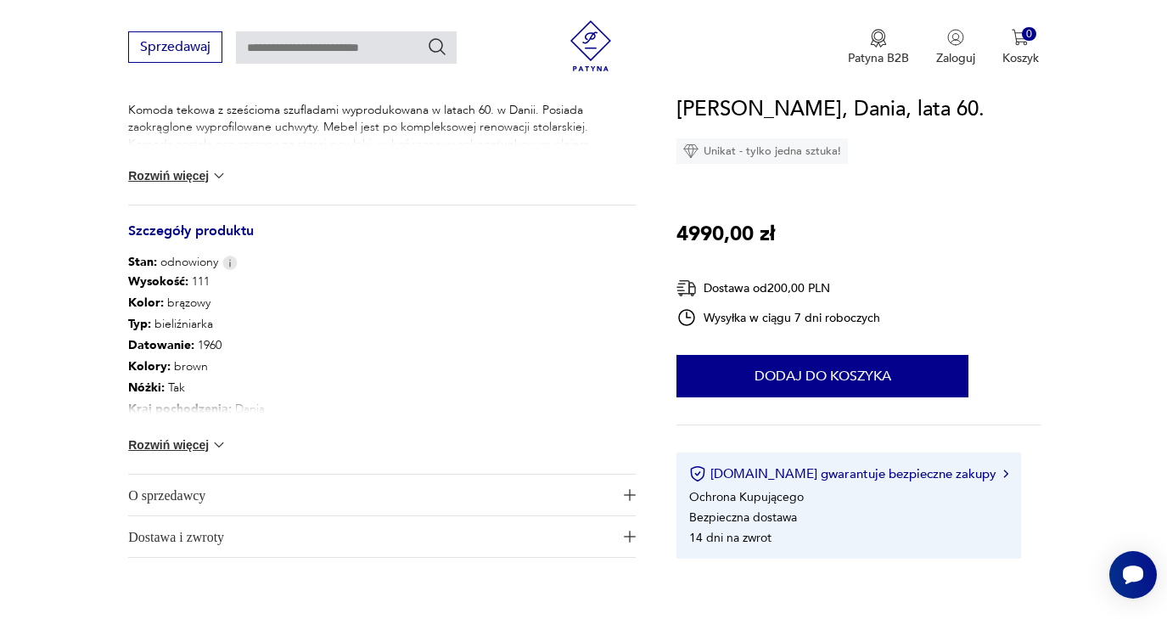
click at [219, 445] on img at bounding box center [219, 444] width 17 height 17
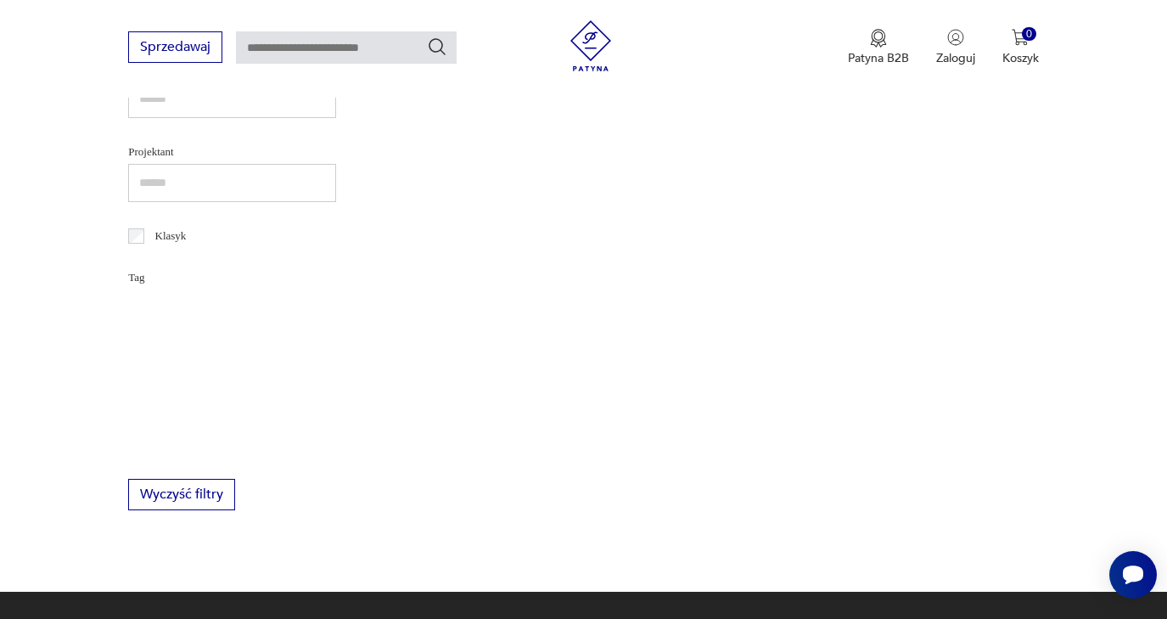
type input "******"
